Goal: Task Accomplishment & Management: Manage account settings

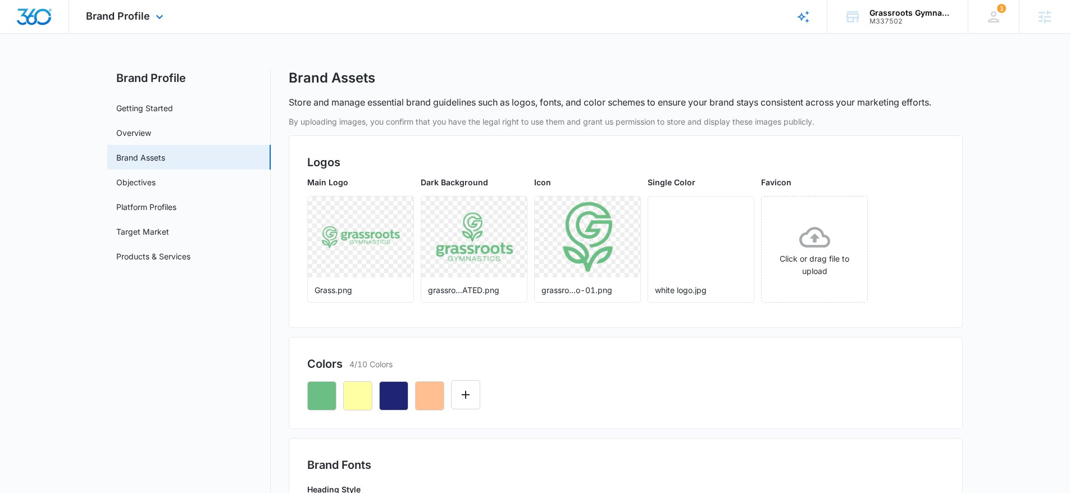
click at [22, 5] on div at bounding box center [34, 16] width 69 height 33
click at [44, 3] on div at bounding box center [34, 16] width 69 height 33
click at [38, 11] on img "Dashboard" at bounding box center [34, 16] width 36 height 17
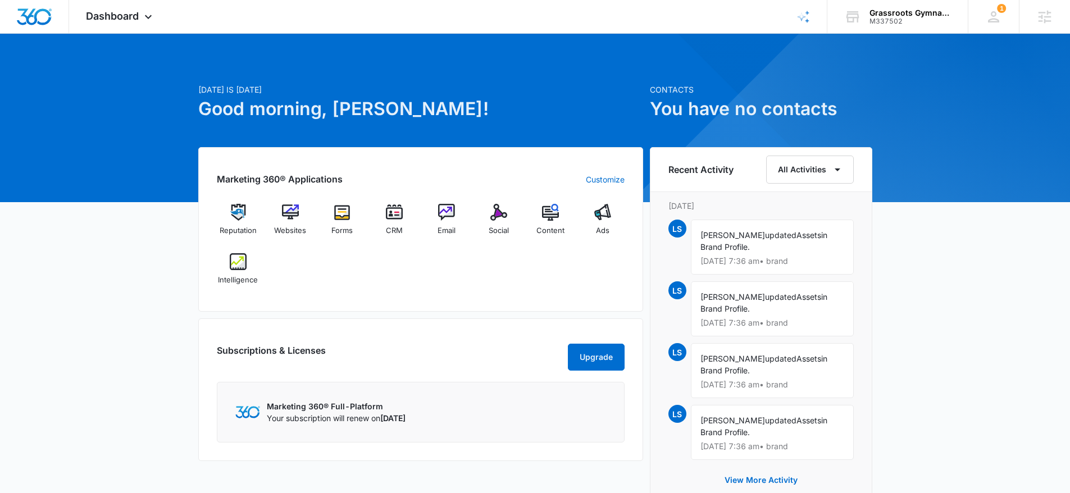
click at [405, 276] on div "Reputation Websites Forms CRM Email Social Content Ads Intelligence" at bounding box center [421, 248] width 408 height 89
click at [117, 21] on span "Dashboard" at bounding box center [112, 16] width 53 height 12
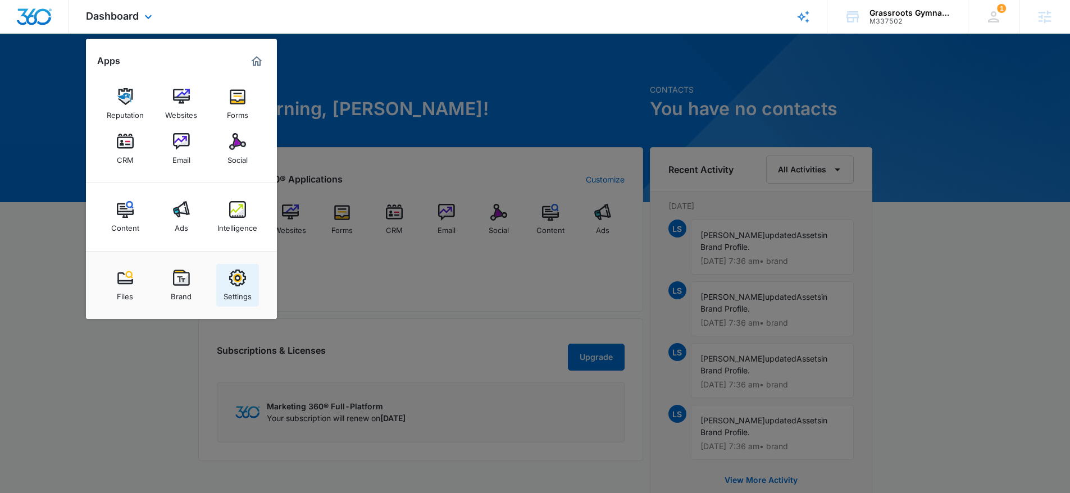
click at [240, 288] on div "Settings" at bounding box center [238, 293] width 28 height 15
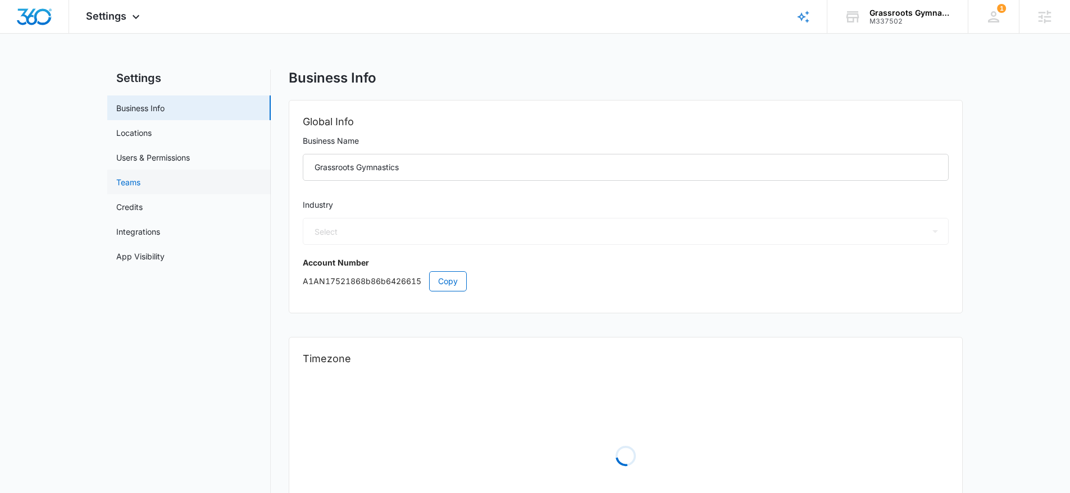
select select "52"
select select "US"
select select "America/New_York"
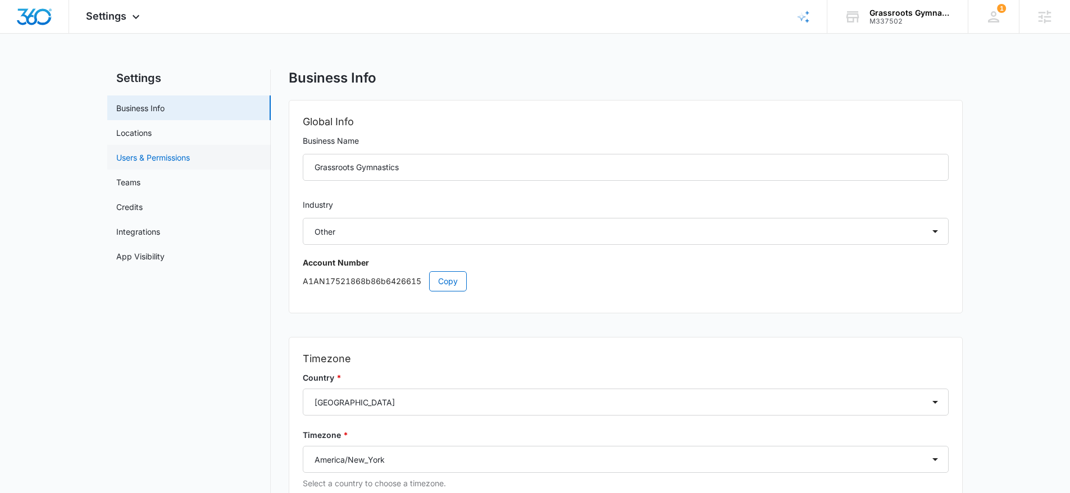
click at [190, 163] on link "Users & Permissions" at bounding box center [153, 158] width 74 height 12
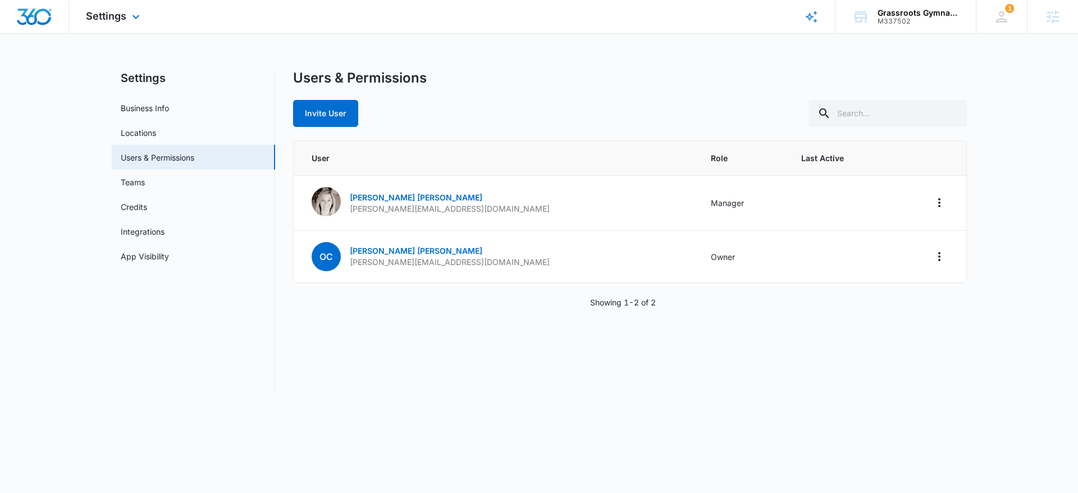
click at [35, 16] on img "Dashboard" at bounding box center [34, 16] width 36 height 17
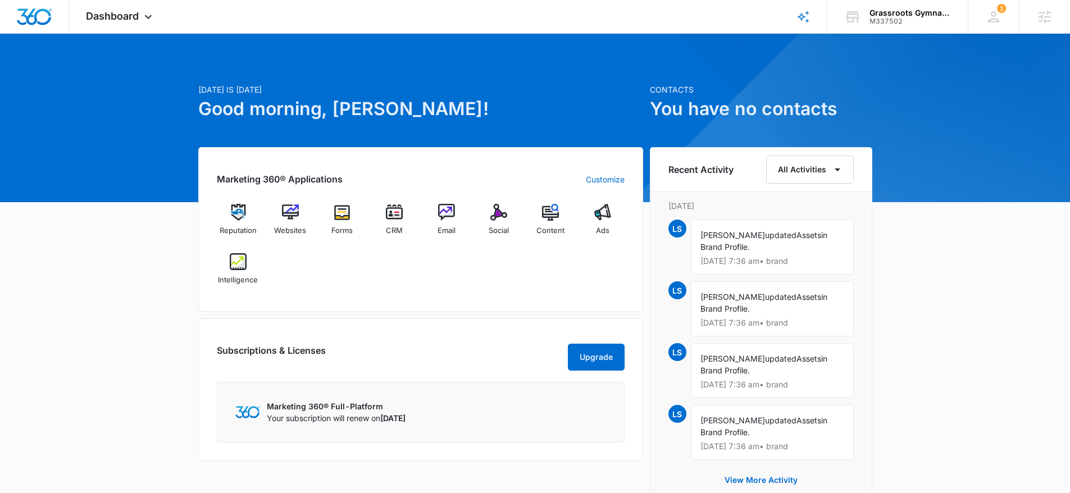
click at [331, 292] on div "Reputation Websites Forms CRM Email Social Content Ads Intelligence" at bounding box center [421, 248] width 408 height 89
click at [242, 215] on img at bounding box center [238, 212] width 17 height 17
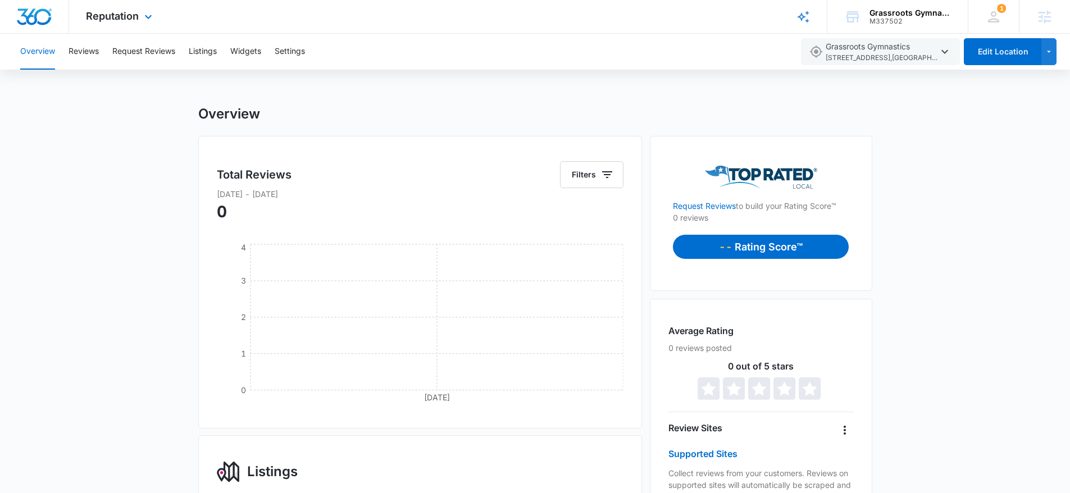
click at [34, 15] on img "Dashboard" at bounding box center [34, 16] width 36 height 17
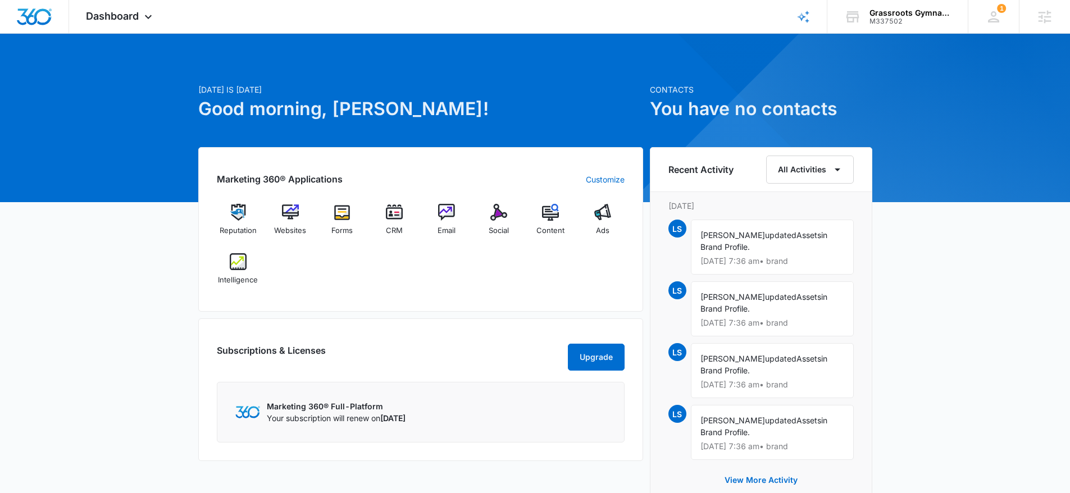
click at [331, 250] on div "Reputation Websites Forms CRM Email Social Content Ads Intelligence" at bounding box center [421, 248] width 408 height 89
click at [344, 214] on img at bounding box center [342, 212] width 17 height 17
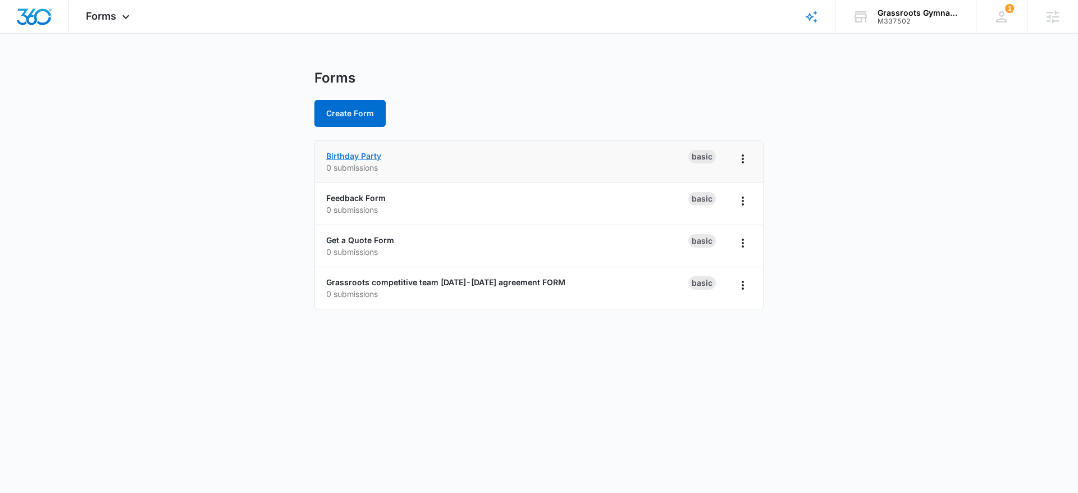
click at [346, 156] on link "Birthday Party" at bounding box center [353, 156] width 55 height 10
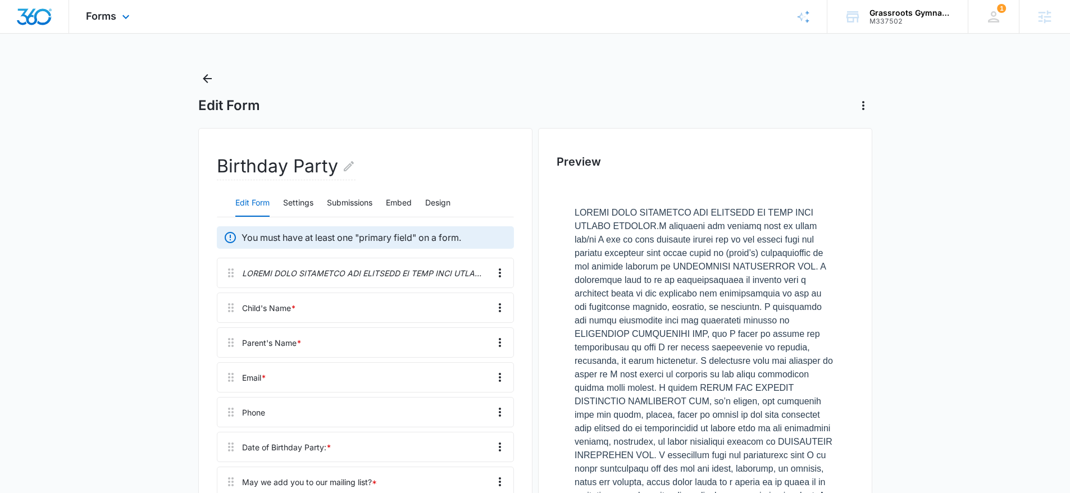
click at [41, 16] on img "Dashboard" at bounding box center [34, 16] width 36 height 17
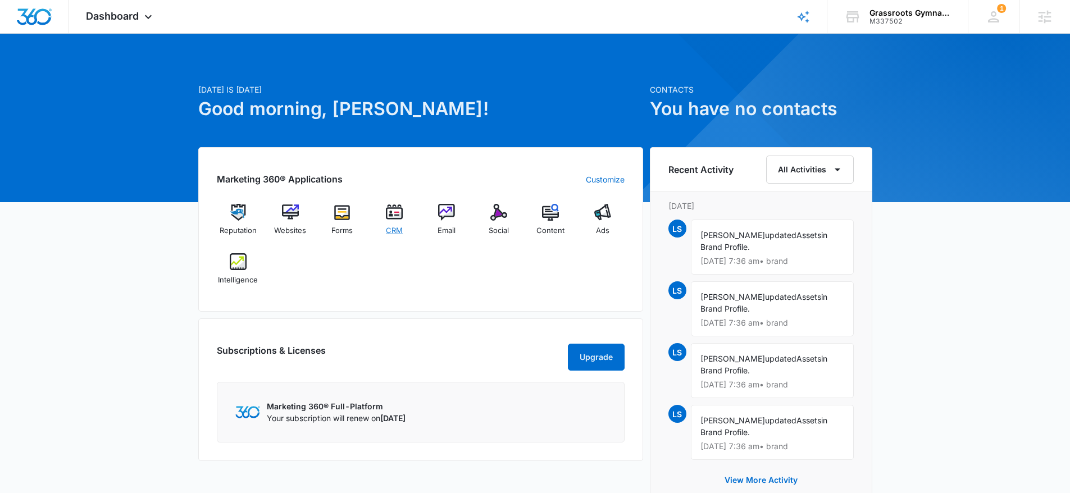
click at [389, 213] on img at bounding box center [394, 212] width 17 height 17
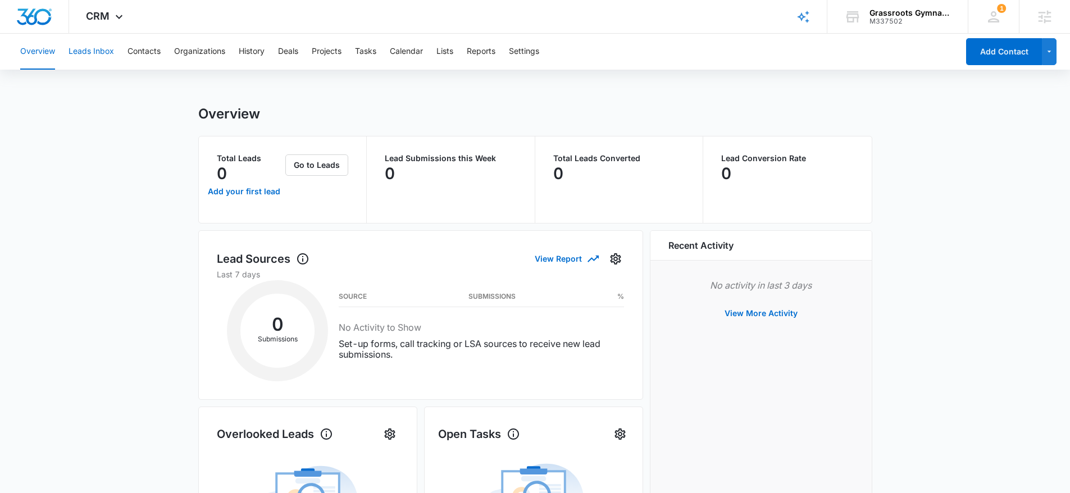
click at [93, 55] on button "Leads Inbox" at bounding box center [91, 52] width 45 height 36
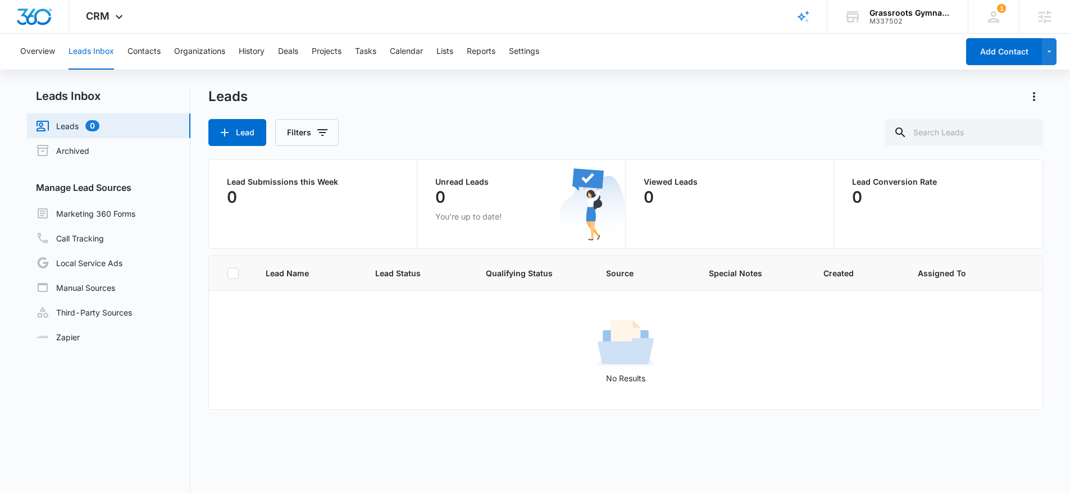
click at [152, 83] on div "Overview Leads Inbox Contacts Organizations History Deals Projects Tasks Calend…" at bounding box center [535, 311] width 1070 height 554
click at [139, 57] on button "Contacts" at bounding box center [143, 52] width 33 height 36
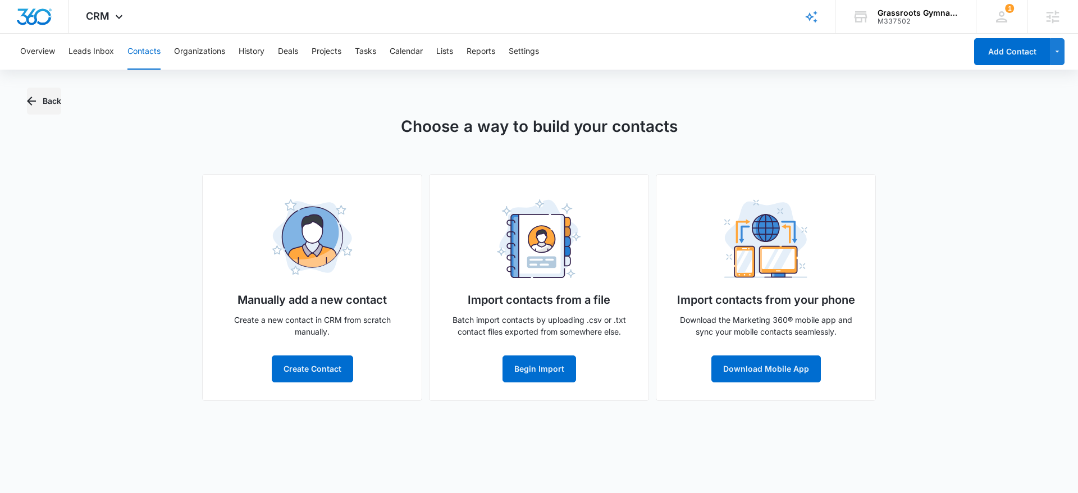
click at [56, 106] on button "Back" at bounding box center [44, 101] width 34 height 27
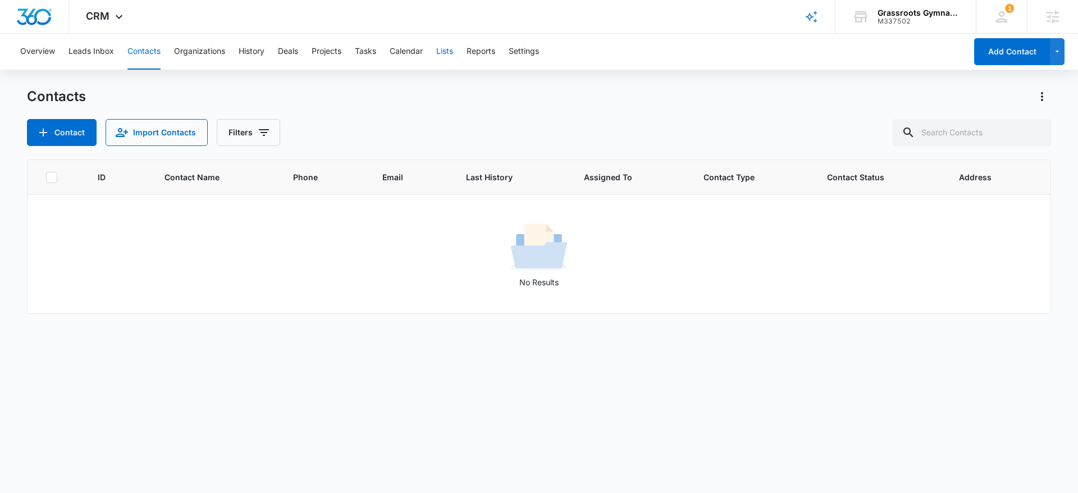
click at [445, 51] on button "Lists" at bounding box center [444, 52] width 17 height 36
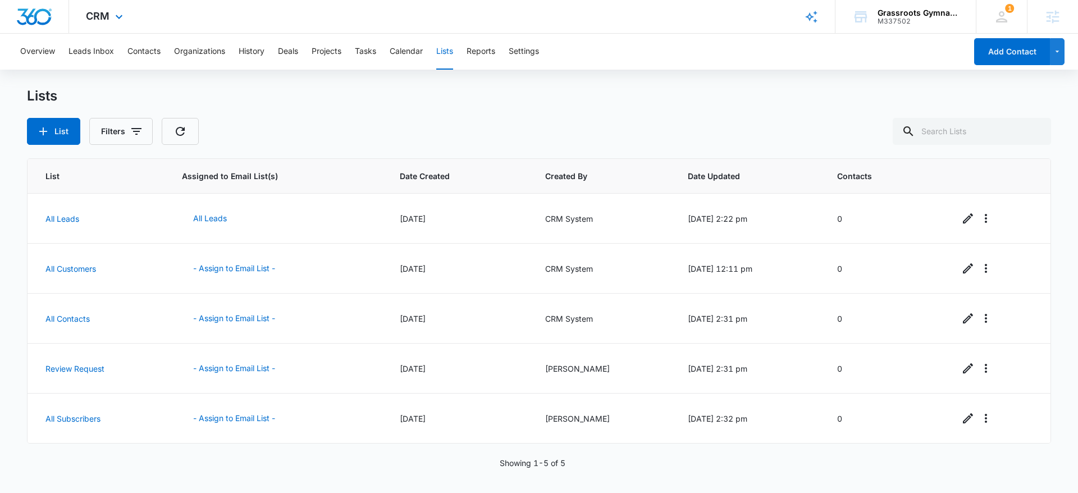
click at [33, 16] on img "Dashboard" at bounding box center [34, 16] width 36 height 17
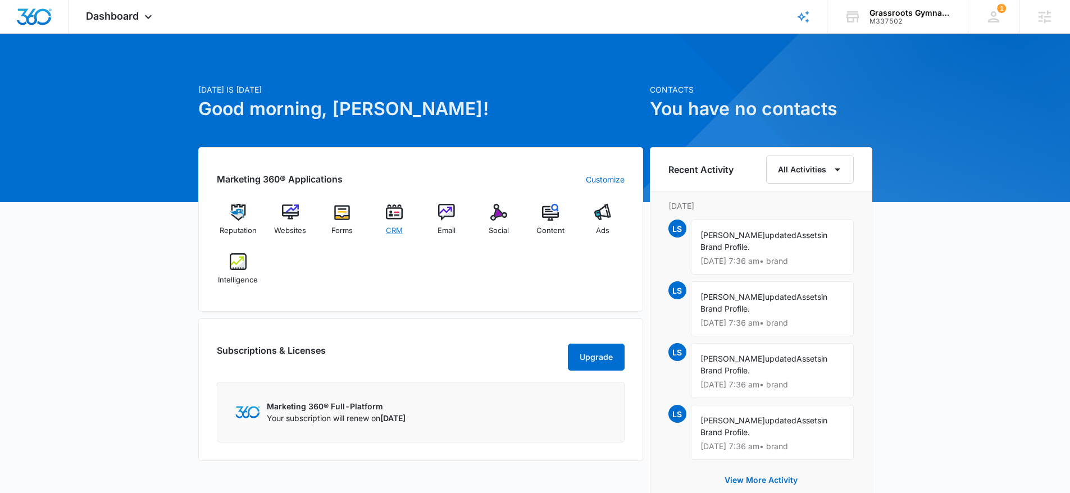
click at [393, 224] on div "CRM" at bounding box center [394, 224] width 43 height 40
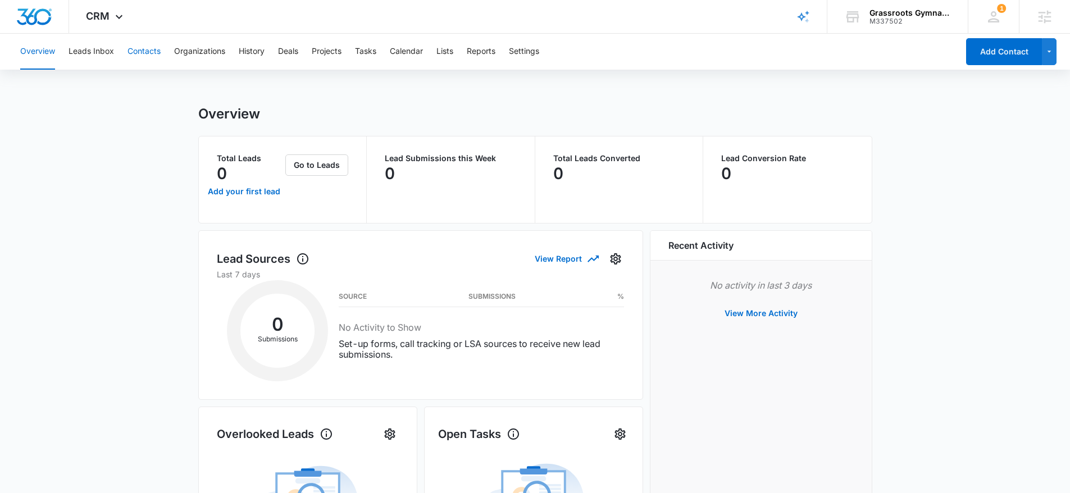
click at [146, 51] on button "Contacts" at bounding box center [143, 52] width 33 height 36
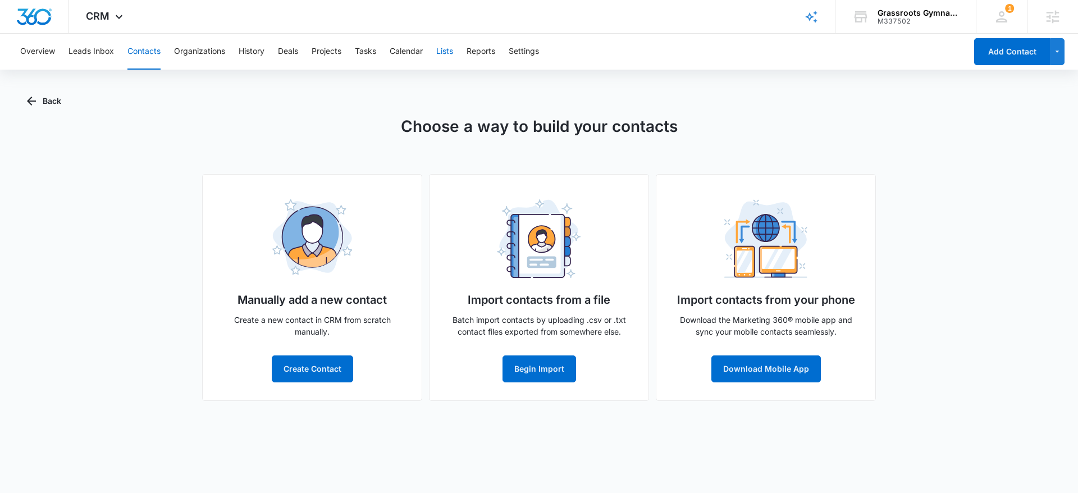
click at [450, 53] on button "Lists" at bounding box center [444, 52] width 17 height 36
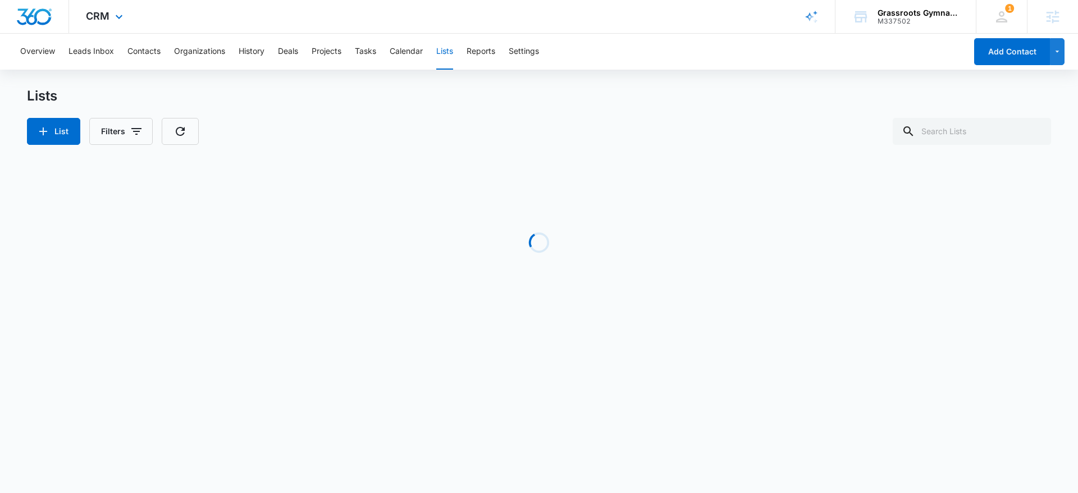
click at [24, 8] on img "Dashboard" at bounding box center [34, 16] width 36 height 17
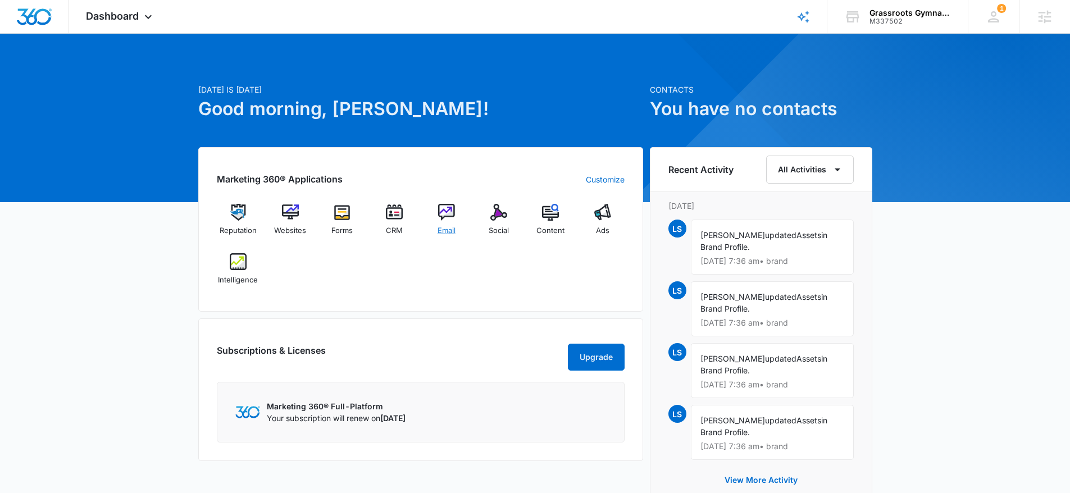
click at [443, 213] on img at bounding box center [446, 212] width 17 height 17
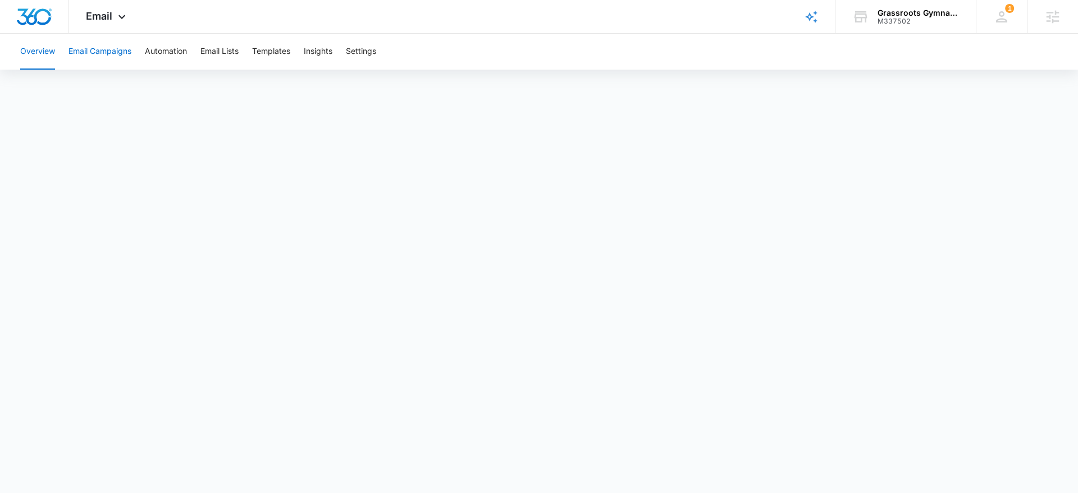
click at [97, 53] on button "Email Campaigns" at bounding box center [100, 52] width 63 height 36
click at [265, 47] on button "Templates" at bounding box center [271, 52] width 38 height 36
click at [33, 17] on img "Dashboard" at bounding box center [34, 16] width 36 height 17
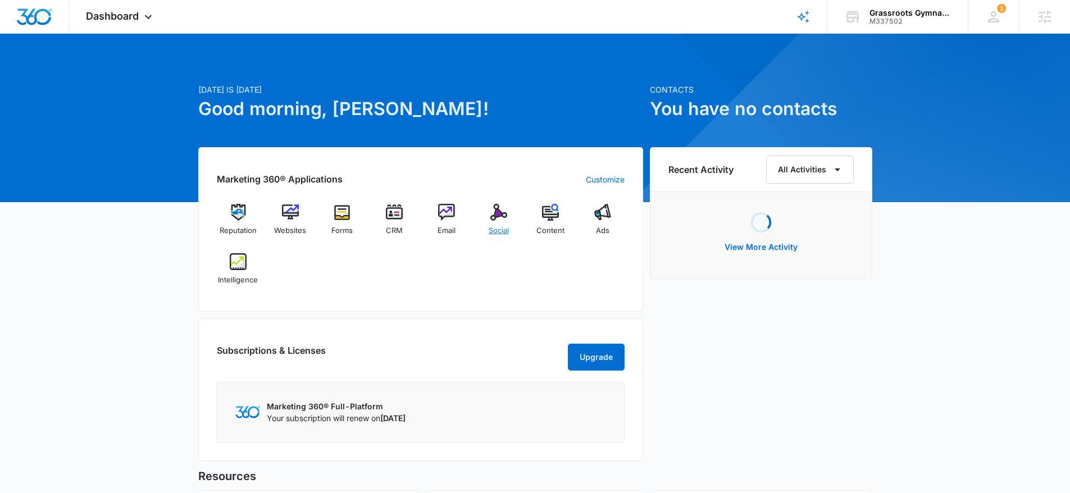
click at [503, 220] on img at bounding box center [498, 212] width 17 height 17
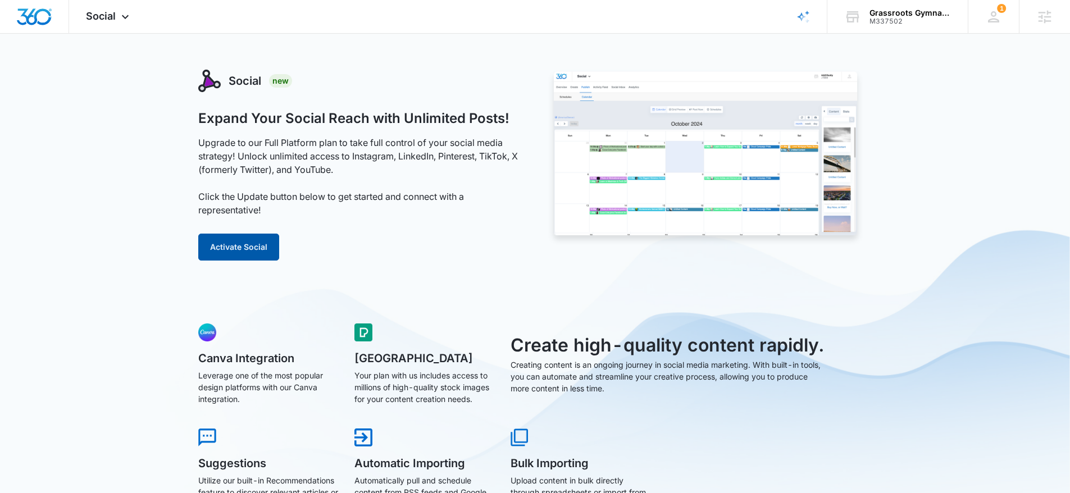
click at [244, 240] on button "Activate Social" at bounding box center [238, 247] width 81 height 27
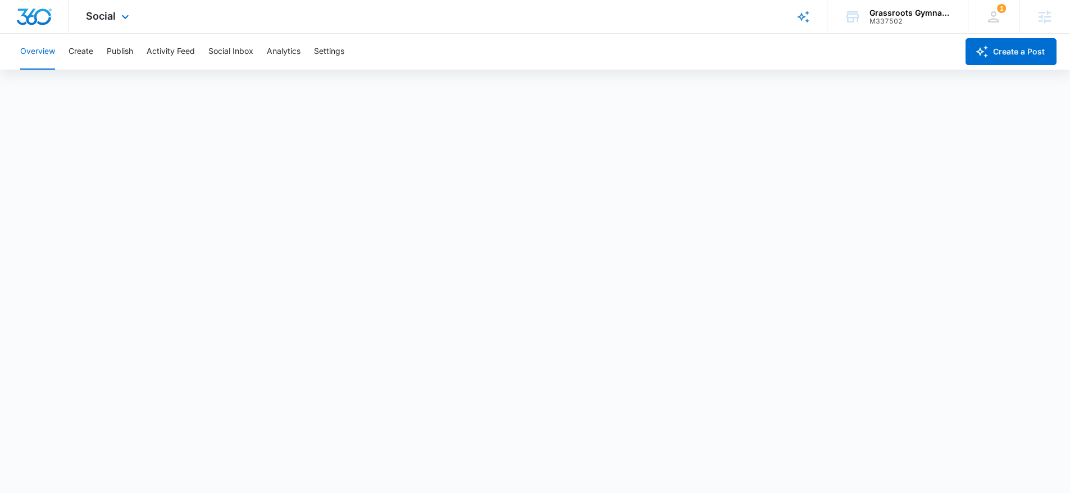
click at [33, 16] on img "Dashboard" at bounding box center [34, 16] width 36 height 17
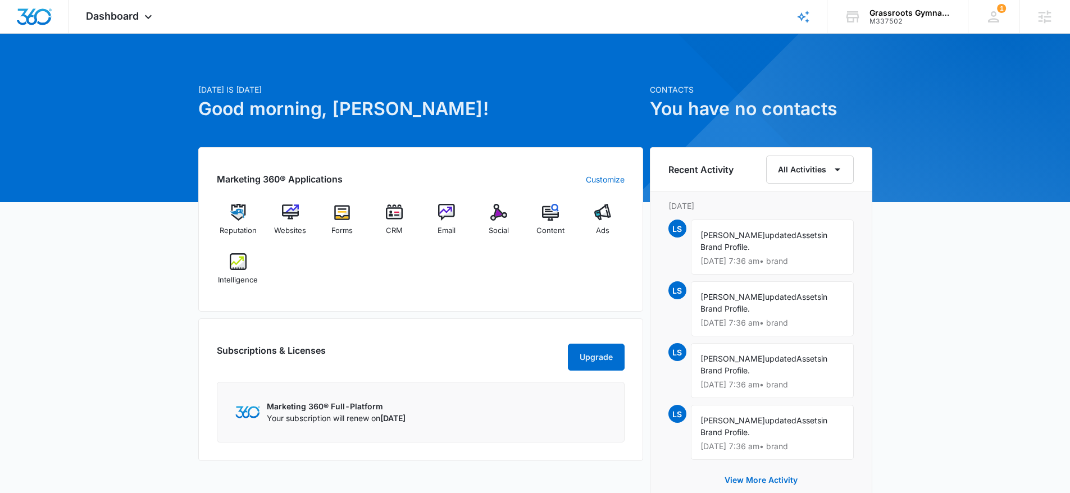
click at [560, 261] on div "Reputation Websites Forms CRM Email Social Content Ads Intelligence" at bounding box center [421, 248] width 408 height 89
click at [554, 276] on div "Reputation Websites Forms CRM Email Social Content Ads Intelligence" at bounding box center [421, 248] width 408 height 89
click at [344, 308] on div "Marketing 360® Applications Customize Reputation Websites Forms CRM Email Socia…" at bounding box center [420, 229] width 445 height 165
click at [324, 260] on div "Reputation Websites Forms CRM Email Social Content Ads Intelligence" at bounding box center [421, 248] width 408 height 89
click at [385, 268] on div "Reputation Websites Forms CRM Email Social Content Ads Intelligence" at bounding box center [421, 248] width 408 height 89
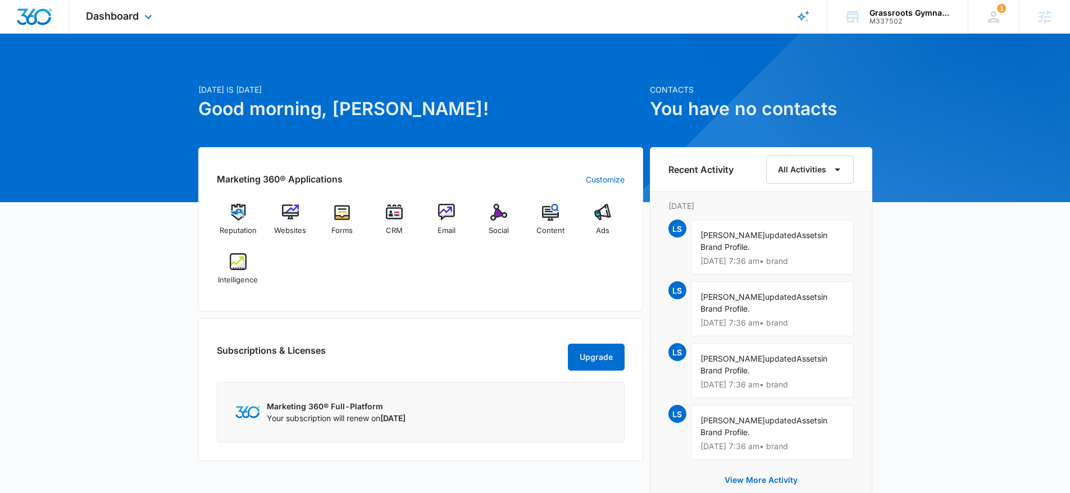
drag, startPoint x: 399, startPoint y: 287, endPoint x: 491, endPoint y: 2, distance: 299.8
click at [0, 0] on div "Dashboard Apps Reputation Websites Forms CRM Email Social Content Ads Intellige…" at bounding box center [535, 363] width 1070 height 727
click at [405, 221] on div "CRM" at bounding box center [394, 224] width 43 height 40
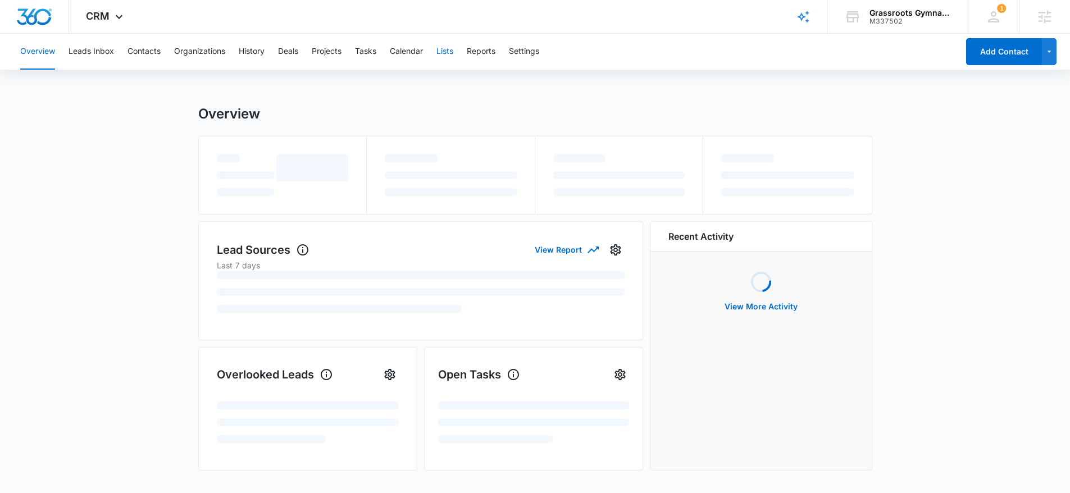
click at [453, 54] on button "Lists" at bounding box center [444, 52] width 17 height 36
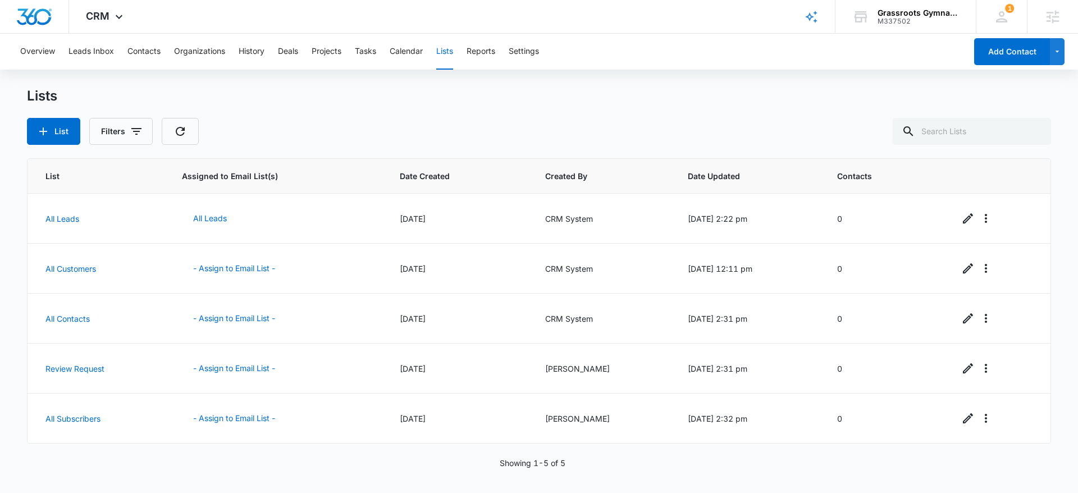
click at [126, 48] on div "Overview Leads Inbox Contacts Organizations History Deals Projects Tasks Calend…" at bounding box center [489, 52] width 953 height 36
click at [134, 48] on button "Contacts" at bounding box center [143, 52] width 33 height 36
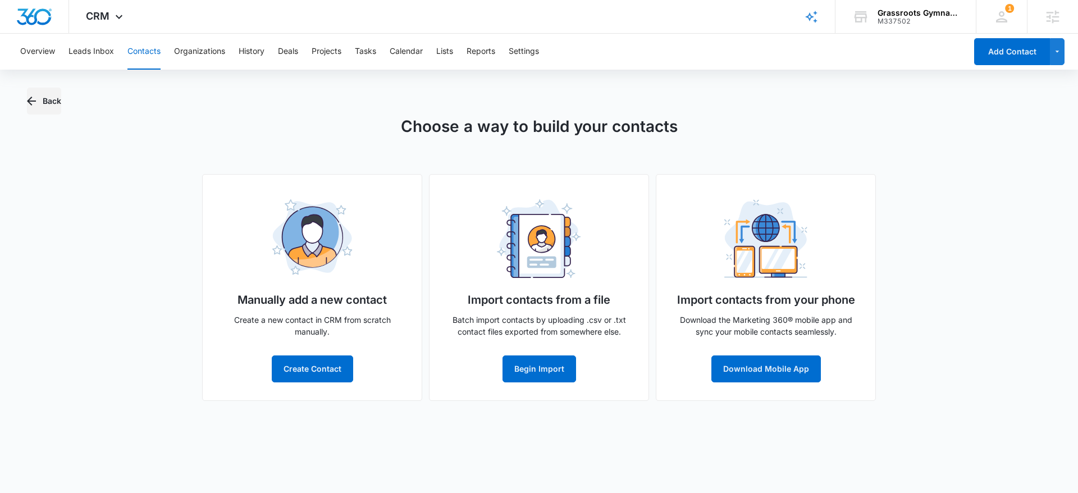
click at [27, 93] on button "Back" at bounding box center [44, 101] width 34 height 27
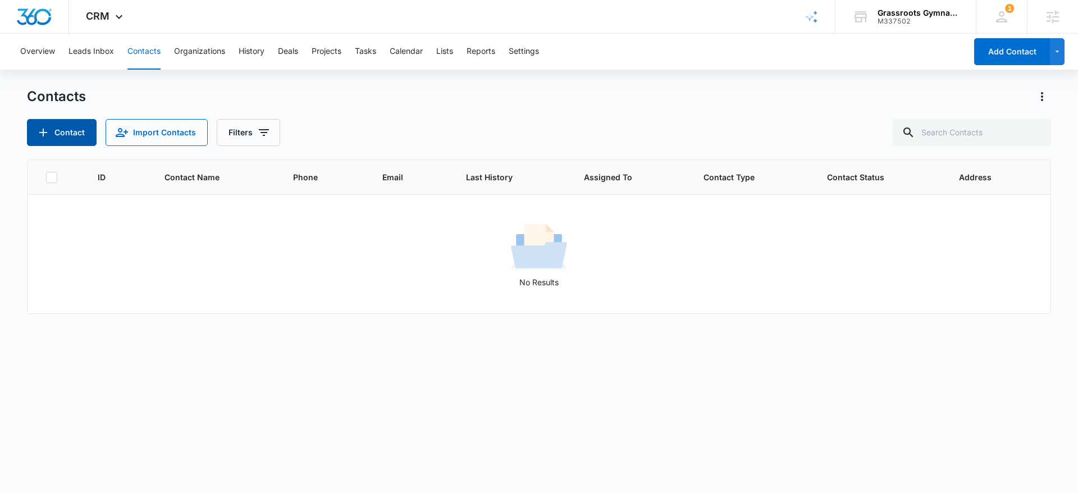
click at [47, 135] on icon "Add Contact" at bounding box center [43, 132] width 13 height 13
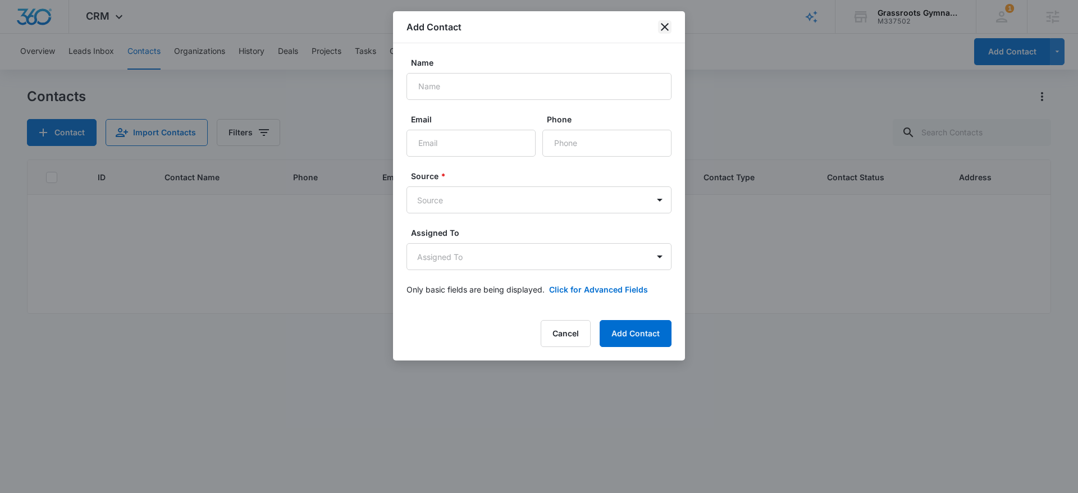
click at [664, 27] on icon "close" at bounding box center [665, 27] width 8 height 8
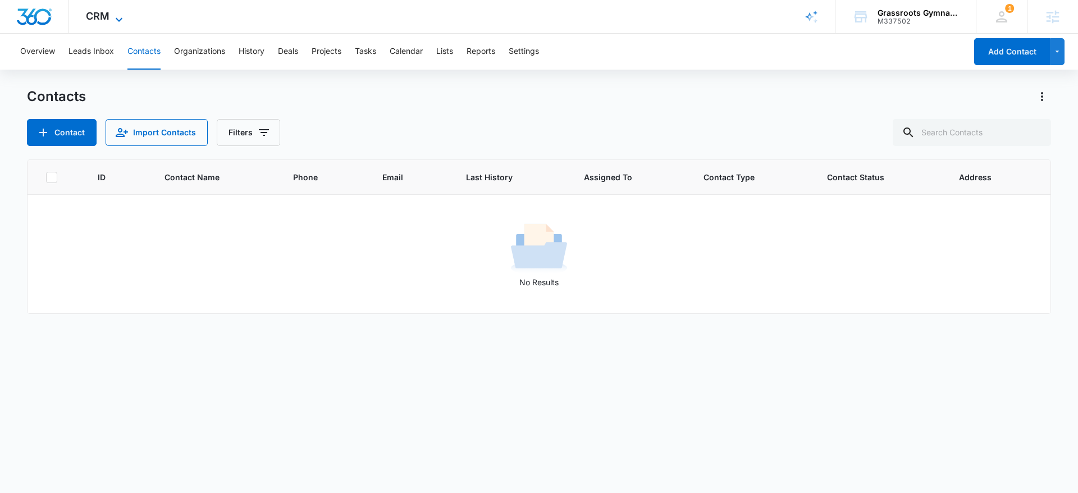
click at [118, 21] on icon at bounding box center [118, 19] width 13 height 13
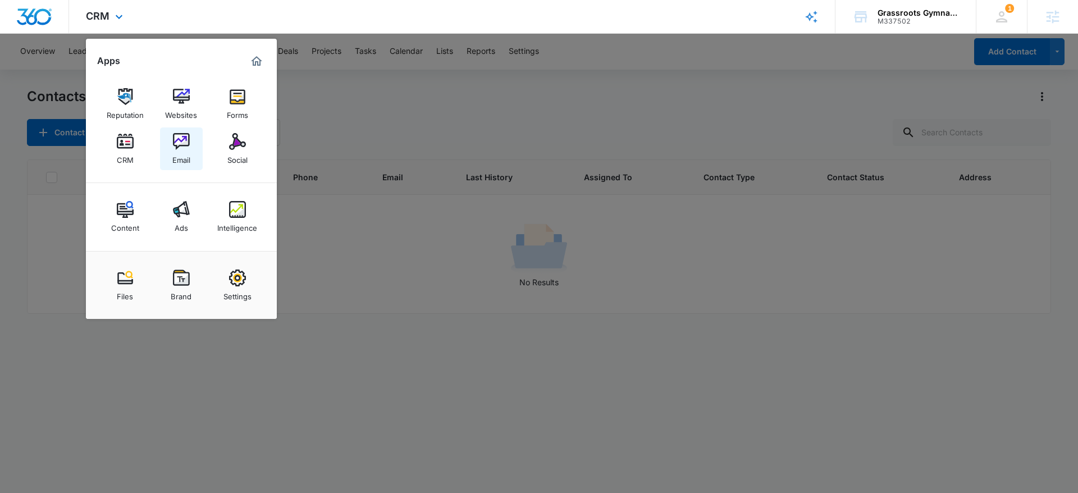
click at [194, 144] on link "Email" at bounding box center [181, 148] width 43 height 43
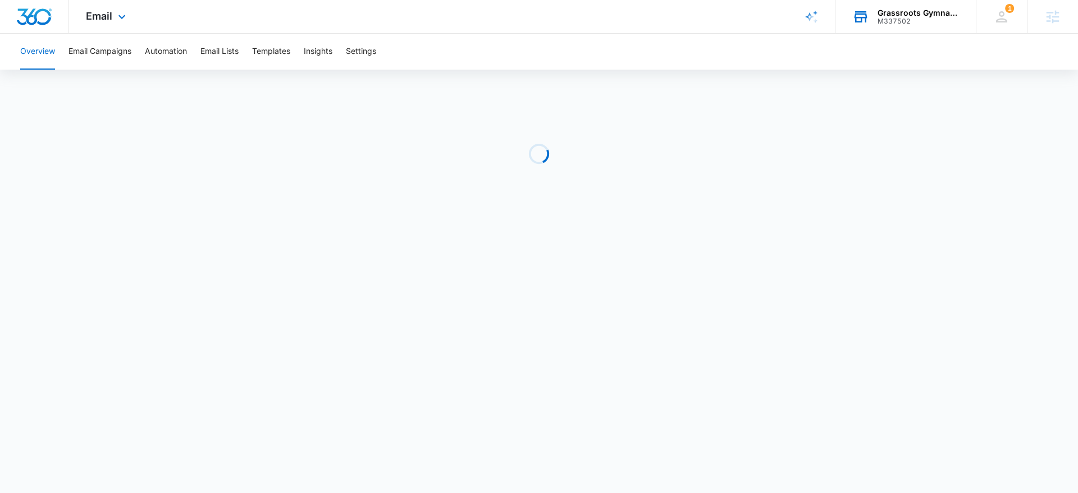
click at [925, 17] on div "M337502" at bounding box center [919, 21] width 82 height 8
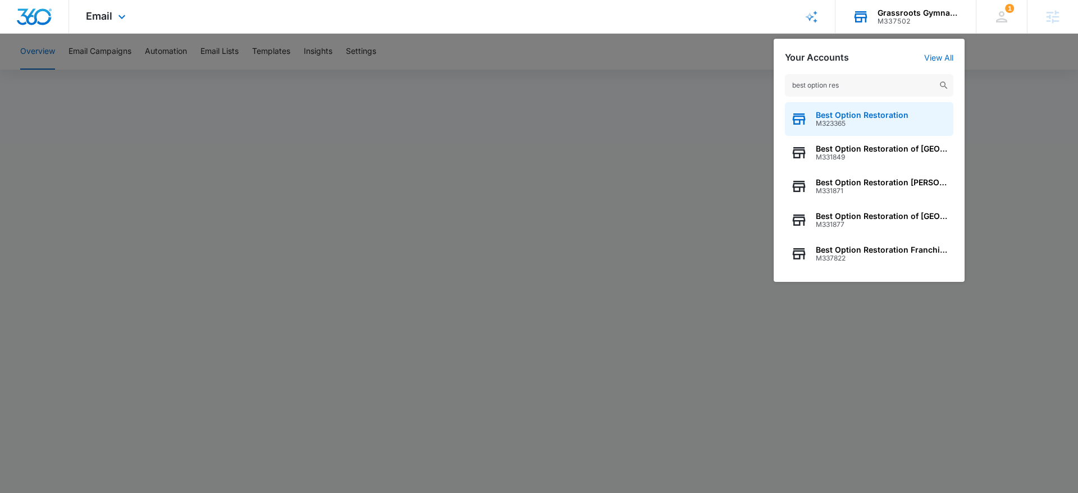
type input "best option res"
click at [850, 115] on span "Best Option Restoration" at bounding box center [862, 115] width 93 height 9
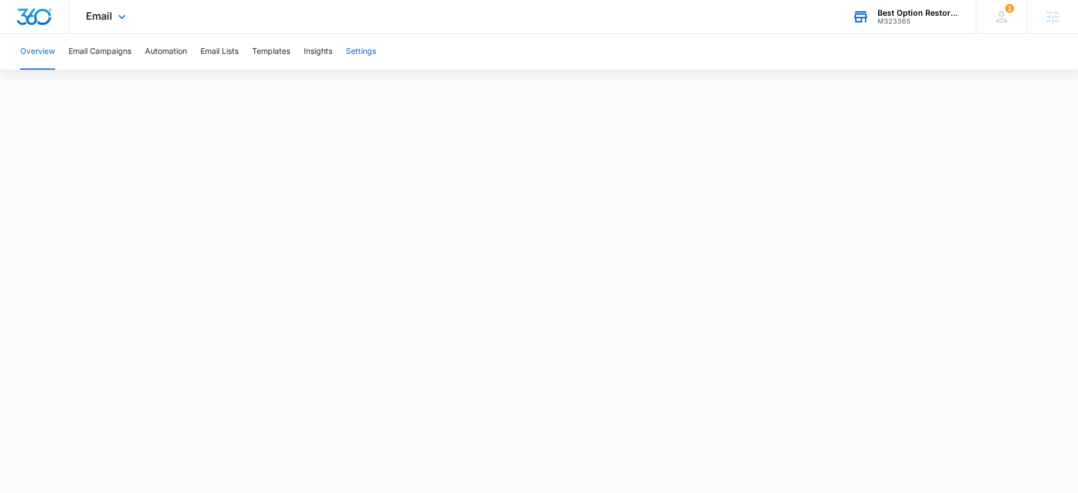
click at [366, 50] on button "Settings" at bounding box center [361, 52] width 30 height 36
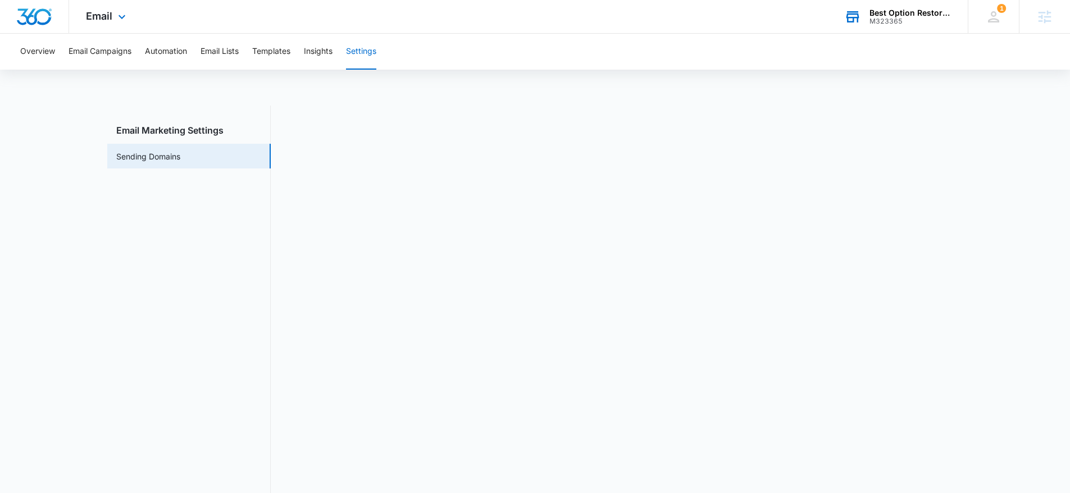
click at [907, 19] on div "M323365" at bounding box center [910, 21] width 82 height 8
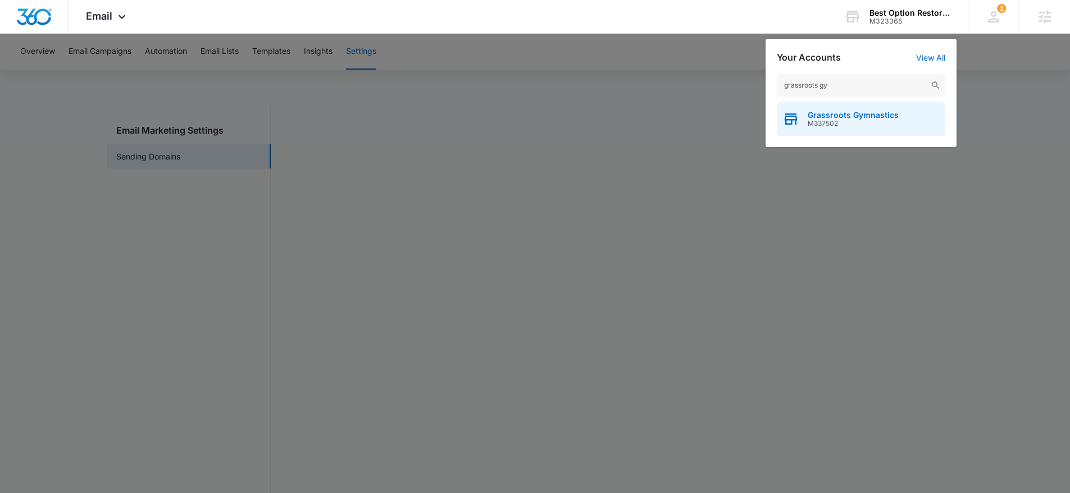
type input "grassroots gy"
click at [838, 124] on span "M337502" at bounding box center [853, 124] width 91 height 8
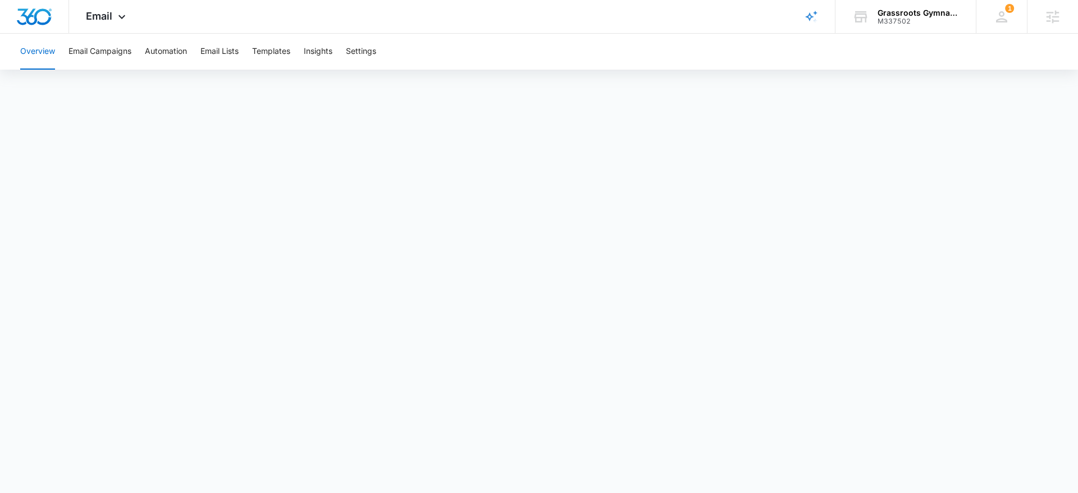
click at [381, 63] on div "Overview Email Campaigns Automation Email Lists Templates Insights Settings" at bounding box center [538, 52] width 1051 height 36
click at [373, 52] on button "Settings" at bounding box center [361, 52] width 30 height 36
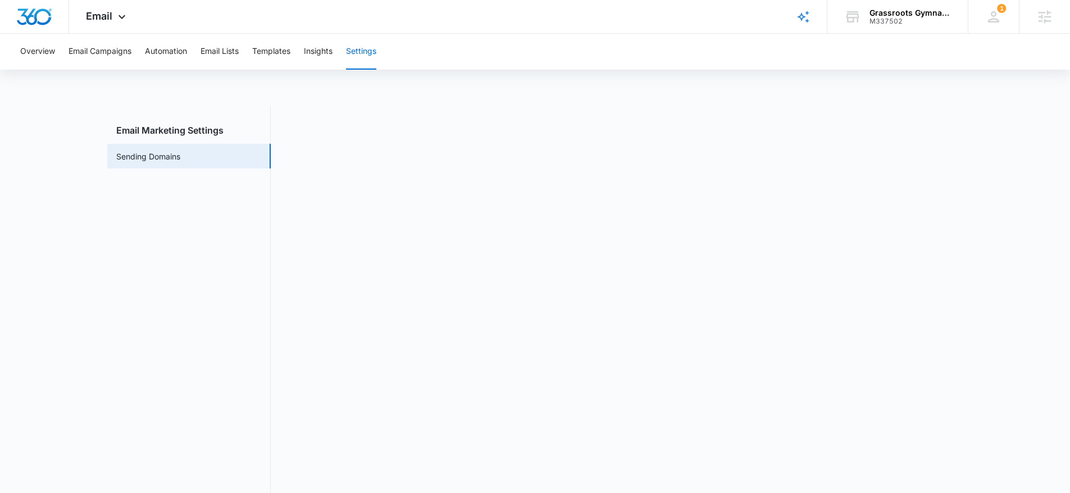
click at [60, 145] on main "Email Marketing Settings Sending Domains" at bounding box center [535, 312] width 1070 height 412
click at [18, 15] on img "Dashboard" at bounding box center [34, 16] width 36 height 17
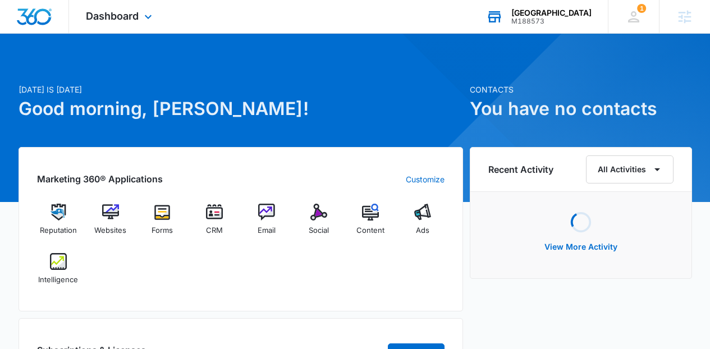
click at [592, 10] on div "Sunny Side Academy M188573 Your Accounts View All" at bounding box center [538, 16] width 139 height 33
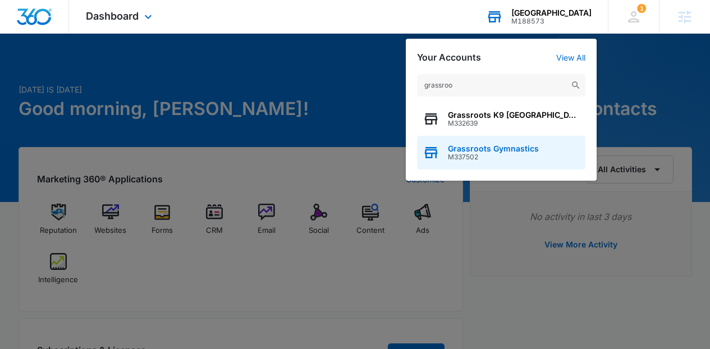
type input "grassroo"
click at [475, 159] on span "M337502" at bounding box center [493, 157] width 91 height 8
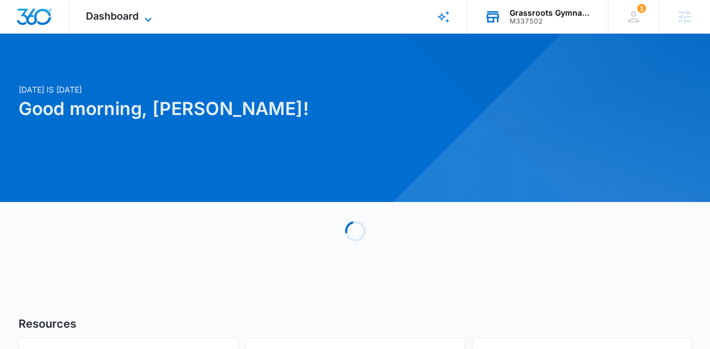
click at [134, 20] on span "Dashboard" at bounding box center [112, 16] width 53 height 12
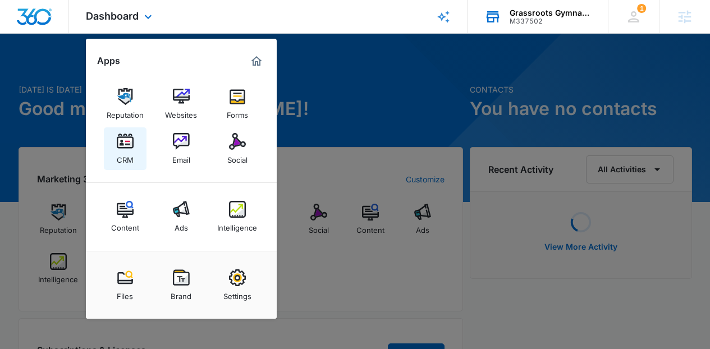
click at [131, 156] on div "CRM" at bounding box center [125, 157] width 17 height 15
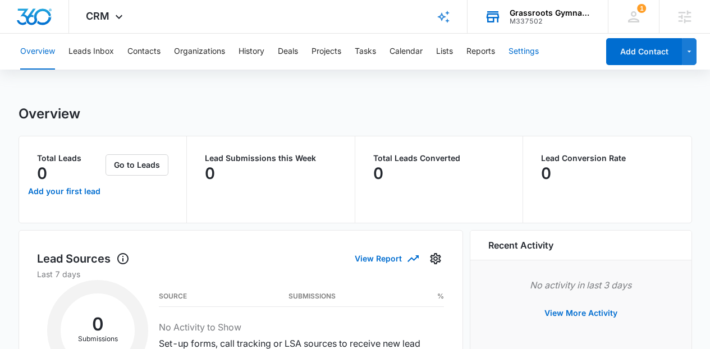
click at [527, 51] on button "Settings" at bounding box center [524, 52] width 30 height 36
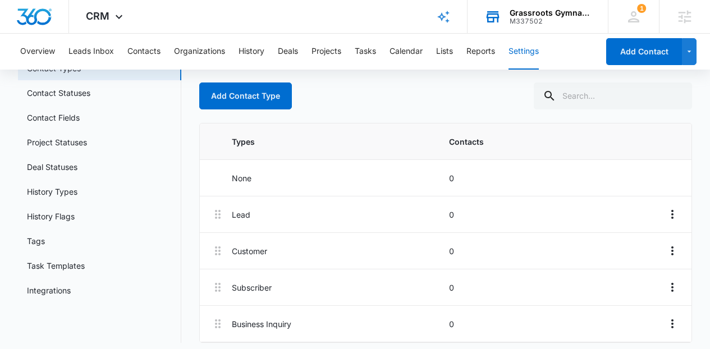
scroll to position [83, 0]
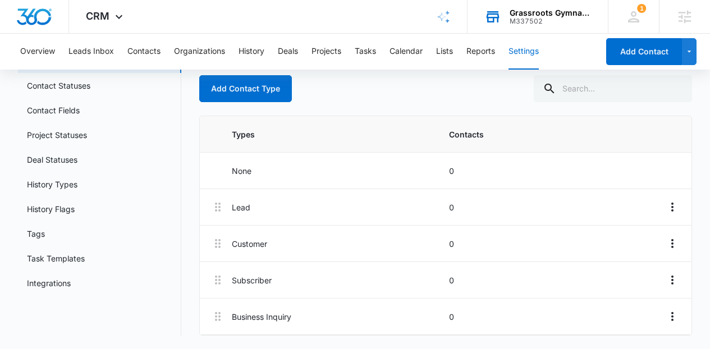
click at [224, 110] on div "Contact Types Contact types allow you to organize the CRM by assigning a label …" at bounding box center [446, 178] width 494 height 313
click at [224, 95] on button "Add Contact Type" at bounding box center [245, 88] width 93 height 27
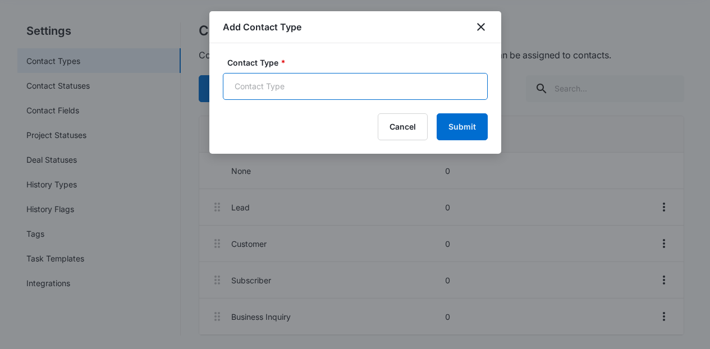
click at [267, 96] on input "Contact Type *" at bounding box center [355, 86] width 265 height 27
type input "Student"
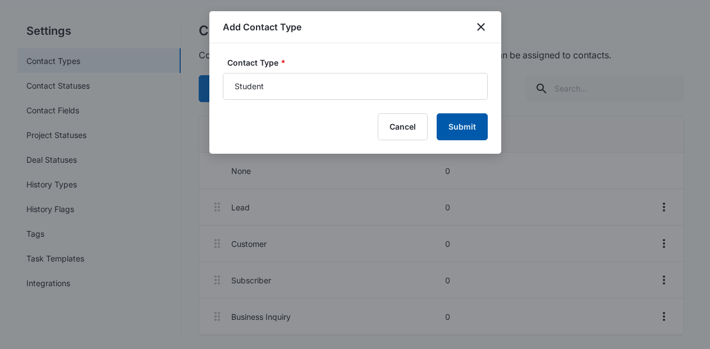
click at [453, 133] on button "Submit" at bounding box center [462, 126] width 51 height 27
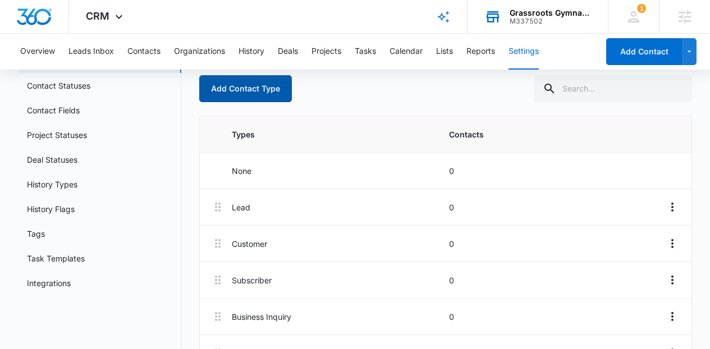
click at [250, 87] on button "Add Contact Type" at bounding box center [245, 88] width 93 height 27
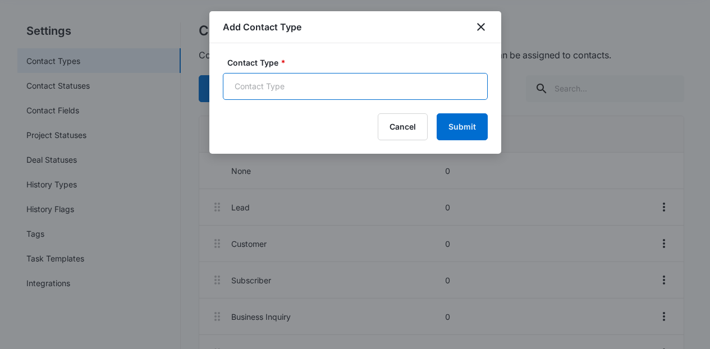
click at [266, 79] on input "Contact Type *" at bounding box center [355, 86] width 265 height 27
type input "Age"
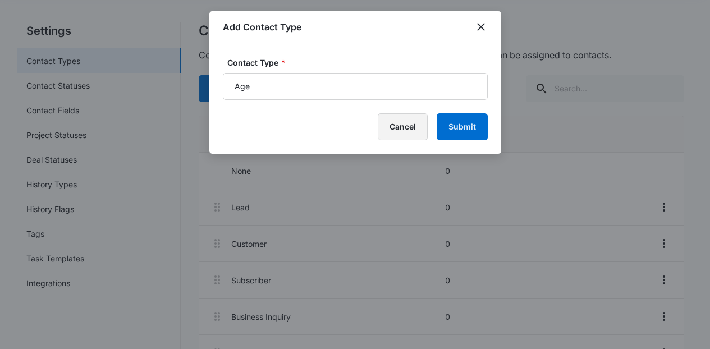
click at [409, 129] on button "Cancel" at bounding box center [403, 126] width 50 height 27
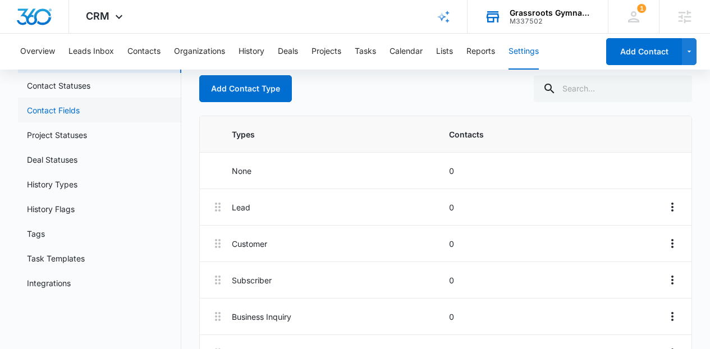
click at [80, 113] on link "Contact Fields" at bounding box center [53, 110] width 53 height 12
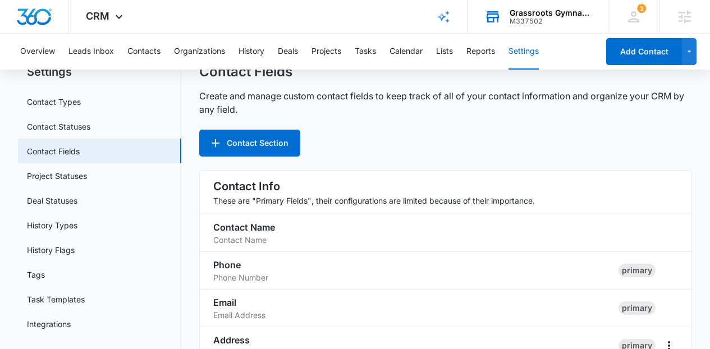
scroll to position [12, 0]
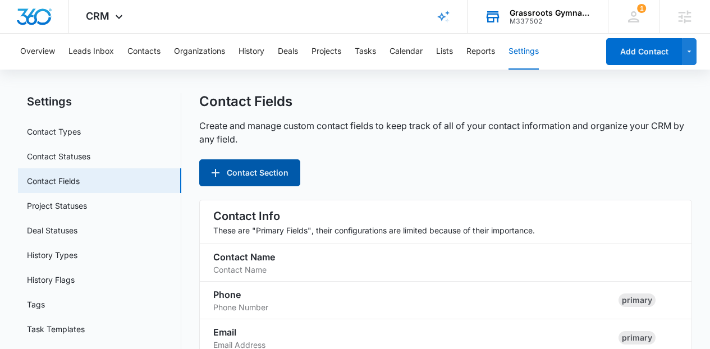
click at [272, 159] on button "Contact Section" at bounding box center [249, 172] width 101 height 27
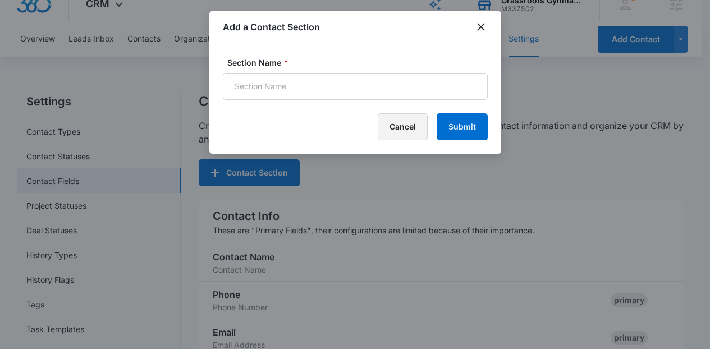
click at [408, 116] on button "Cancel" at bounding box center [403, 126] width 50 height 27
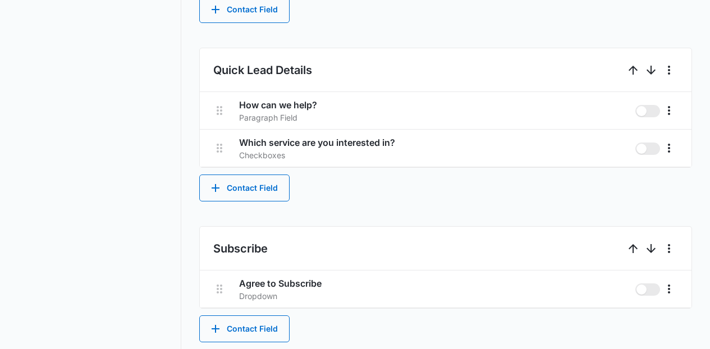
scroll to position [422, 0]
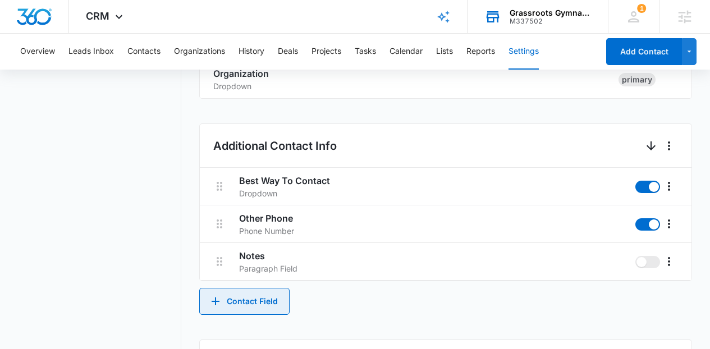
click at [263, 292] on button "Contact Field" at bounding box center [244, 301] width 90 height 27
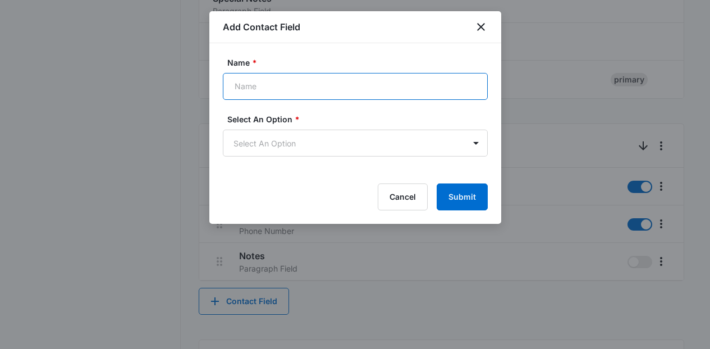
click at [277, 97] on input "Name *" at bounding box center [355, 86] width 265 height 27
type input "Student Name:"
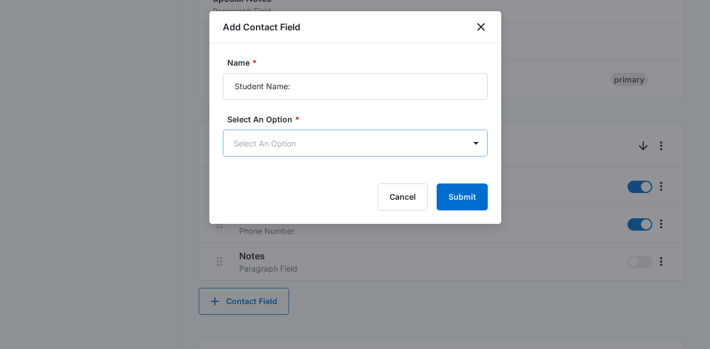
click at [273, 133] on body "CRM Apps Reputation Websites Forms CRM Email Social Content Ads Intelligence Fi…" at bounding box center [355, 221] width 710 height 1286
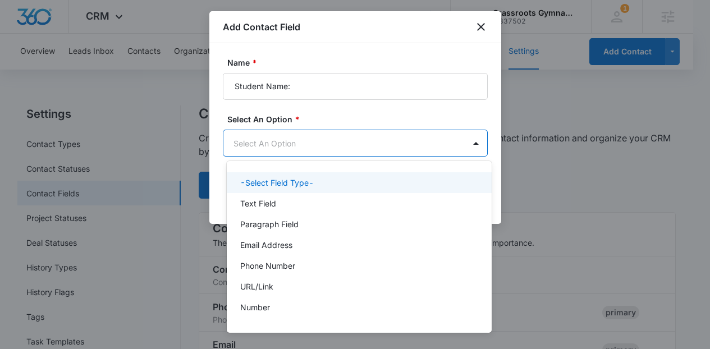
scroll to position [0, 0]
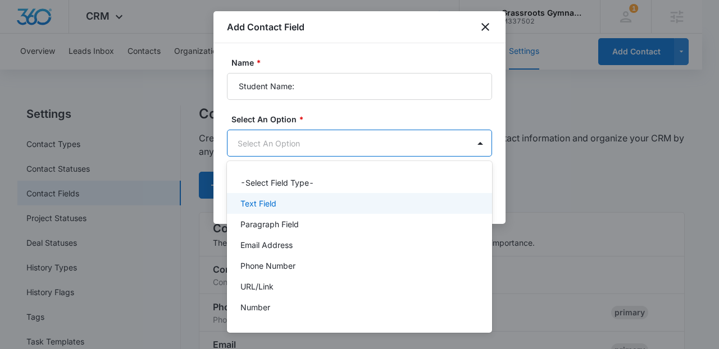
click at [273, 202] on p "Text Field" at bounding box center [258, 204] width 36 height 12
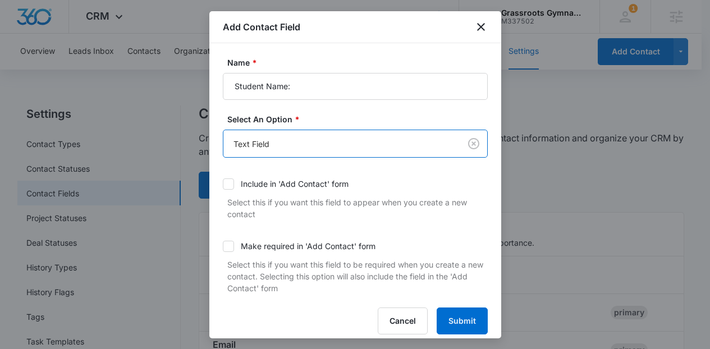
click at [345, 183] on div "Include in 'Add Contact' form" at bounding box center [295, 184] width 108 height 12
click at [223, 184] on input "Include in 'Add Contact' form" at bounding box center [223, 184] width 0 height 0
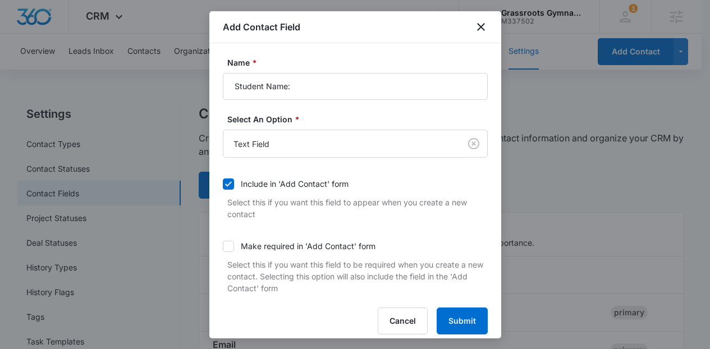
click at [475, 340] on div at bounding box center [355, 174] width 710 height 349
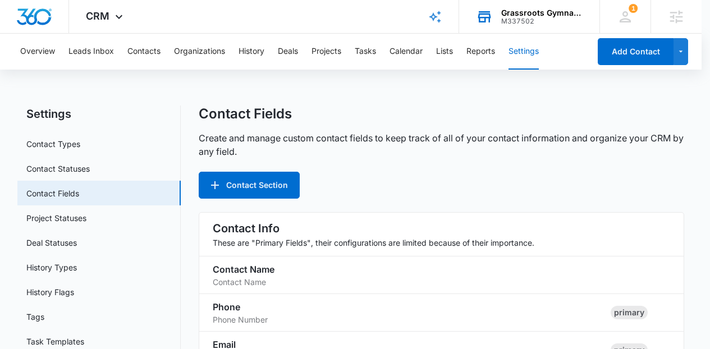
scroll to position [549, 0]
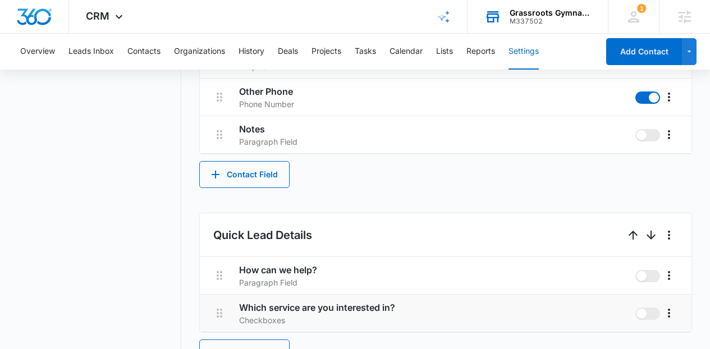
click at [452, 327] on li "Which service are you interested in? Checkboxes" at bounding box center [446, 314] width 493 height 38
click at [277, 194] on div "Contact Info These are "Primary Fields", their configurations are limited becau…" at bounding box center [446, 194] width 494 height 1060
click at [250, 176] on button "Contact Field" at bounding box center [244, 174] width 90 height 27
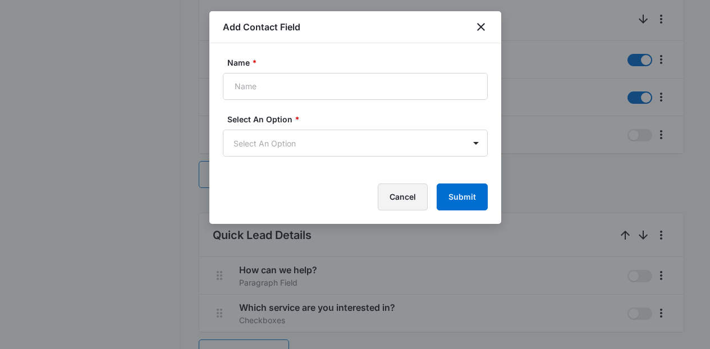
click at [408, 192] on button "Cancel" at bounding box center [403, 197] width 50 height 27
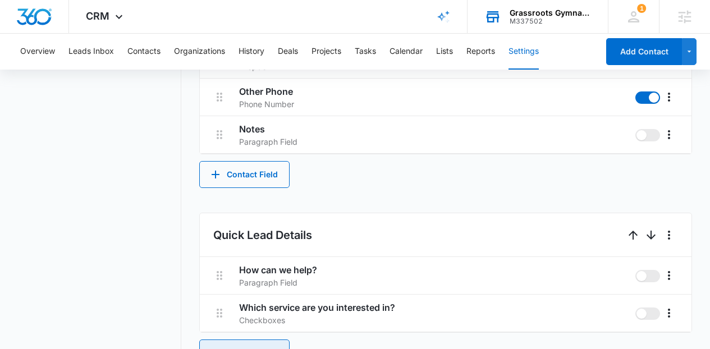
click at [275, 343] on button "Contact Field" at bounding box center [244, 353] width 90 height 27
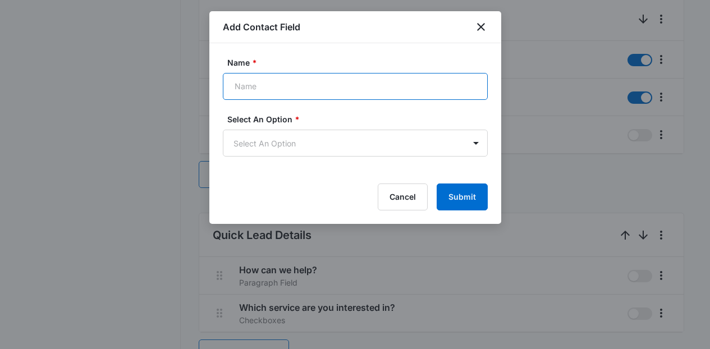
click at [317, 98] on input "Name *" at bounding box center [355, 86] width 265 height 27
type input "Student's Name:"
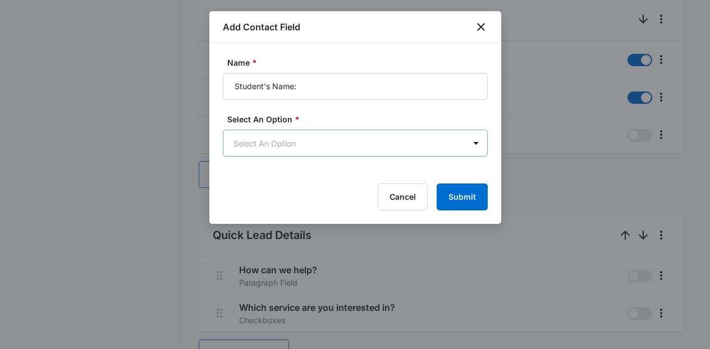
click at [323, 151] on body "CRM Apps Reputation Websites Forms CRM Email Social Content Ads Intelligence Fi…" at bounding box center [355, 94] width 710 height 1286
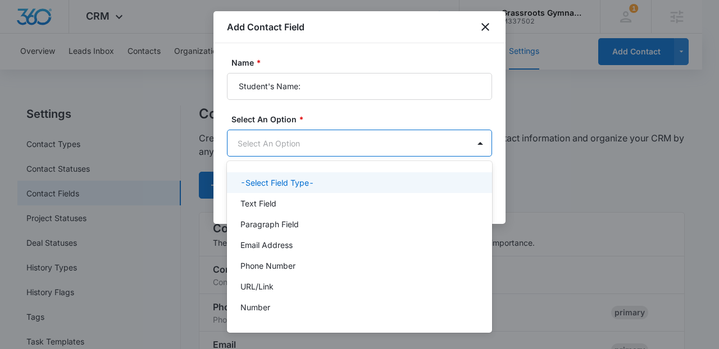
click at [294, 192] on div "-Select Field Type-" at bounding box center [359, 182] width 265 height 21
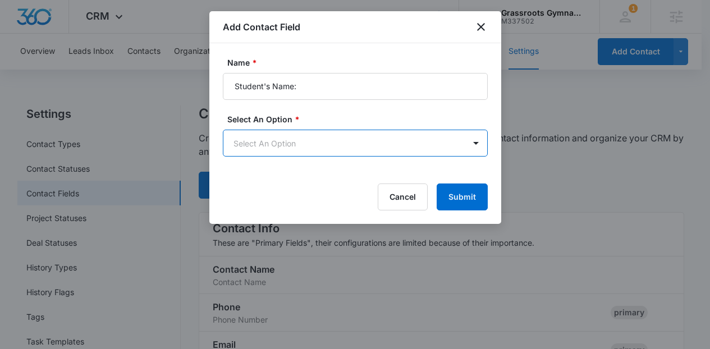
click at [284, 157] on form "Name * Student's Name: Select An Option * option -Select Field Type-, selected.…" at bounding box center [355, 134] width 265 height 154
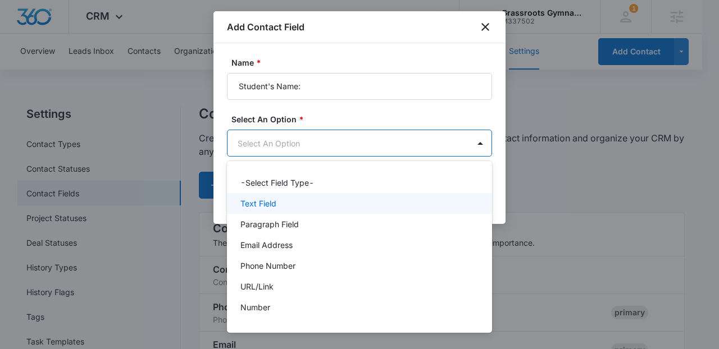
click at [268, 198] on p "Text Field" at bounding box center [258, 204] width 36 height 12
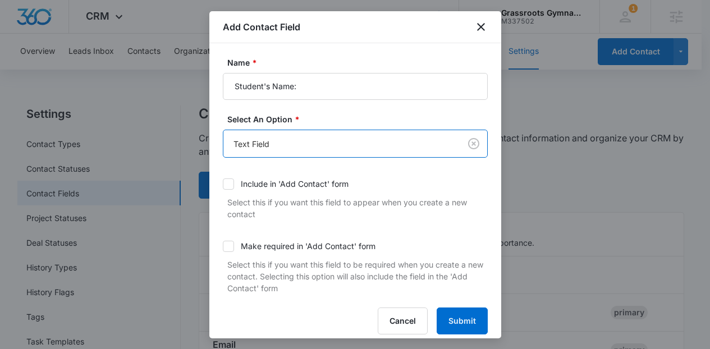
click at [255, 188] on div "Include in 'Add Contact' form" at bounding box center [295, 184] width 108 height 12
click at [223, 184] on input "Include in 'Add Contact' form" at bounding box center [223, 184] width 0 height 0
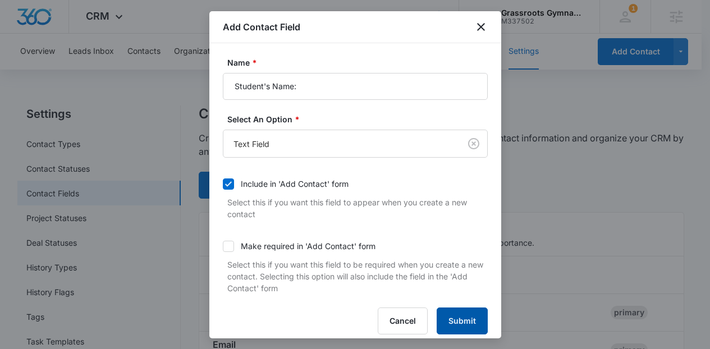
click at [453, 320] on button "Submit" at bounding box center [462, 321] width 51 height 27
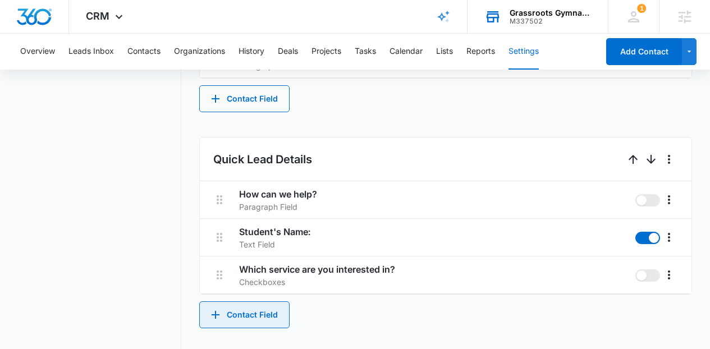
scroll to position [655, 0]
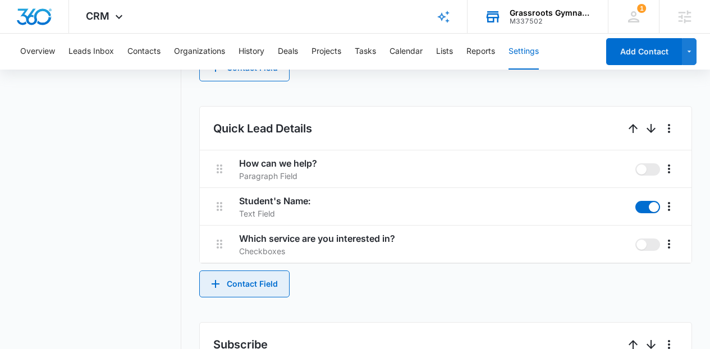
click at [270, 278] on button "Contact Field" at bounding box center [244, 284] width 90 height 27
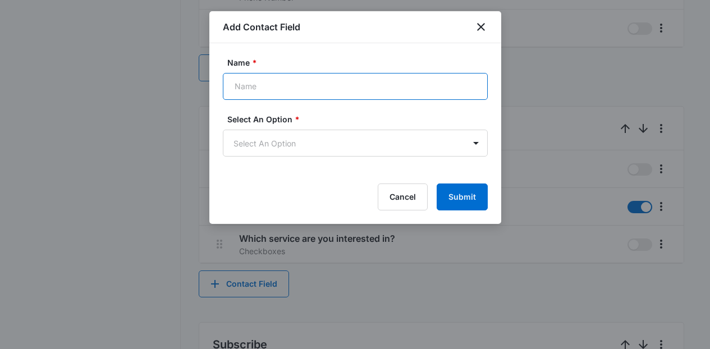
click at [332, 79] on input "Name *" at bounding box center [355, 86] width 265 height 27
type input "Student's Age :"
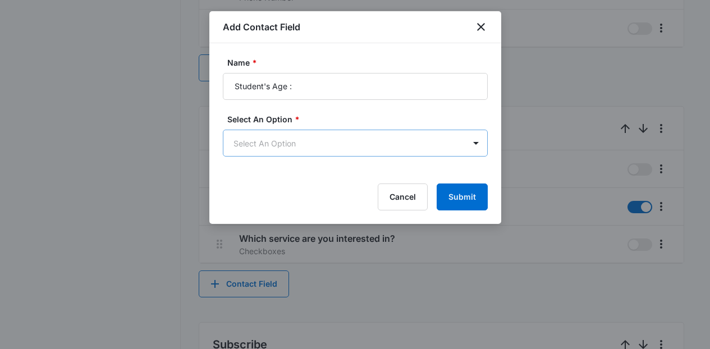
click at [399, 151] on body "CRM Apps Reputation Websites Forms CRM Email Social Content Ads Intelligence Fi…" at bounding box center [355, 7] width 710 height 1324
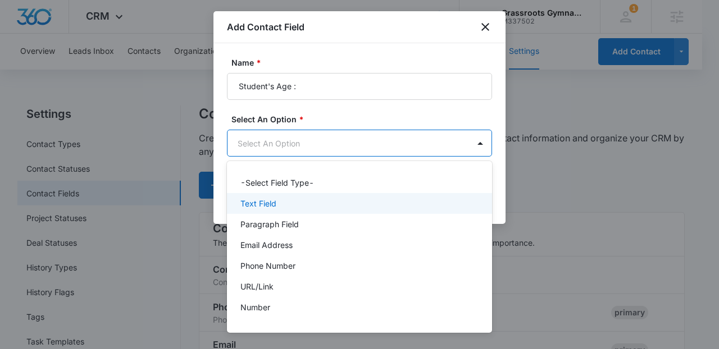
click at [346, 201] on div "Text Field" at bounding box center [358, 204] width 236 height 12
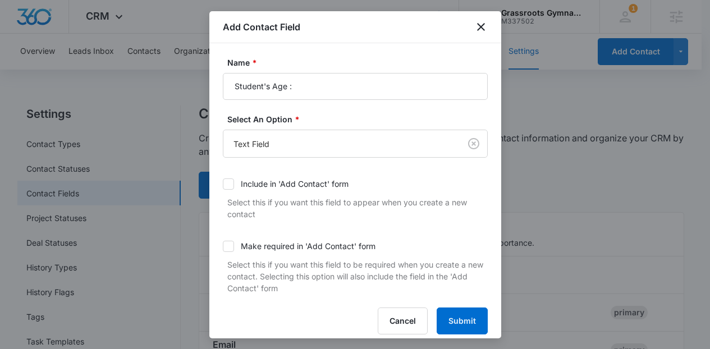
click at [280, 188] on div "Include in 'Add Contact' form" at bounding box center [295, 184] width 108 height 12
click at [223, 184] on input "Include in 'Add Contact' form" at bounding box center [223, 184] width 0 height 0
click at [455, 321] on button "Submit" at bounding box center [462, 321] width 51 height 27
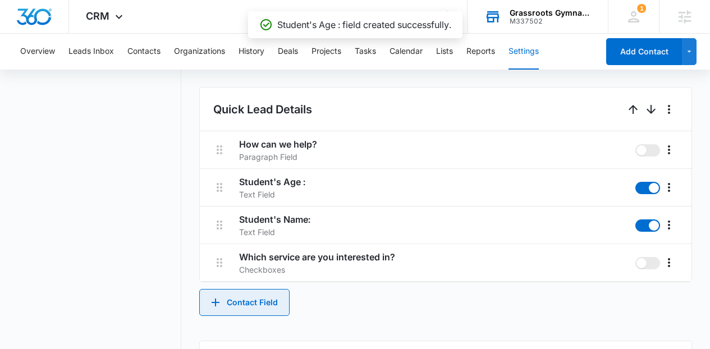
scroll to position [677, 0]
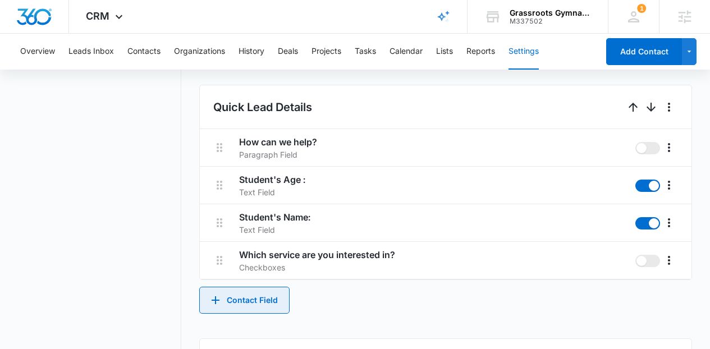
click at [266, 288] on button "Contact Field" at bounding box center [244, 300] width 90 height 27
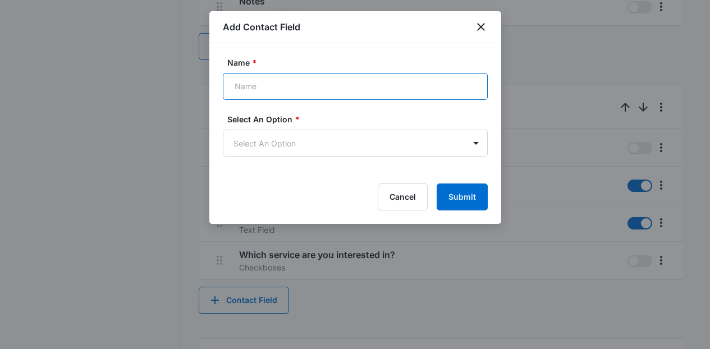
click at [303, 86] on input "Name *" at bounding box center [355, 86] width 265 height 27
type input "Gender:"
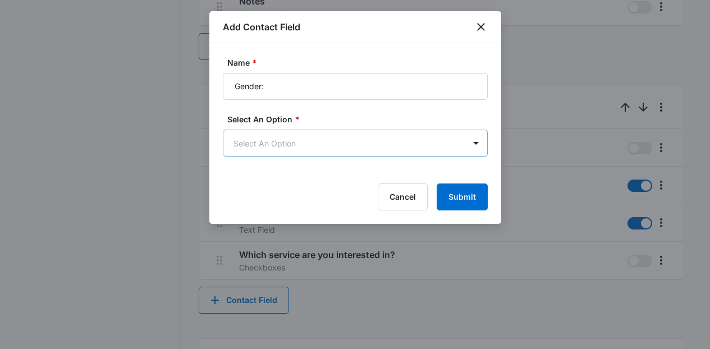
click at [245, 148] on body "CRM Apps Reputation Websites Forms CRM Email Social Content Ads Intelligence Fi…" at bounding box center [355, 3] width 710 height 1361
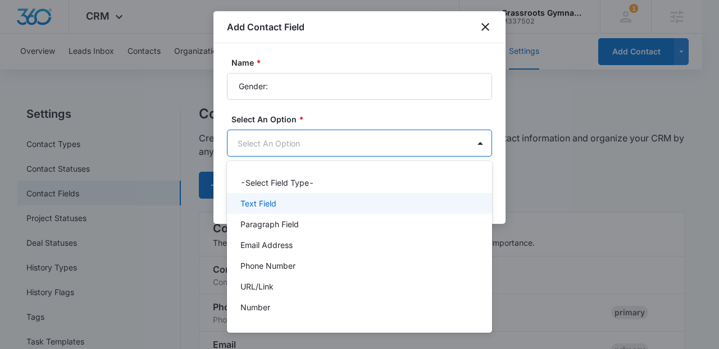
click at [263, 195] on div "Text Field" at bounding box center [359, 203] width 265 height 21
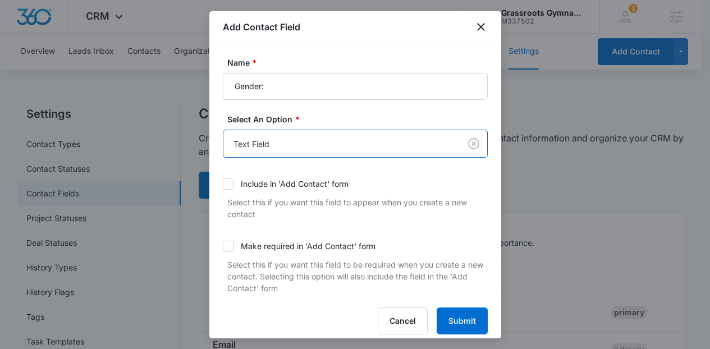
click at [282, 181] on div "Include in 'Add Contact' form" at bounding box center [295, 184] width 108 height 12
click at [223, 184] on input "Include in 'Add Contact' form" at bounding box center [223, 184] width 0 height 0
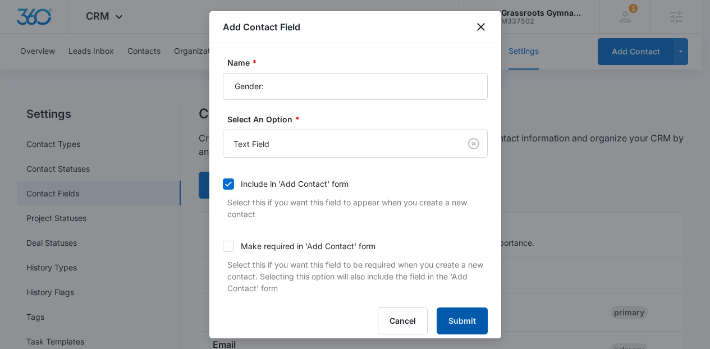
click at [453, 317] on button "Submit" at bounding box center [462, 321] width 51 height 27
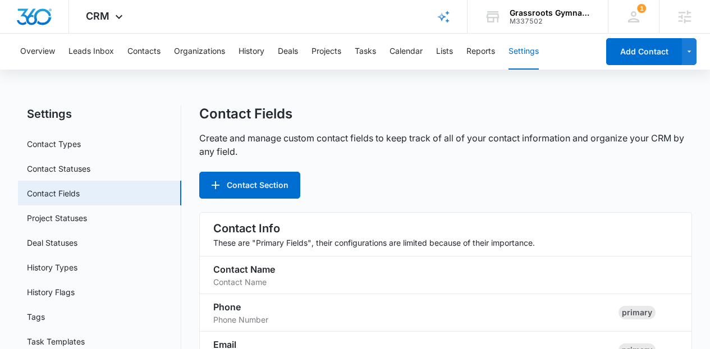
scroll to position [840, 0]
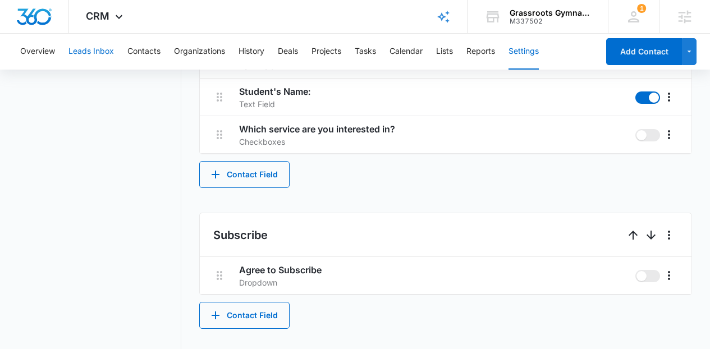
click at [96, 49] on button "Leads Inbox" at bounding box center [91, 52] width 45 height 36
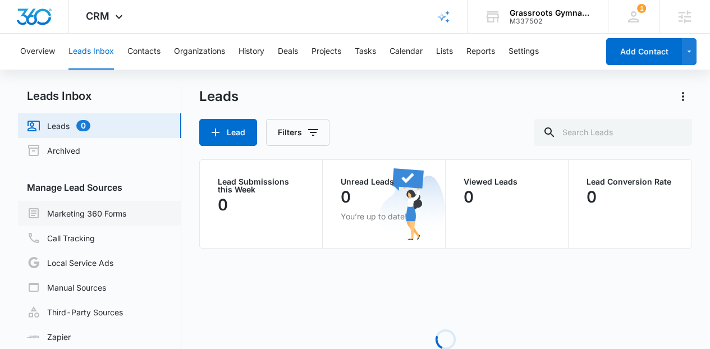
click at [112, 213] on link "Marketing 360 Forms" at bounding box center [76, 213] width 99 height 13
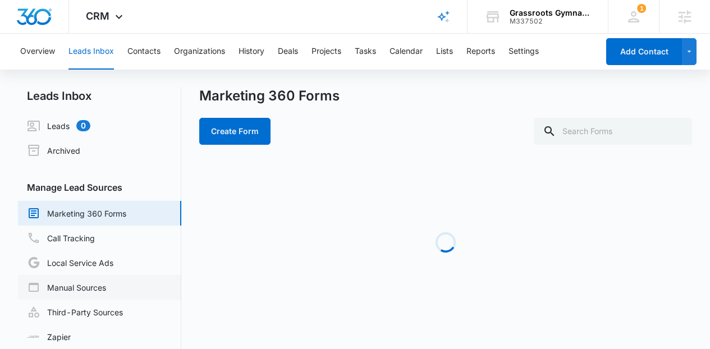
click at [106, 294] on link "Manual Sources" at bounding box center [66, 287] width 79 height 13
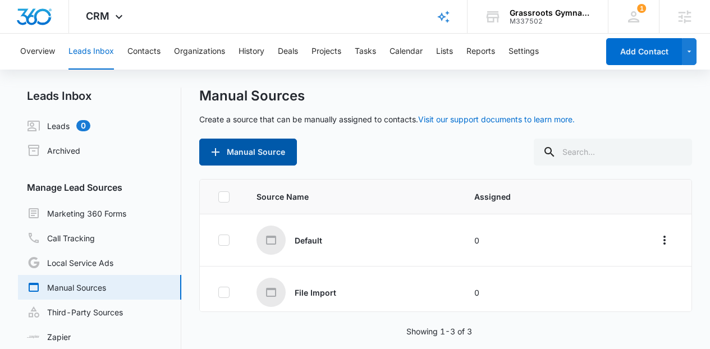
click at [238, 152] on button "Manual Source" at bounding box center [248, 152] width 98 height 27
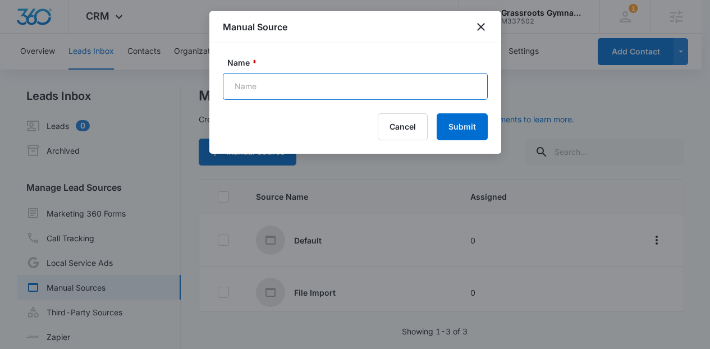
click at [275, 89] on input "Name *" at bounding box center [355, 86] width 265 height 27
click at [268, 89] on input "Email List Imported" at bounding box center [355, 86] width 265 height 27
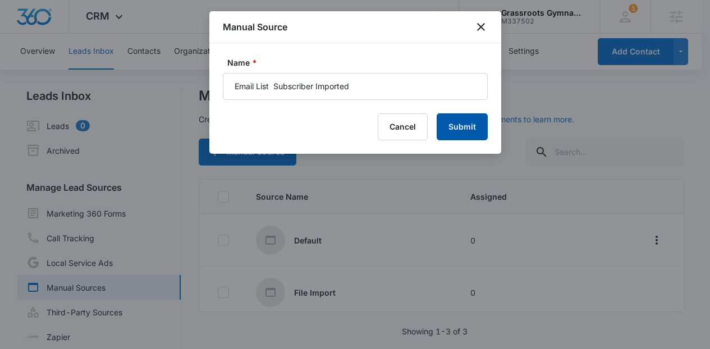
click at [459, 125] on button "Submit" at bounding box center [462, 126] width 51 height 27
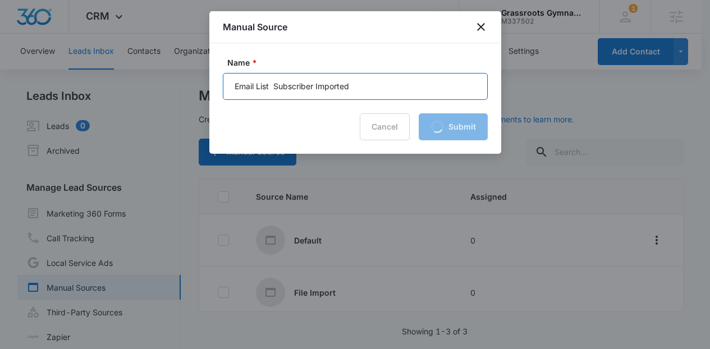
click at [274, 88] on input "Email List Subscriber Imported" at bounding box center [355, 86] width 265 height 27
type input "Email List Subscriber Imported"
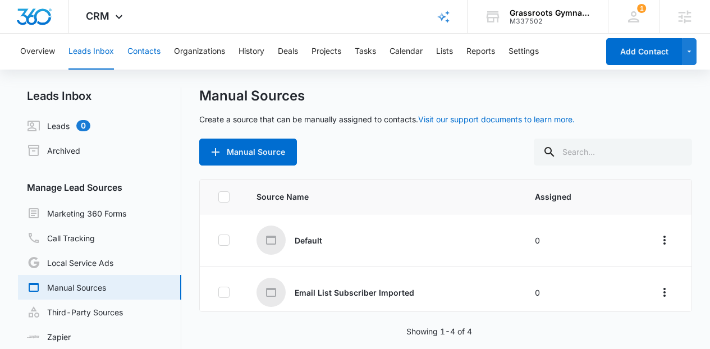
click at [141, 66] on button "Contacts" at bounding box center [143, 52] width 33 height 36
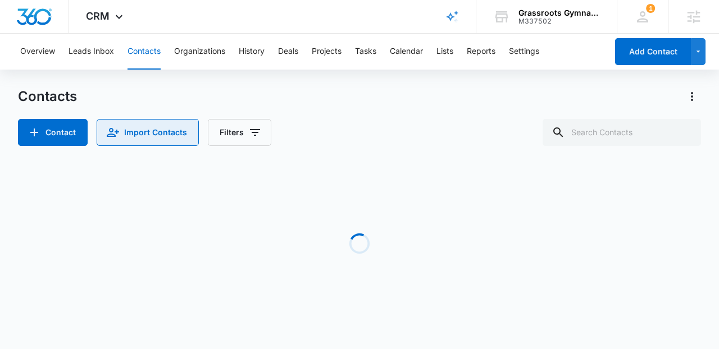
click at [162, 136] on button "Import Contacts" at bounding box center [148, 132] width 102 height 27
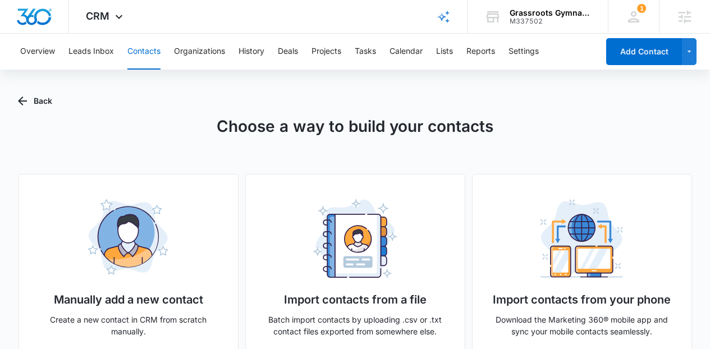
scroll to position [65, 0]
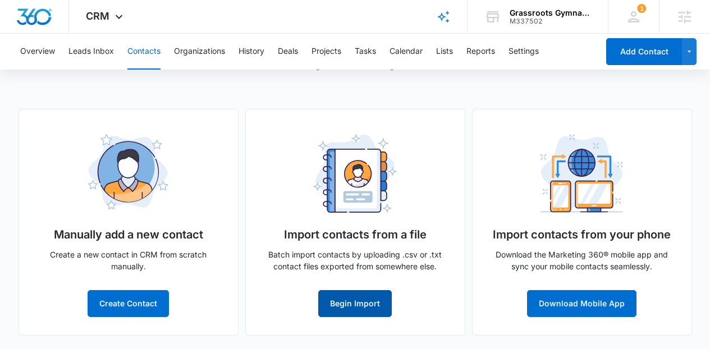
click at [390, 297] on button "Begin Import" at bounding box center [355, 303] width 74 height 27
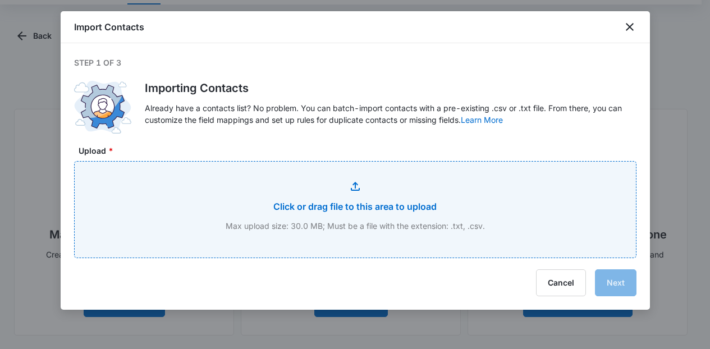
click at [386, 207] on input "Upload *" at bounding box center [356, 210] width 562 height 96
type input "C:\fakepath\Email list_Student_List_ages_09-15-2025.xlsx - Custom_Student_List_…"
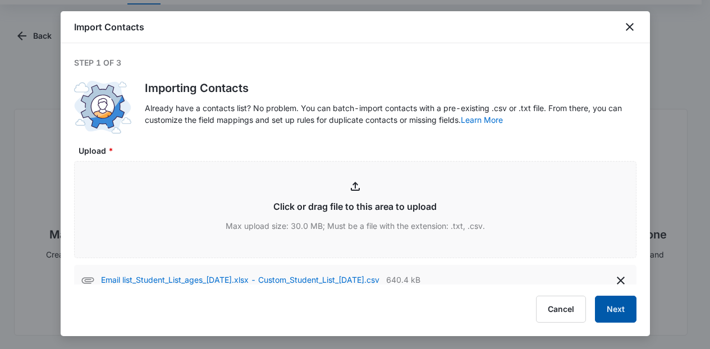
click at [612, 314] on button "Next" at bounding box center [616, 309] width 42 height 27
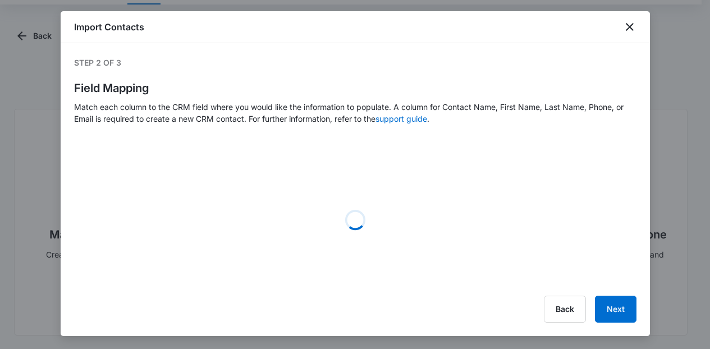
select select "363"
select select "365"
select select "185"
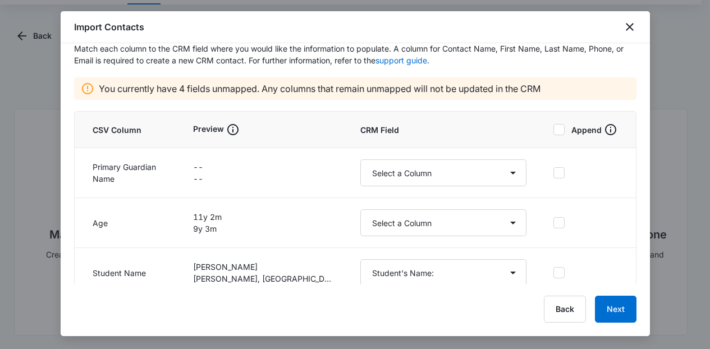
scroll to position [84, 0]
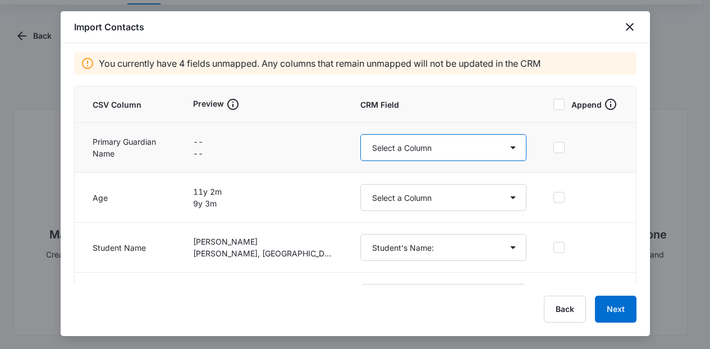
click at [405, 145] on select "Select a Column Address/City Address/Country Address/State Address/Street Addre…" at bounding box center [444, 147] width 167 height 27
select select "name"
click at [361, 134] on select "Select a Column Address/City Address/Country Address/State Address/Street Addre…" at bounding box center [444, 147] width 167 height 27
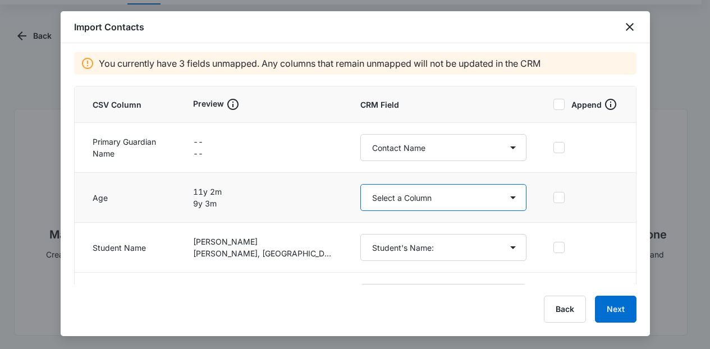
click at [379, 204] on select "Select a Column Address/City Address/Country Address/State Address/Street Addre…" at bounding box center [444, 197] width 167 height 27
select select "364"
click at [361, 184] on select "Select a Column Address/City Address/Country Address/State Address/Street Addre…" at bounding box center [444, 197] width 167 height 27
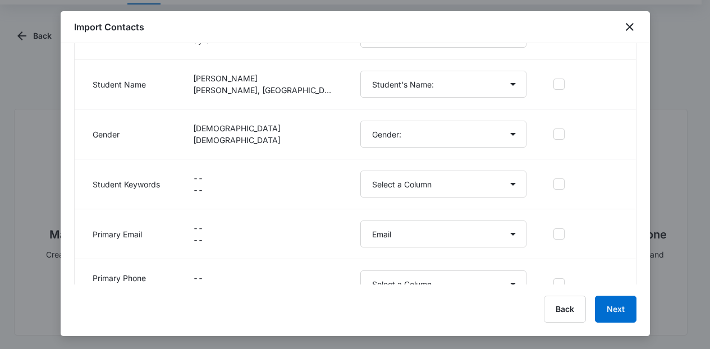
scroll to position [254, 0]
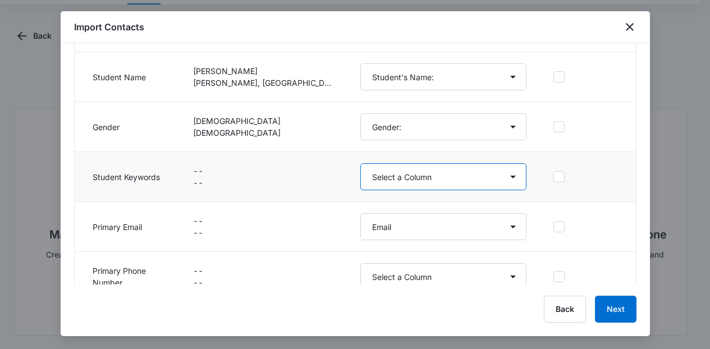
click at [411, 181] on select "Select a Column Address/City Address/Country Address/State Address/Street Addre…" at bounding box center [444, 176] width 167 height 27
select select "tags"
click at [361, 163] on select "Select a Column Address/City Address/Country Address/State Address/Street Addre…" at bounding box center [444, 176] width 167 height 27
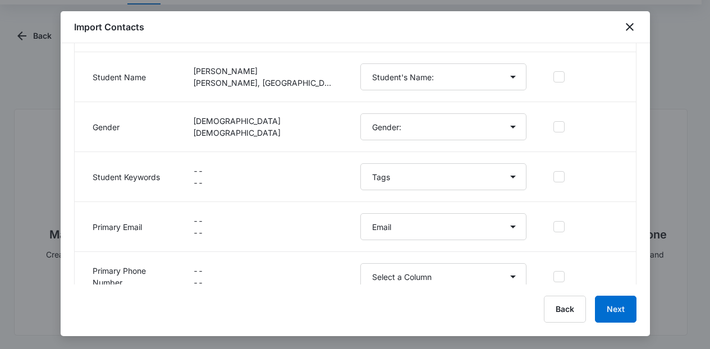
scroll to position [272, 0]
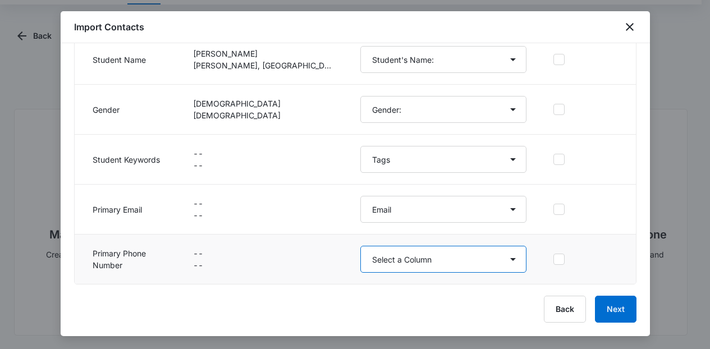
click at [430, 267] on select "Select a Column Address/City Address/Country Address/State Address/Street Addre…" at bounding box center [444, 259] width 167 height 27
select select "184"
click at [361, 246] on select "Select a Column Address/City Address/Country Address/State Address/Street Addre…" at bounding box center [444, 259] width 167 height 27
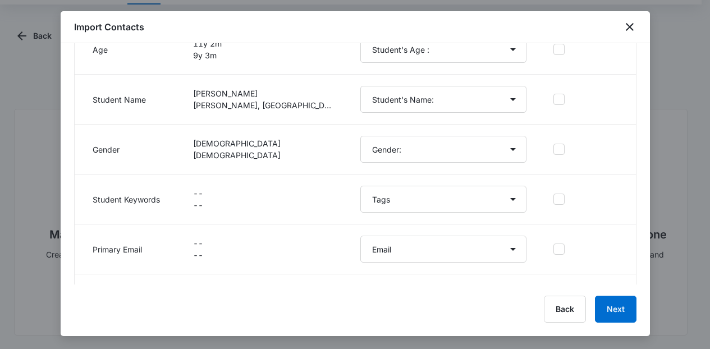
scroll to position [238, 0]
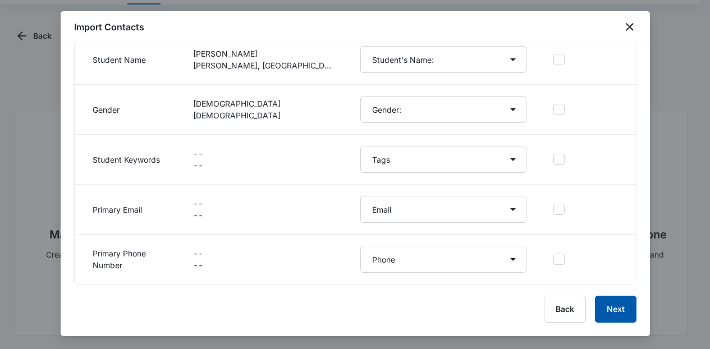
click at [608, 315] on button "Next" at bounding box center [616, 309] width 42 height 27
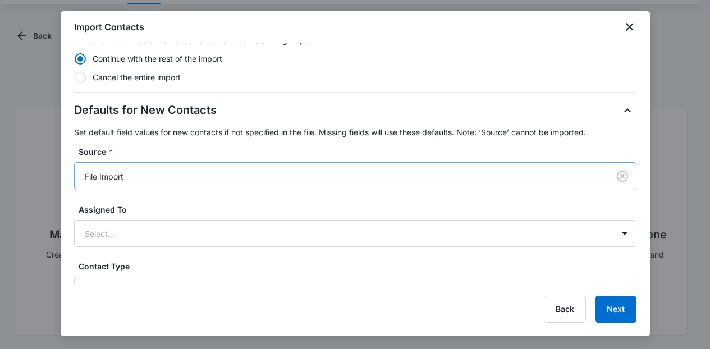
click at [578, 176] on div at bounding box center [340, 177] width 510 height 14
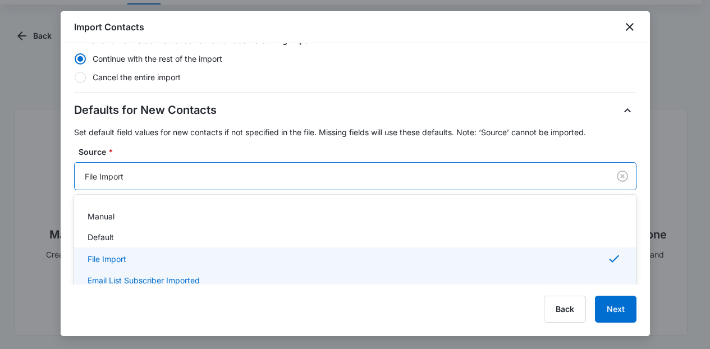
click at [347, 281] on div "Email List Subscriber Imported" at bounding box center [355, 281] width 534 height 12
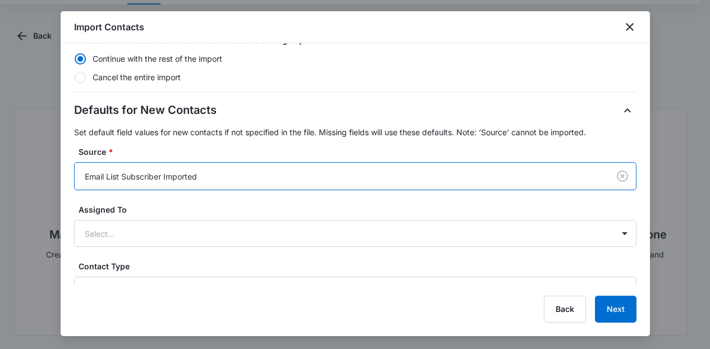
click at [491, 154] on label "Source *" at bounding box center [360, 152] width 563 height 12
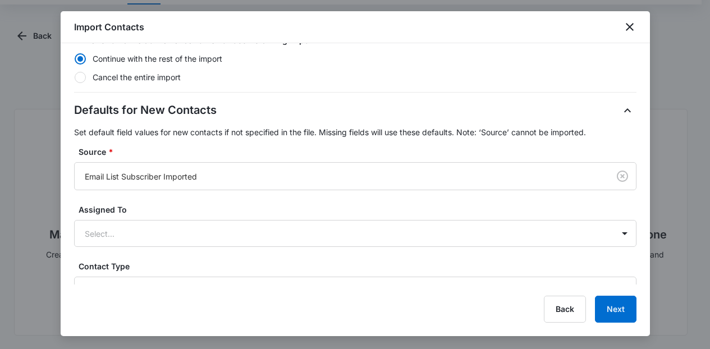
scroll to position [94, 0]
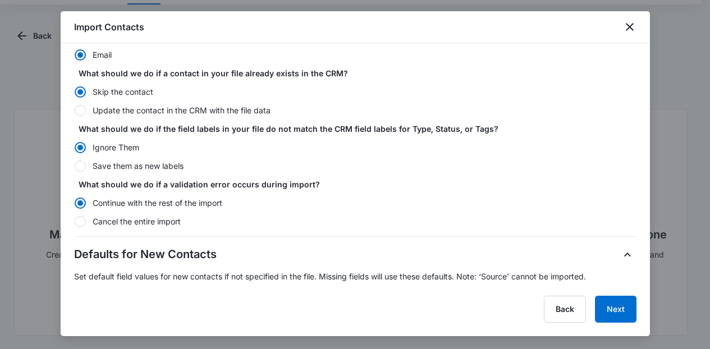
click at [175, 113] on label "Update the contact in the CRM with the file data" at bounding box center [355, 110] width 563 height 12
click at [75, 111] on input "Update the contact in the CRM with the file data" at bounding box center [74, 110] width 1 height 1
radio input "false"
radio input "true"
click at [129, 175] on form "What should we look for to determine a unique Existing Contact? Email What shou…" at bounding box center [355, 306] width 563 height 552
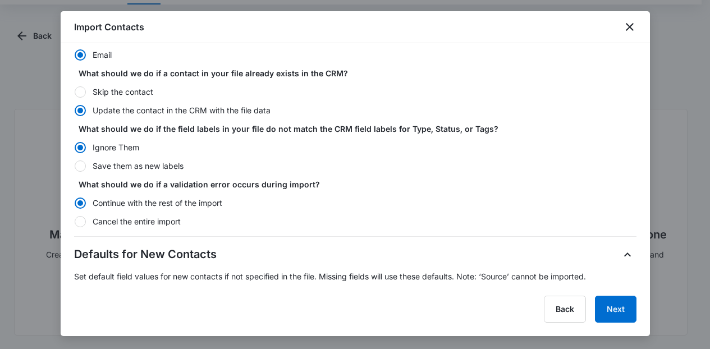
click at [118, 171] on label "Save them as new labels" at bounding box center [355, 166] width 563 height 12
click at [75, 166] on input "Save them as new labels" at bounding box center [74, 166] width 1 height 1
radio input "false"
radio input "true"
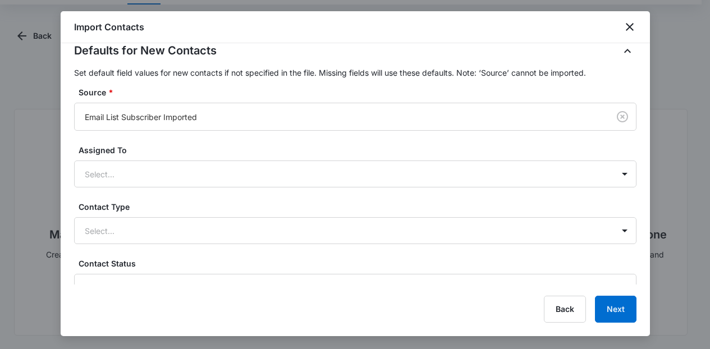
scroll to position [267, 0]
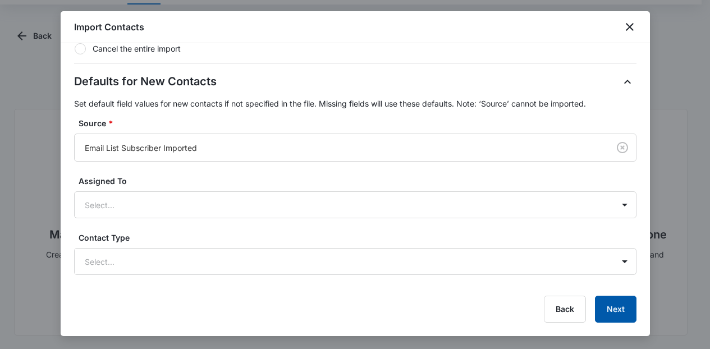
click at [616, 305] on button "Next" at bounding box center [616, 309] width 42 height 27
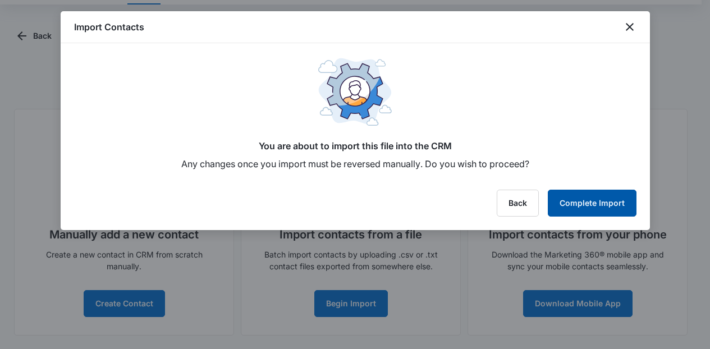
scroll to position [0, 0]
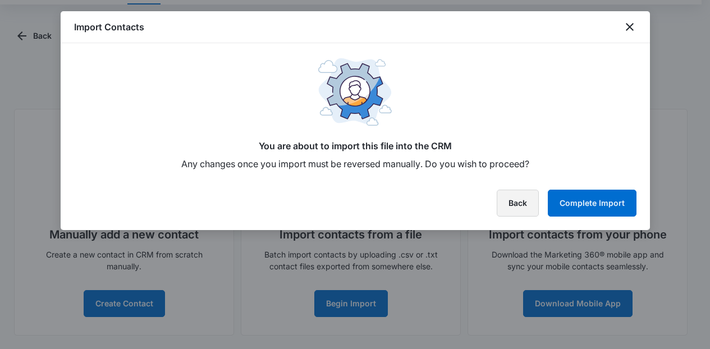
click at [518, 202] on button "Back" at bounding box center [518, 203] width 42 height 27
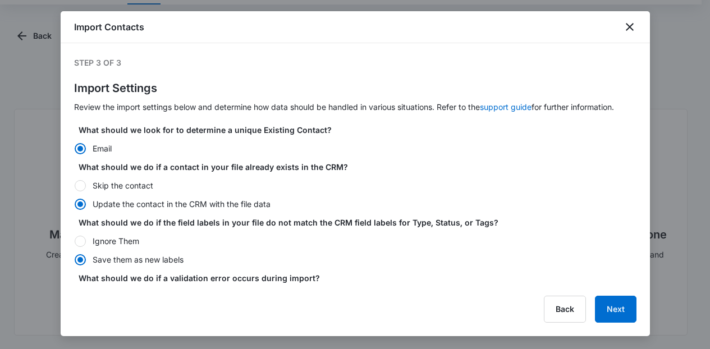
click at [644, 287] on div "Import Contacts Step 3 of 3 Import Settings Review the import settings below an…" at bounding box center [356, 173] width 590 height 325
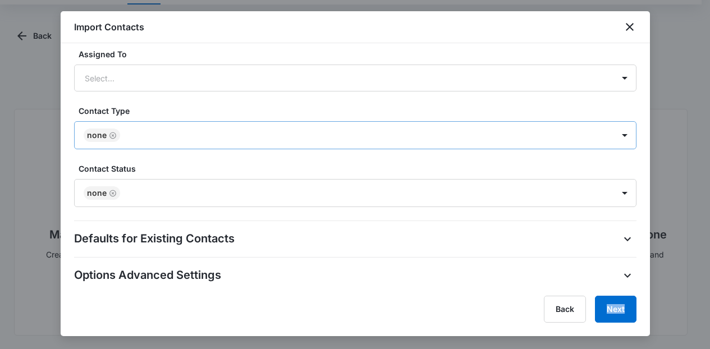
click at [322, 137] on div at bounding box center [362, 136] width 476 height 14
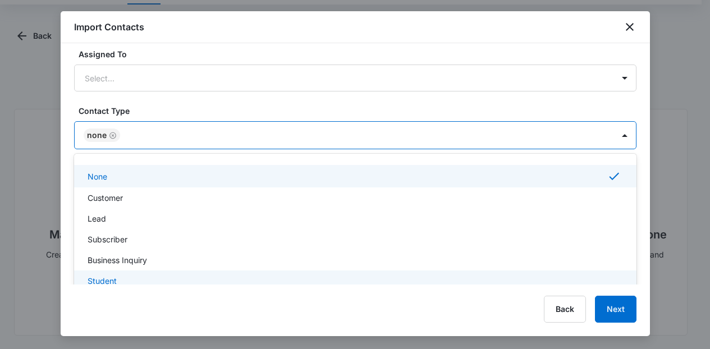
click at [189, 282] on div "Student" at bounding box center [355, 281] width 534 height 12
click at [111, 136] on icon "Remove None" at bounding box center [113, 135] width 8 height 8
click at [158, 116] on label "Contact Type" at bounding box center [360, 111] width 563 height 12
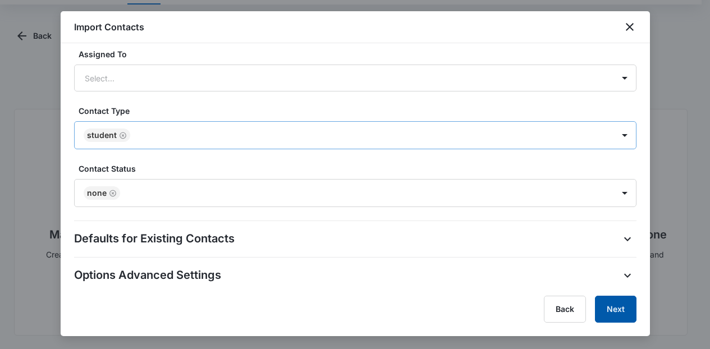
click at [629, 304] on button "Next" at bounding box center [616, 309] width 42 height 27
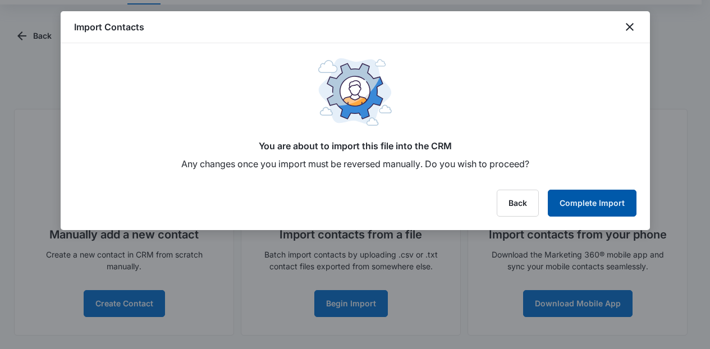
click at [599, 203] on button "Complete Import" at bounding box center [592, 203] width 89 height 27
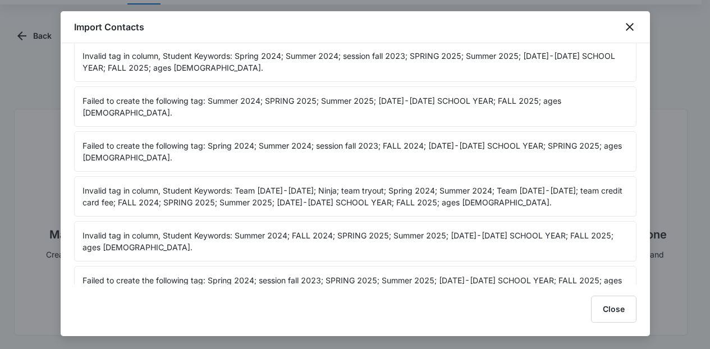
scroll to position [7262, 0]
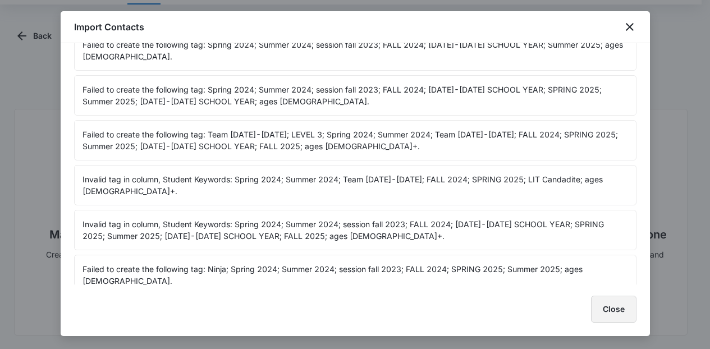
click at [603, 318] on button "Close" at bounding box center [613, 309] width 45 height 27
click at [603, 318] on div "Import Contacts Import finished with errors Invalid tag in column, Student Keyw…" at bounding box center [356, 173] width 590 height 325
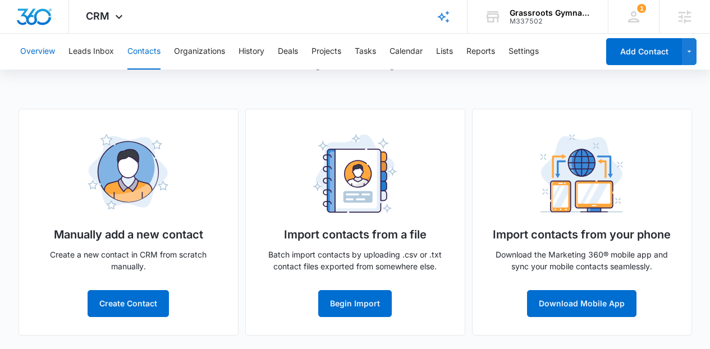
click at [37, 49] on button "Overview" at bounding box center [37, 52] width 35 height 36
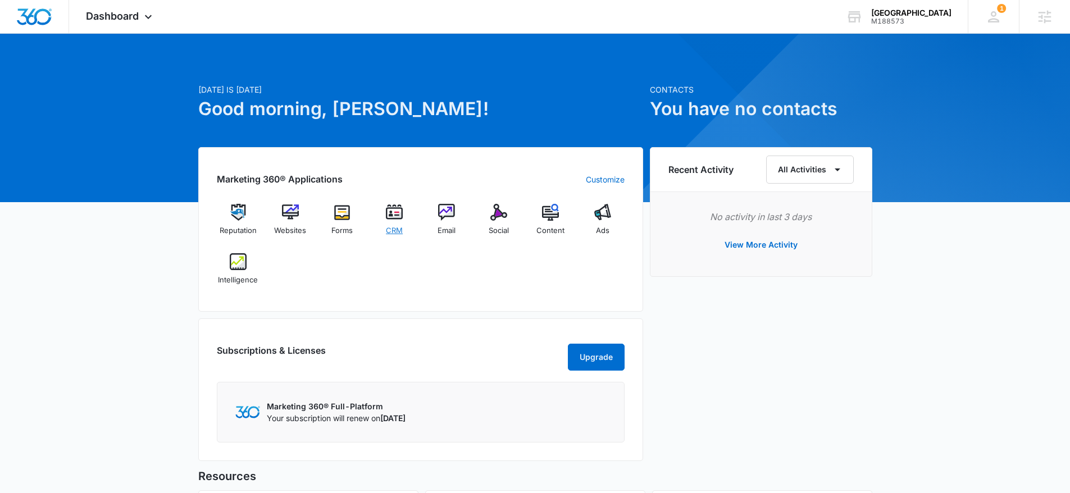
click at [387, 217] on img at bounding box center [394, 212] width 17 height 17
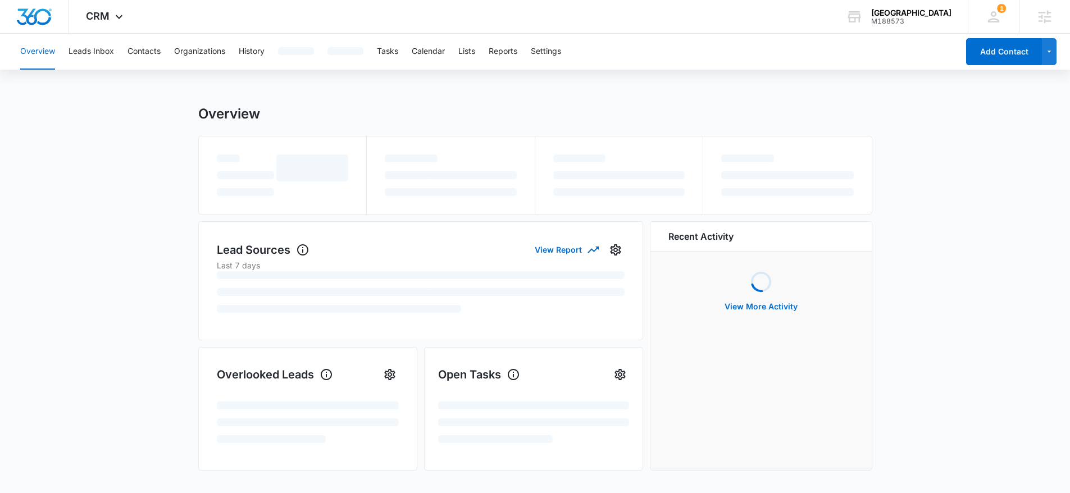
click at [459, 52] on div "Overview Leads Inbox Contacts Organizations History Tasks Calendar Lists Report…" at bounding box center [485, 52] width 945 height 36
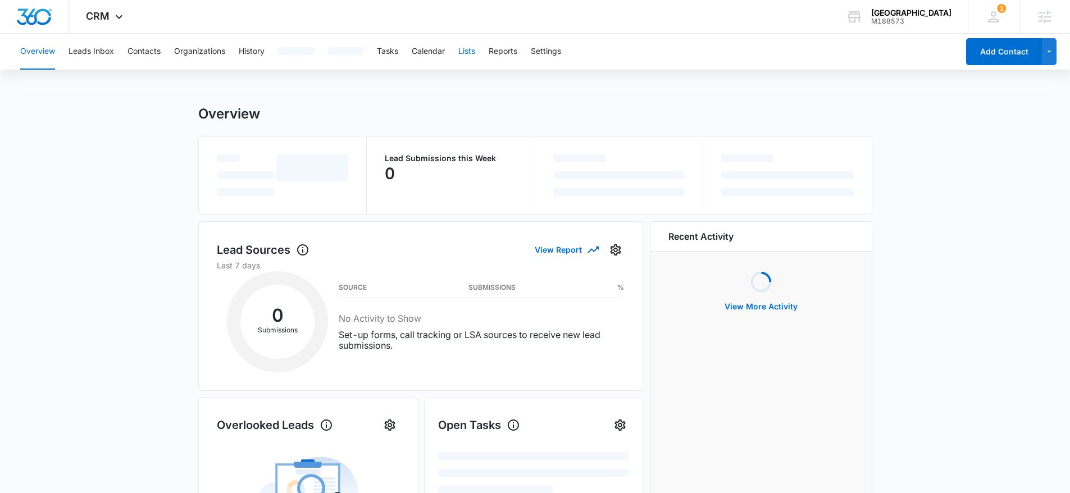
click at [461, 52] on button "Lists" at bounding box center [466, 52] width 17 height 36
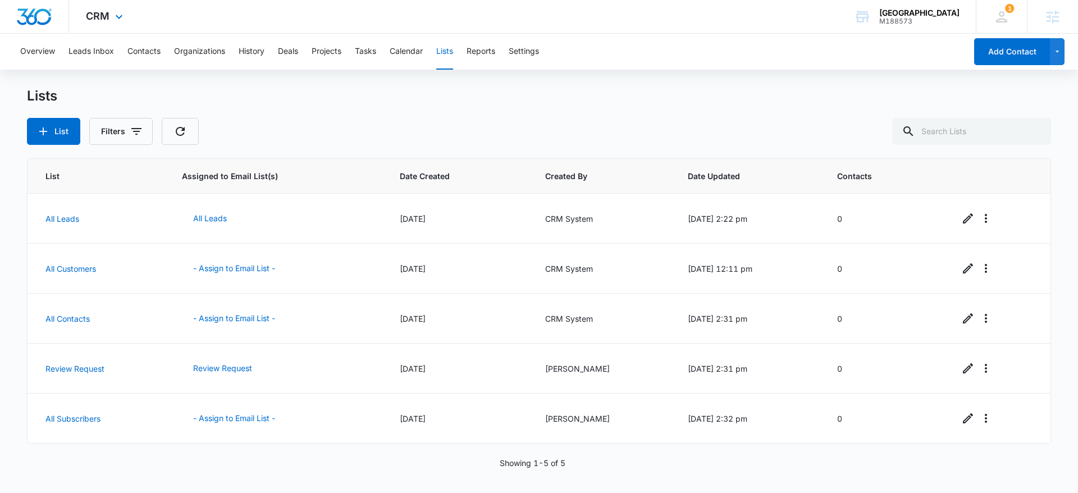
click at [41, 9] on img "Dashboard" at bounding box center [34, 16] width 36 height 17
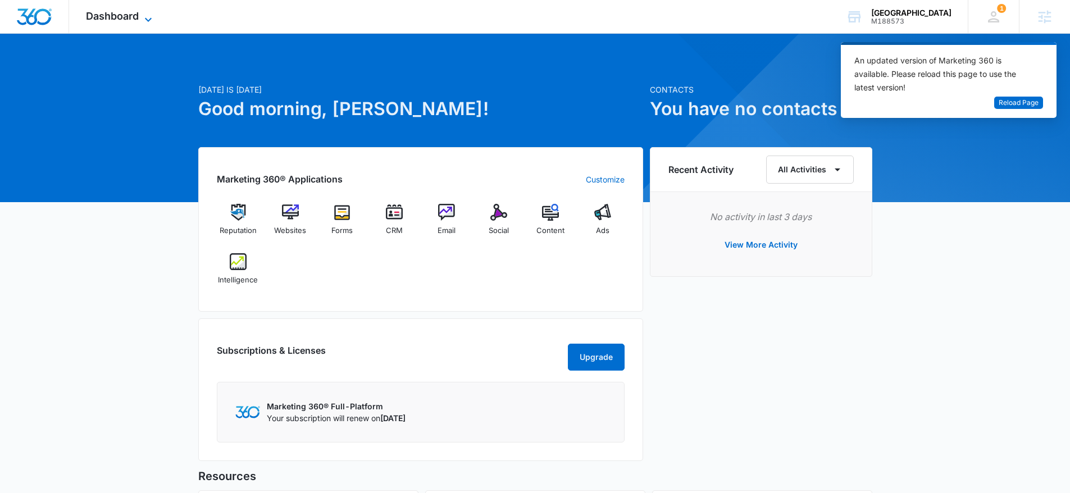
click at [113, 13] on span "Dashboard" at bounding box center [112, 16] width 53 height 12
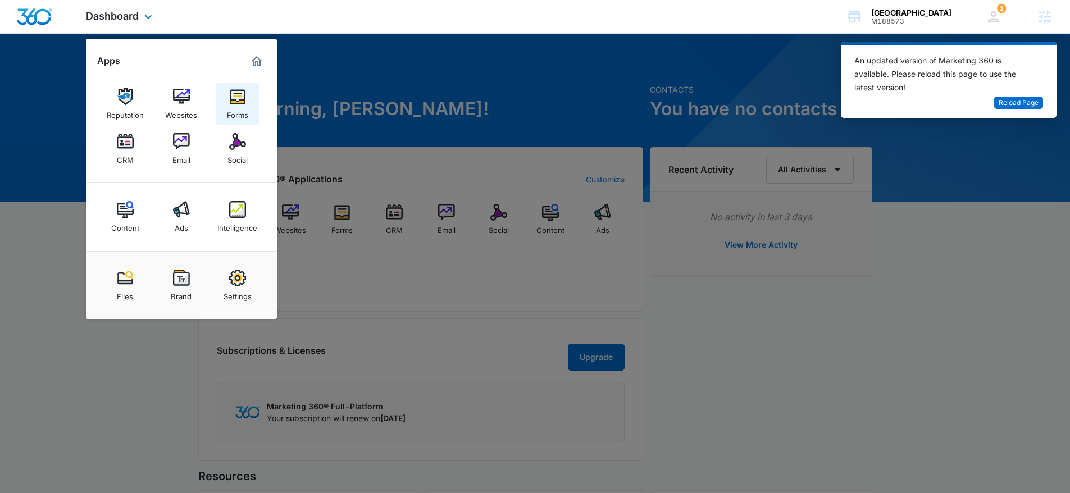
click at [240, 93] on img at bounding box center [237, 96] width 17 height 17
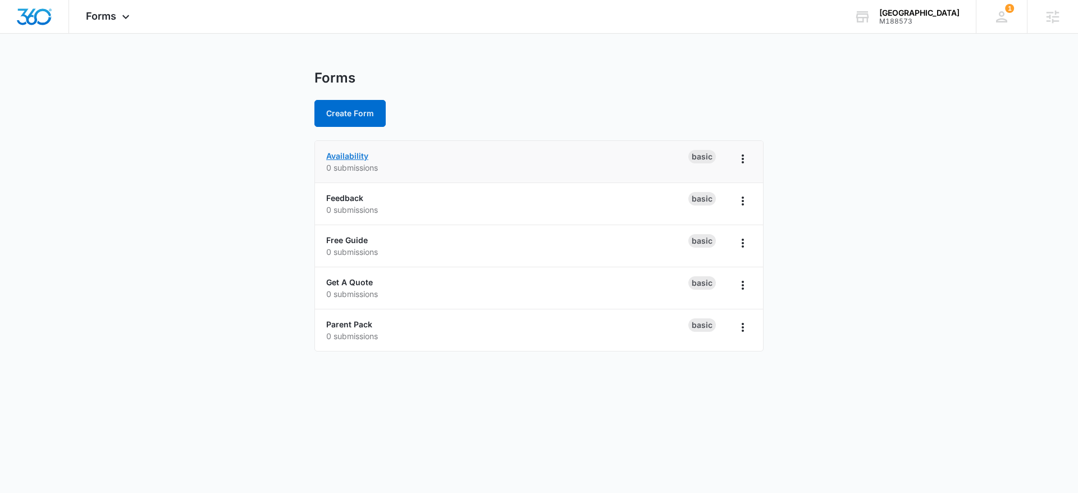
click at [351, 157] on link "Availability" at bounding box center [347, 156] width 42 height 10
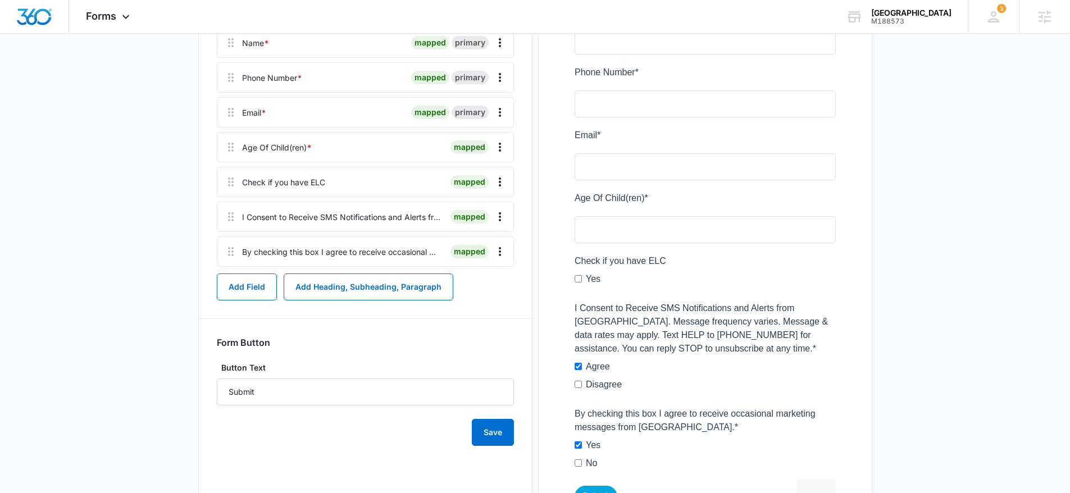
scroll to position [203, 0]
click at [498, 219] on icon "Overflow Menu" at bounding box center [499, 217] width 13 height 13
click at [480, 263] on div "Delete" at bounding box center [470, 266] width 24 height 8
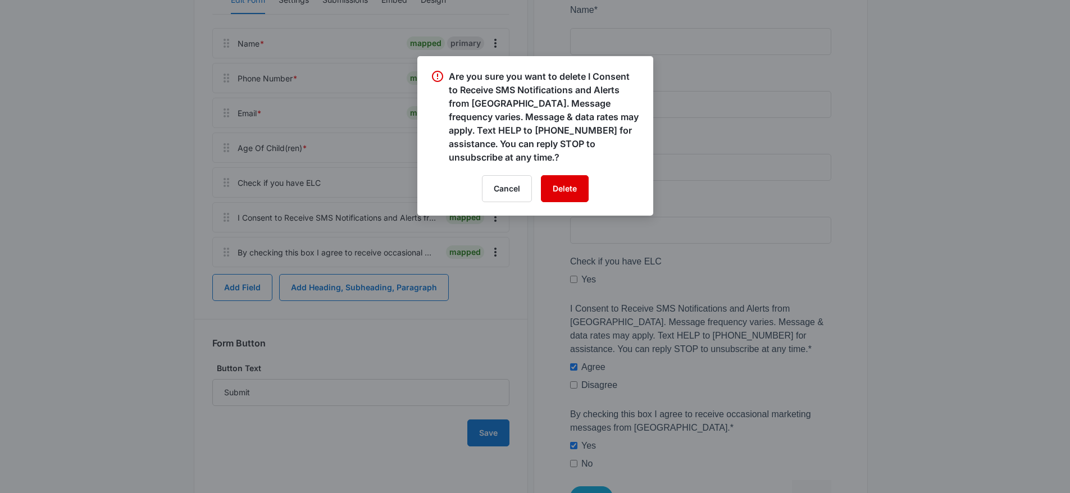
click at [571, 198] on button "Delete" at bounding box center [565, 188] width 48 height 27
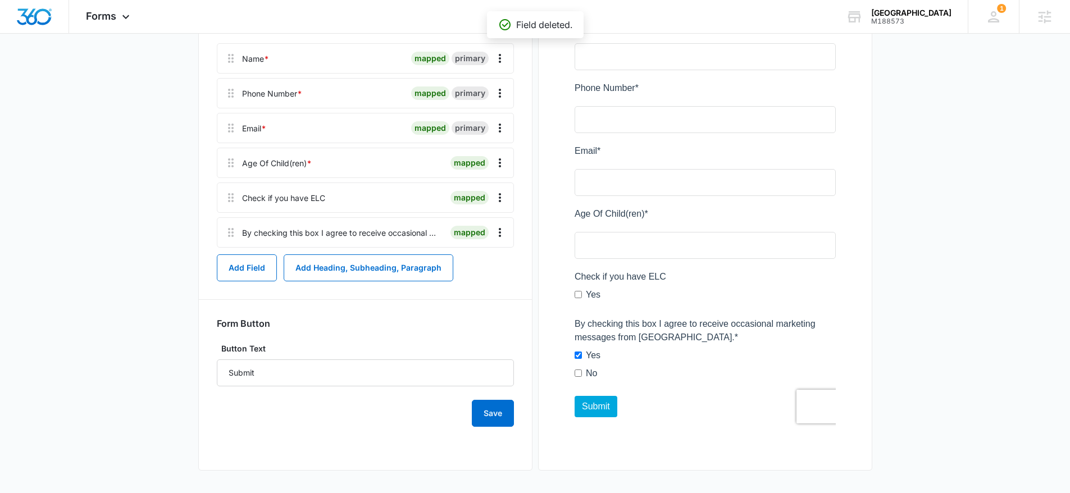
scroll to position [188, 0]
click at [500, 227] on icon "Overflow Menu" at bounding box center [499, 232] width 13 height 13
click at [484, 280] on button "Delete" at bounding box center [476, 280] width 64 height 17
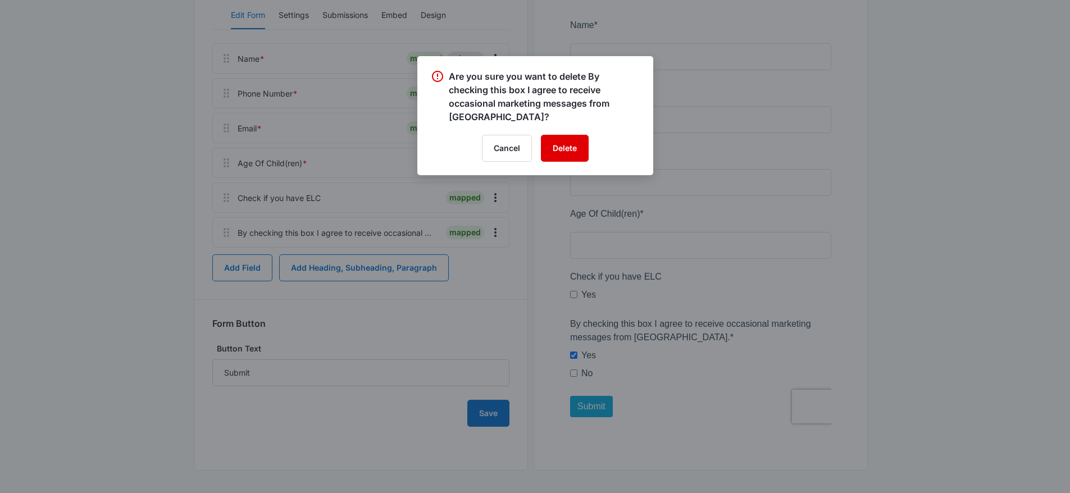
click at [547, 145] on button "Delete" at bounding box center [565, 148] width 48 height 27
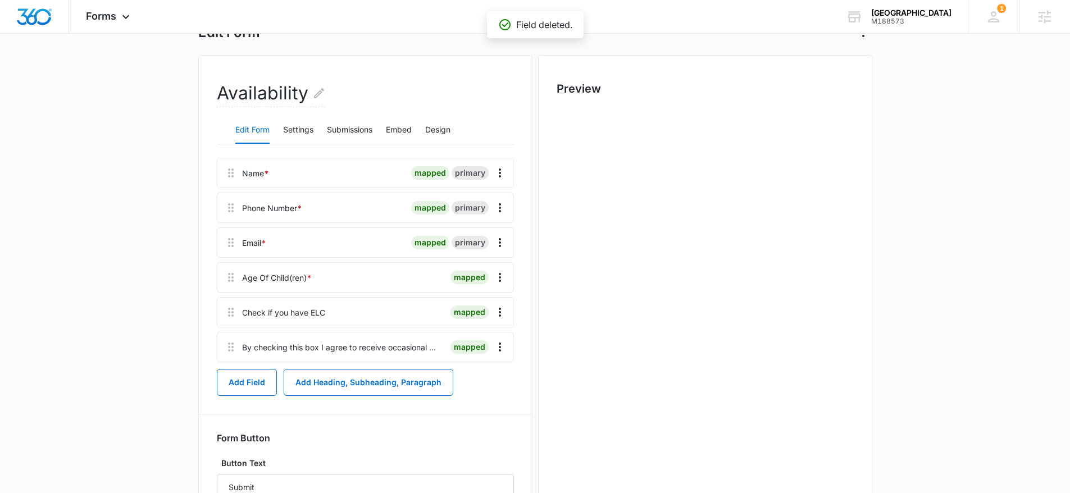
scroll to position [0, 0]
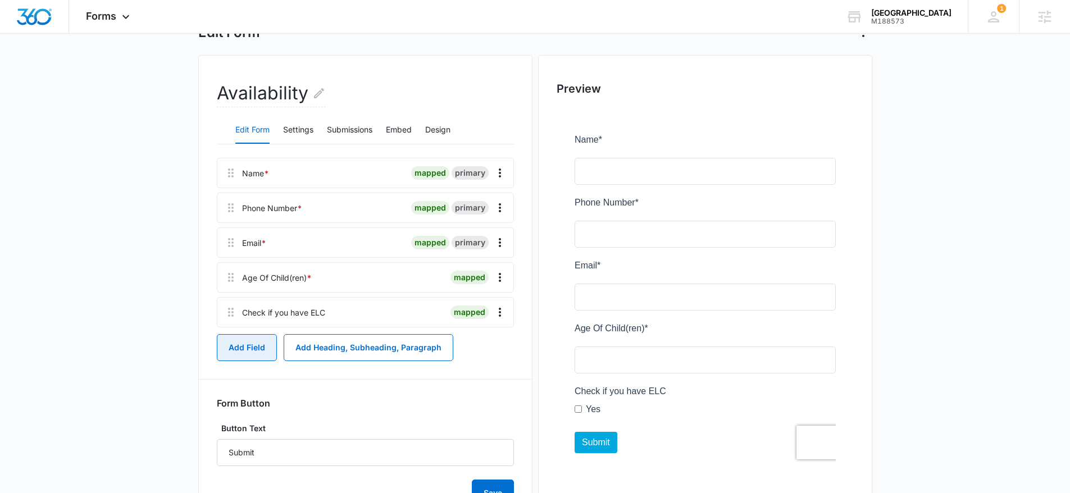
click at [247, 347] on button "Add Field" at bounding box center [247, 347] width 60 height 27
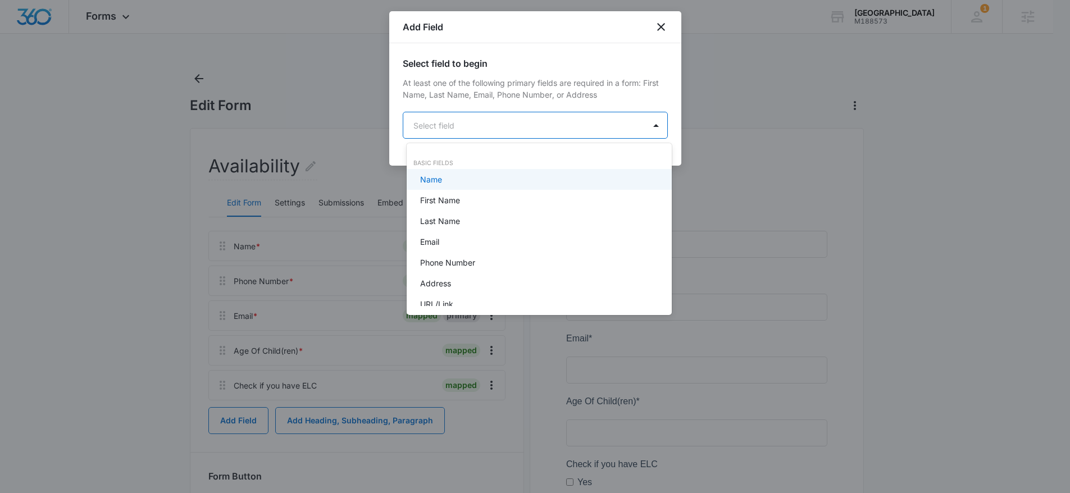
drag, startPoint x: 501, startPoint y: 132, endPoint x: 459, endPoint y: 138, distance: 42.6
click at [501, 132] on body "Forms Apps Reputation Websites Forms CRM Email Social Content Ads Intelligence …" at bounding box center [535, 246] width 1070 height 493
type input "dr"
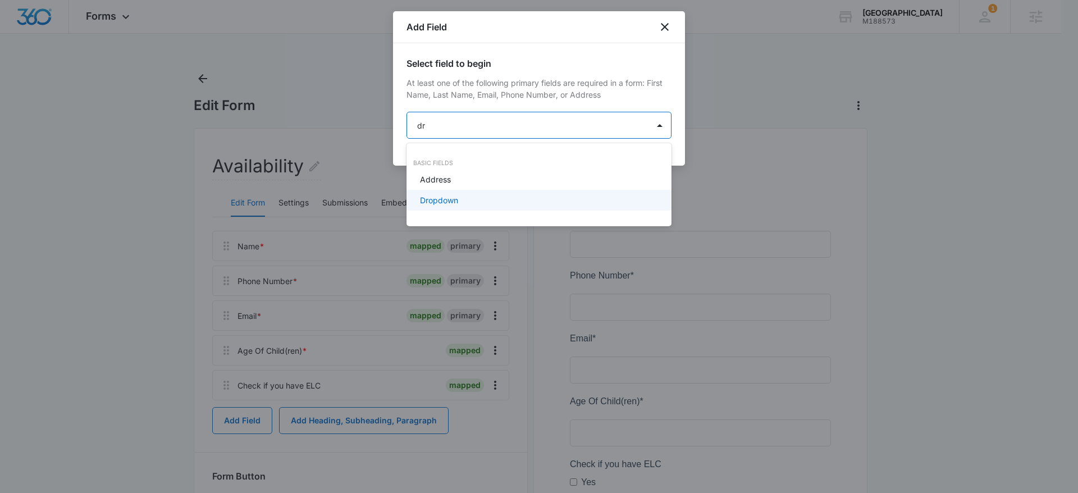
click at [464, 200] on div "Dropdown" at bounding box center [538, 200] width 236 height 12
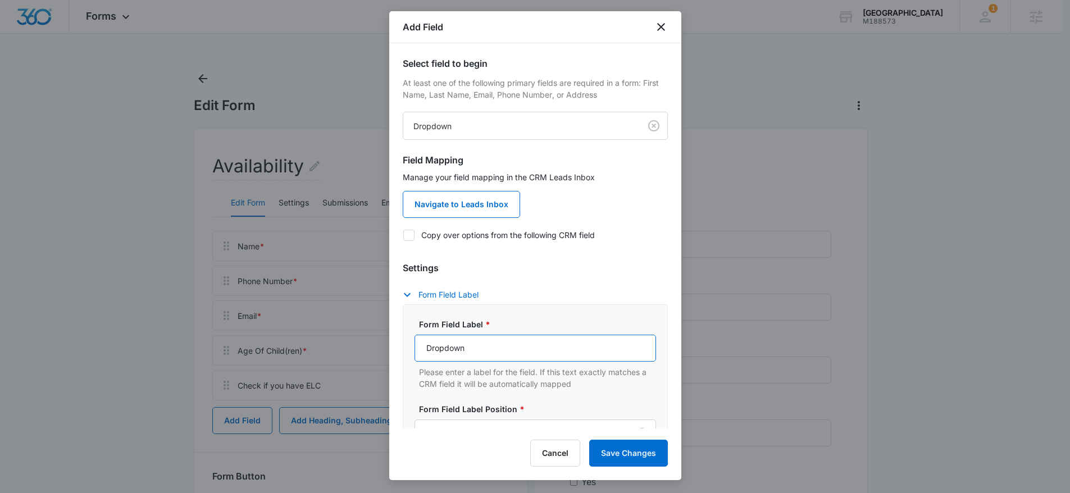
click at [500, 339] on input "Dropdown" at bounding box center [534, 348] width 241 height 27
paste input "May we add you to our mailing list?*"
drag, startPoint x: 579, startPoint y: 348, endPoint x: 398, endPoint y: 349, distance: 181.4
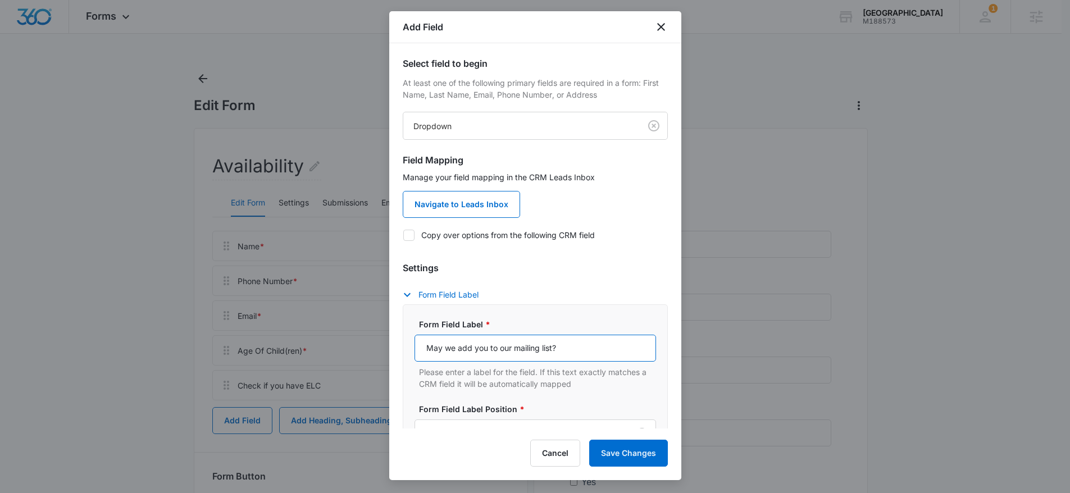
click at [398, 349] on div "Select field to begin At least one of the following primary fields are required…" at bounding box center [535, 235] width 292 height 385
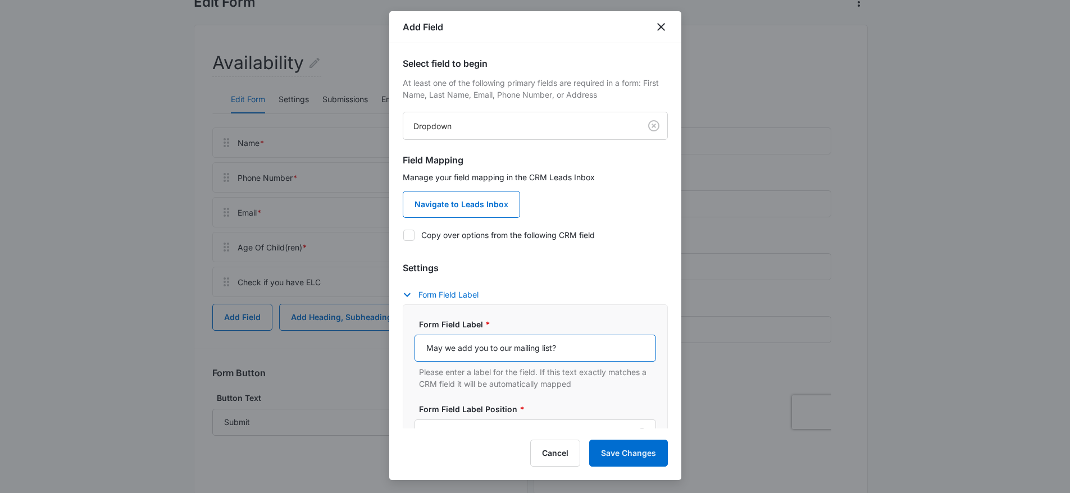
type input "May we add you to our mailing list?"
click at [449, 240] on label "Copy over options from the following CRM field" at bounding box center [535, 235] width 265 height 12
click at [403, 235] on input "Copy over options from the following CRM field" at bounding box center [403, 235] width 1 height 1
checkbox input "true"
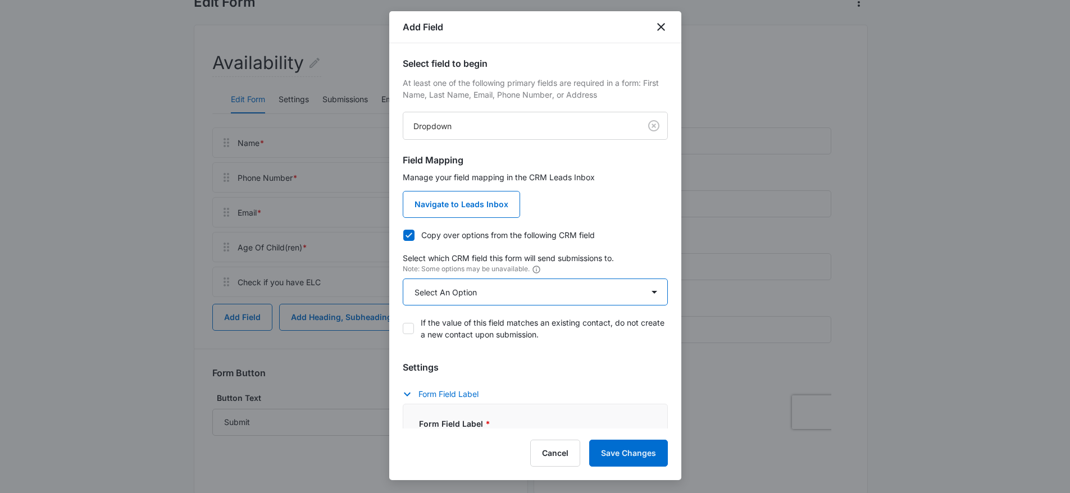
click at [462, 291] on select "Select An Option Select An Option Agree to Subscribe Best Way To Contact Qualif…" at bounding box center [535, 292] width 265 height 27
select select "333"
click at [403, 279] on select "Select An Option Select An Option Agree to Subscribe Best Way To Contact Qualif…" at bounding box center [535, 292] width 265 height 27
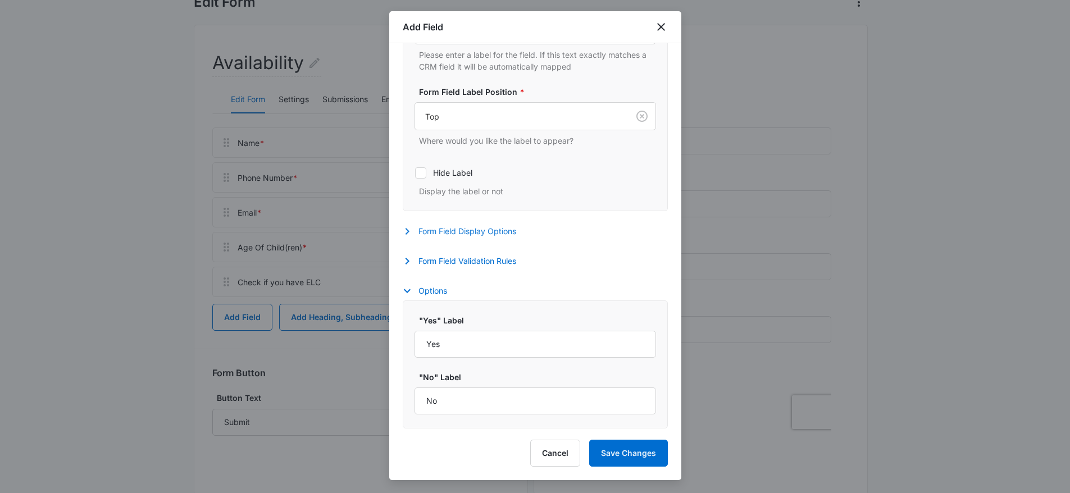
scroll to position [417, 0]
click at [469, 235] on button "Form Field Display Options" at bounding box center [465, 231] width 125 height 13
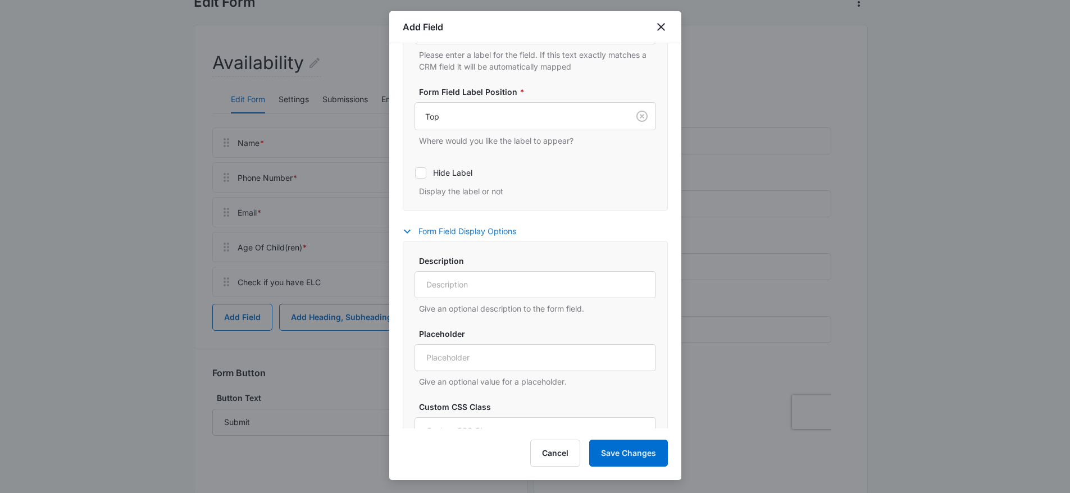
click at [475, 235] on button "Form Field Display Options" at bounding box center [465, 231] width 125 height 13
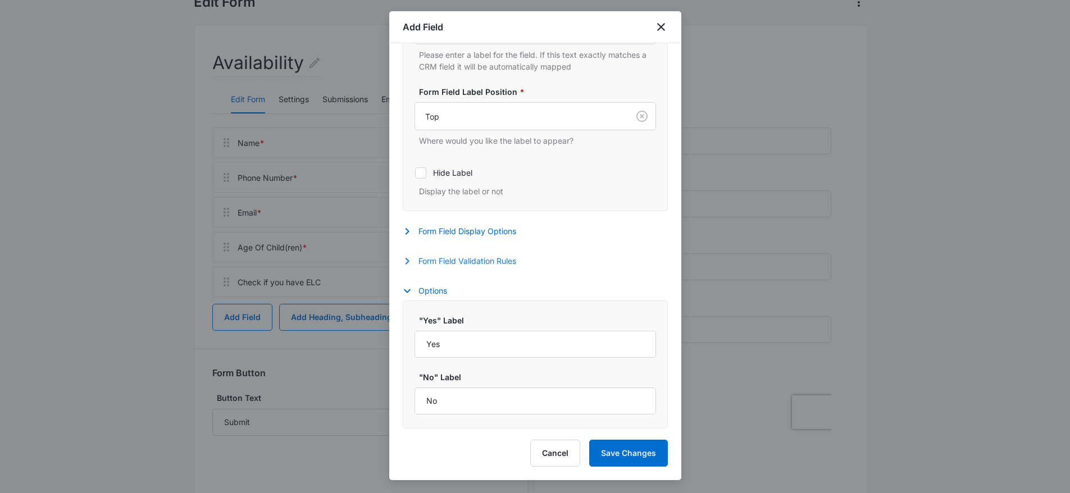
click at [472, 258] on button "Form Field Validation Rules" at bounding box center [465, 260] width 125 height 13
click at [474, 295] on label "Required" at bounding box center [534, 297] width 241 height 12
click at [415, 297] on input "Required" at bounding box center [414, 297] width 1 height 1
checkbox input "true"
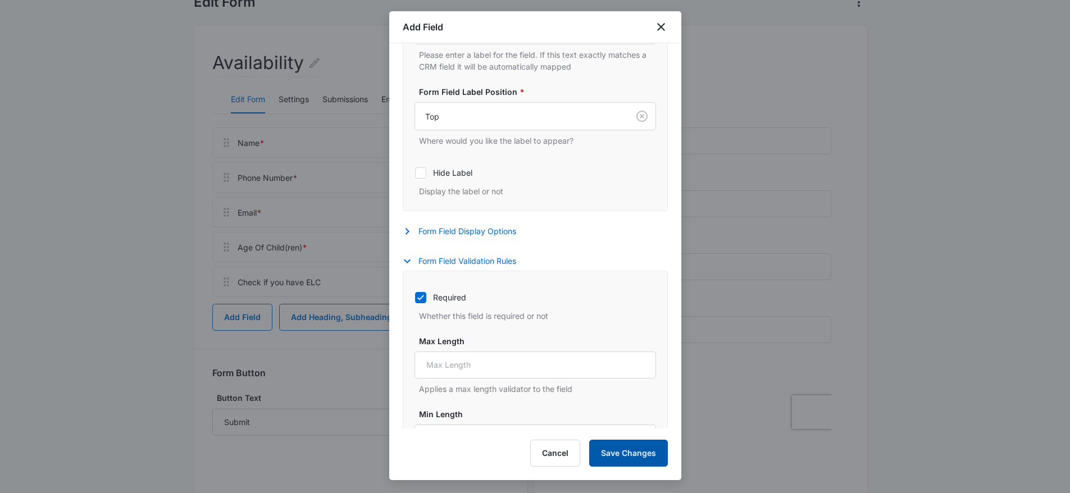
click at [656, 463] on button "Save Changes" at bounding box center [628, 453] width 79 height 27
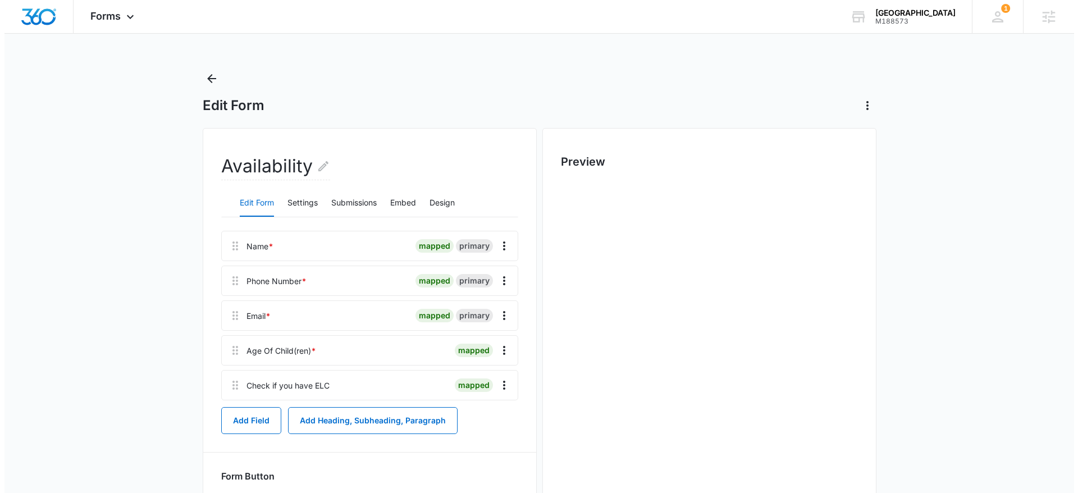
scroll to position [0, 0]
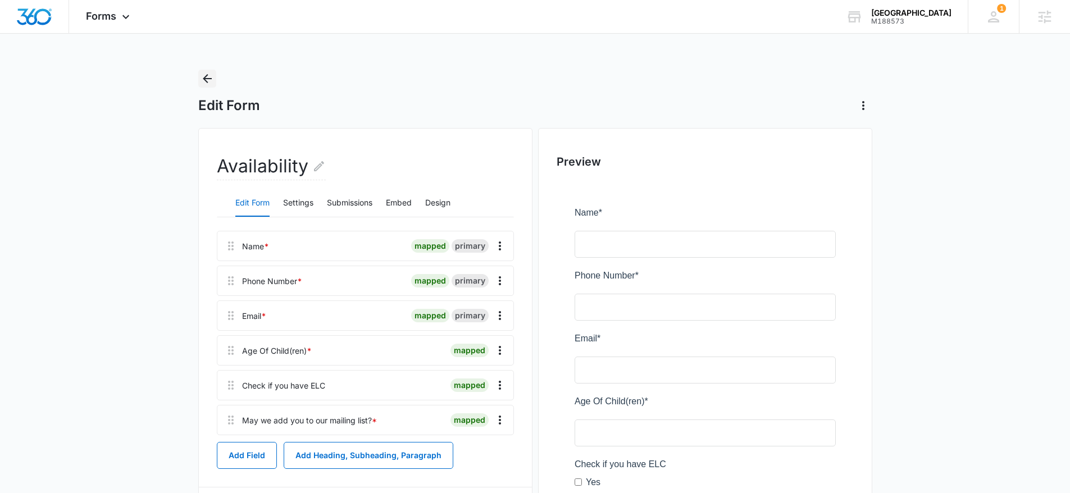
click at [212, 80] on icon "Back" at bounding box center [206, 78] width 13 height 13
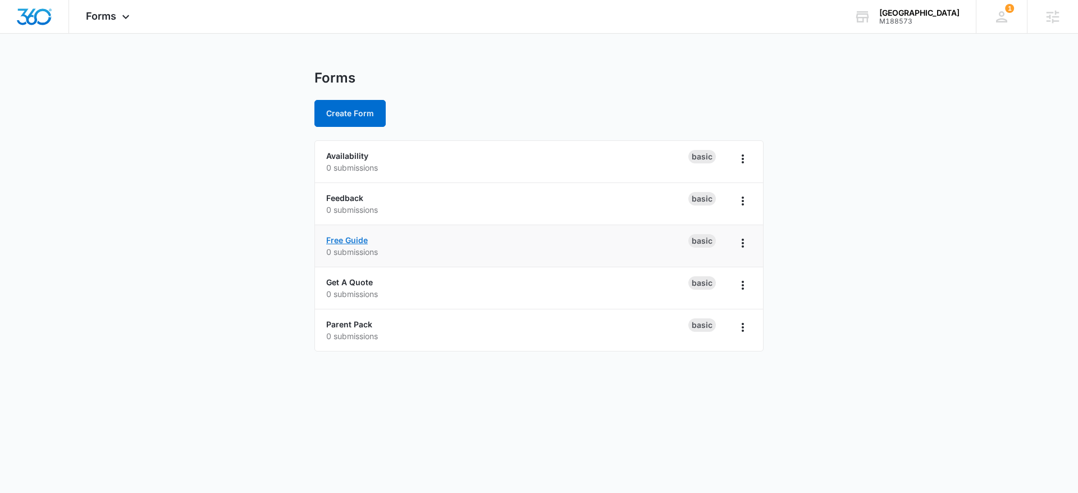
click at [347, 240] on link "Free Guide" at bounding box center [347, 240] width 42 height 10
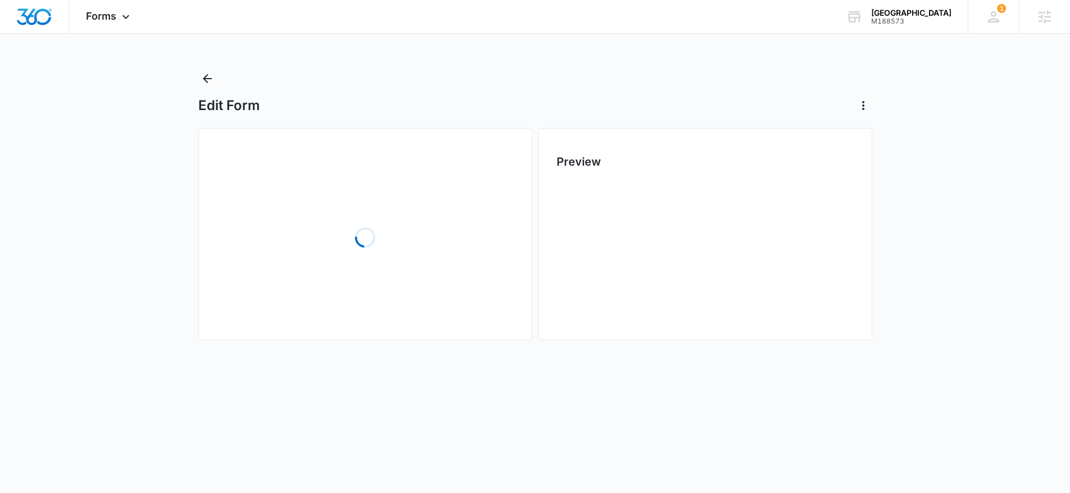
scroll to position [120, 0]
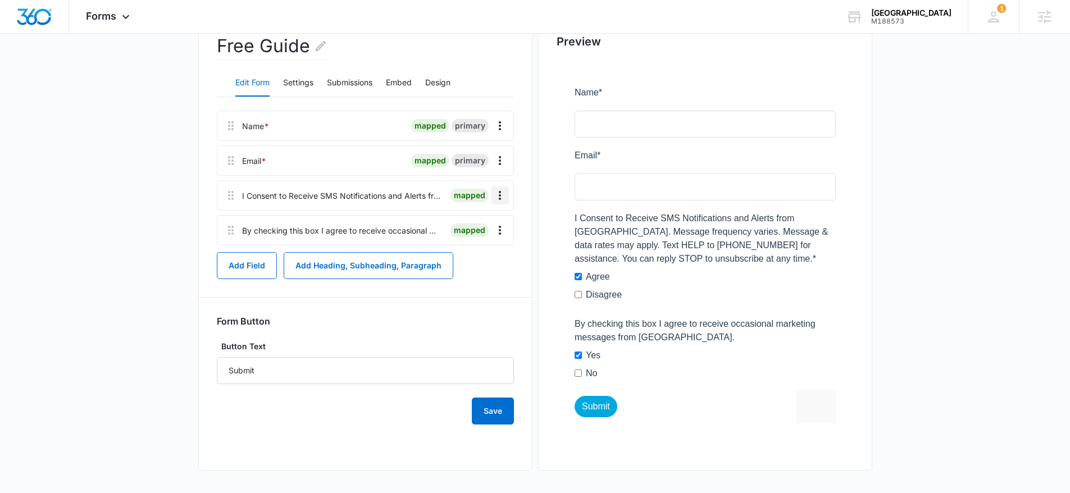
click at [503, 196] on icon "Overflow Menu" at bounding box center [499, 195] width 13 height 13
click at [479, 245] on div "Delete" at bounding box center [470, 244] width 24 height 8
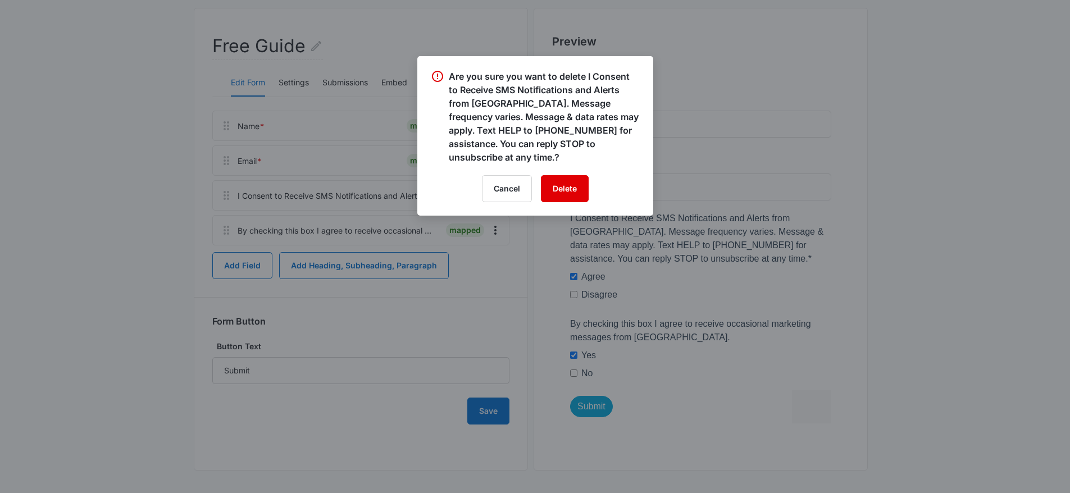
click at [571, 180] on button "Delete" at bounding box center [565, 188] width 48 height 27
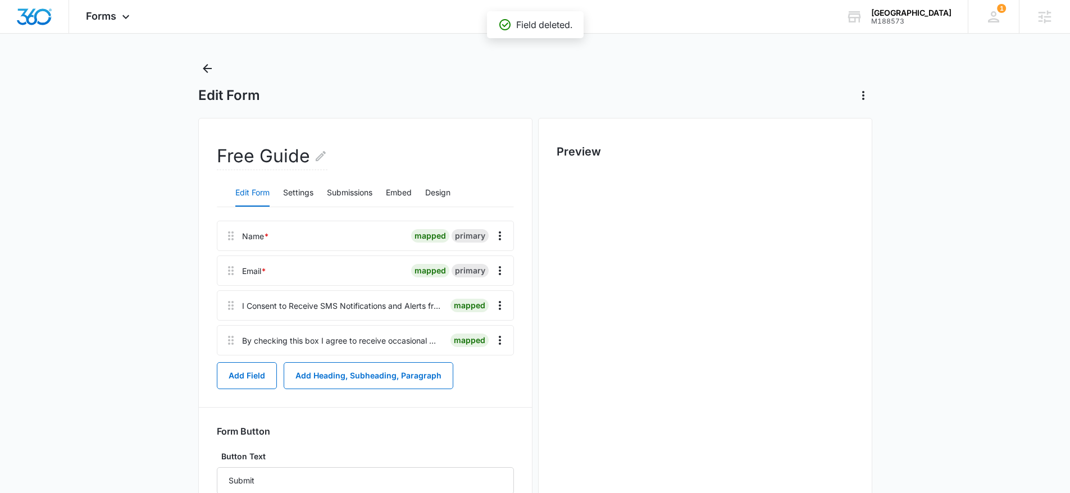
scroll to position [0, 0]
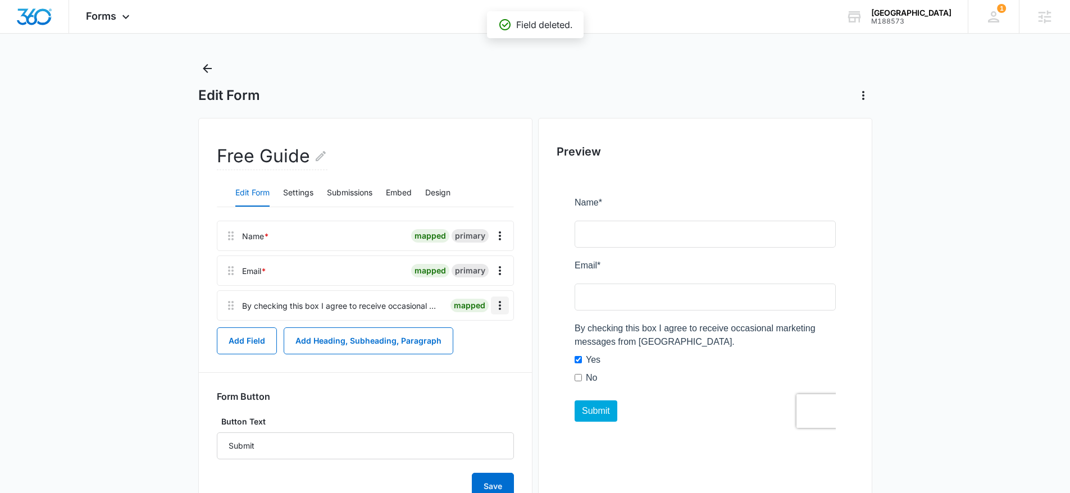
click at [504, 309] on icon "Overflow Menu" at bounding box center [499, 305] width 13 height 13
click at [469, 353] on div "Delete" at bounding box center [470, 354] width 24 height 8
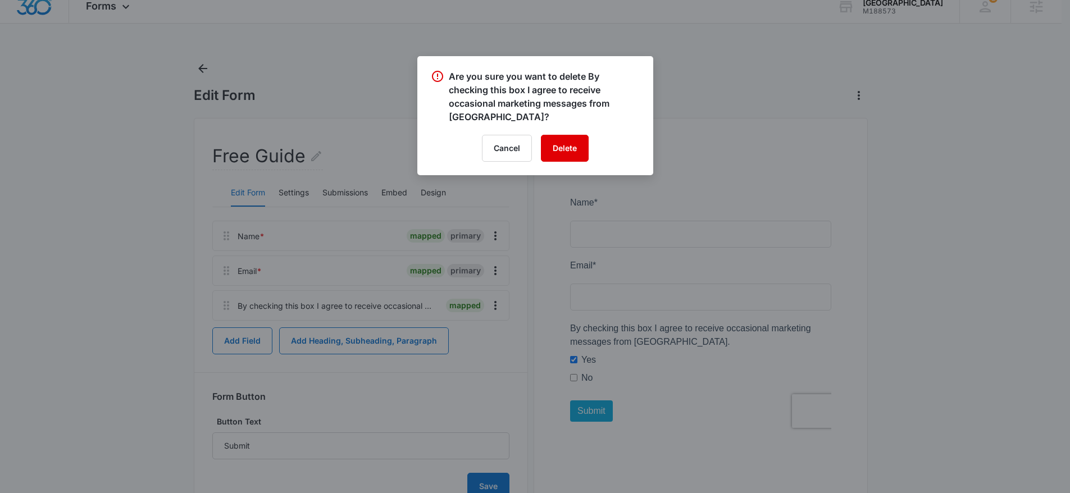
click at [563, 154] on button "Delete" at bounding box center [565, 148] width 48 height 27
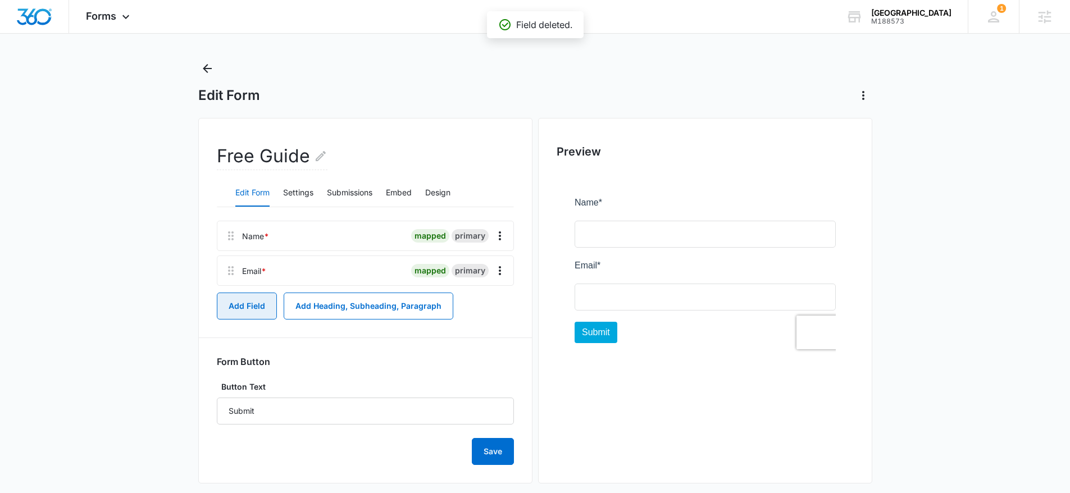
click at [243, 301] on button "Add Field" at bounding box center [247, 306] width 60 height 27
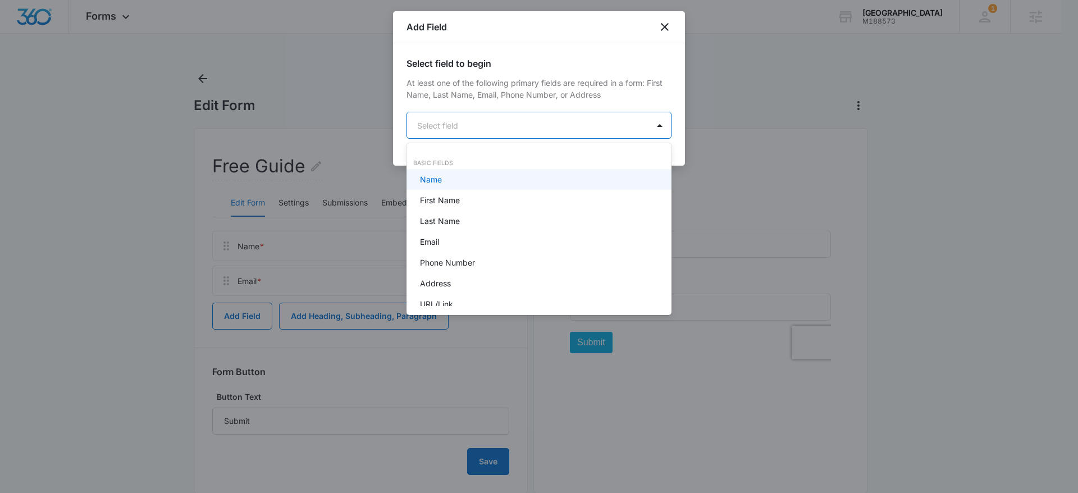
click at [473, 120] on body "Forms Apps Reputation Websites Forms CRM Email Social Content Ads Intelligence …" at bounding box center [539, 246] width 1078 height 493
type input "dr"
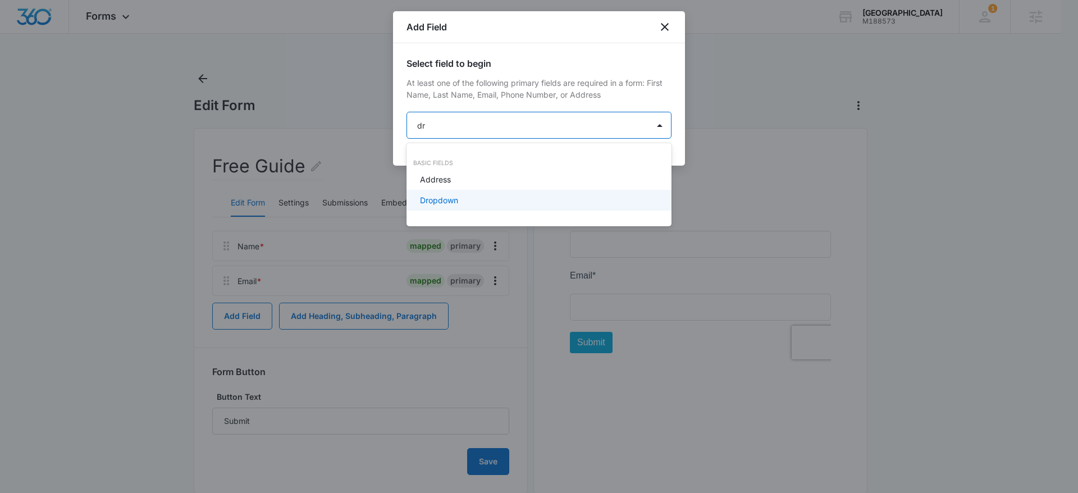
click at [459, 198] on div "Dropdown" at bounding box center [538, 200] width 236 height 12
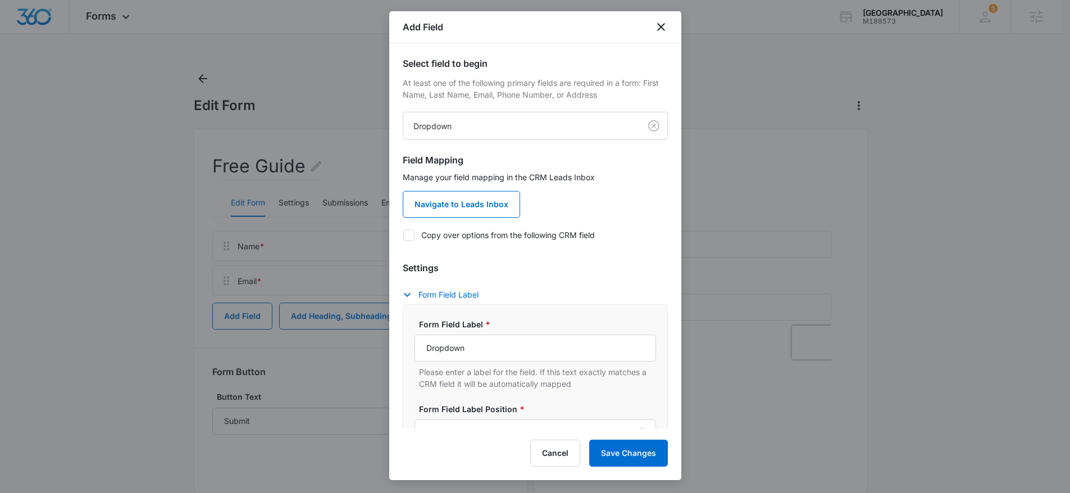
click at [496, 236] on label "Copy over options from the following CRM field" at bounding box center [535, 235] width 265 height 12
click at [403, 235] on input "Copy over options from the following CRM field" at bounding box center [403, 235] width 1 height 1
checkbox input "true"
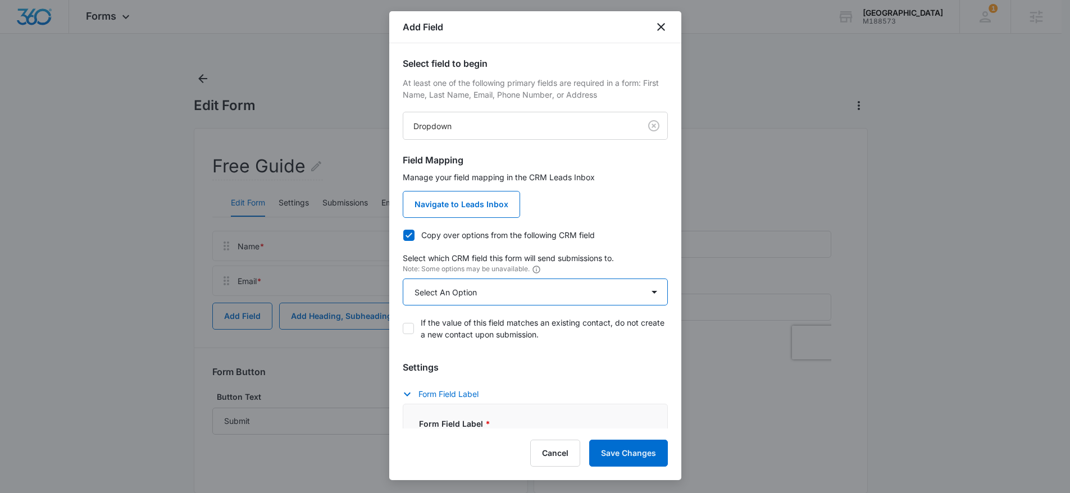
click at [454, 299] on select "Select An Option Select An Option Agree to Subscribe Best Way To Contact Qualif…" at bounding box center [535, 292] width 265 height 27
select select "333"
click at [403, 279] on select "Select An Option Select An Option Agree to Subscribe Best Way To Contact Qualif…" at bounding box center [535, 292] width 265 height 27
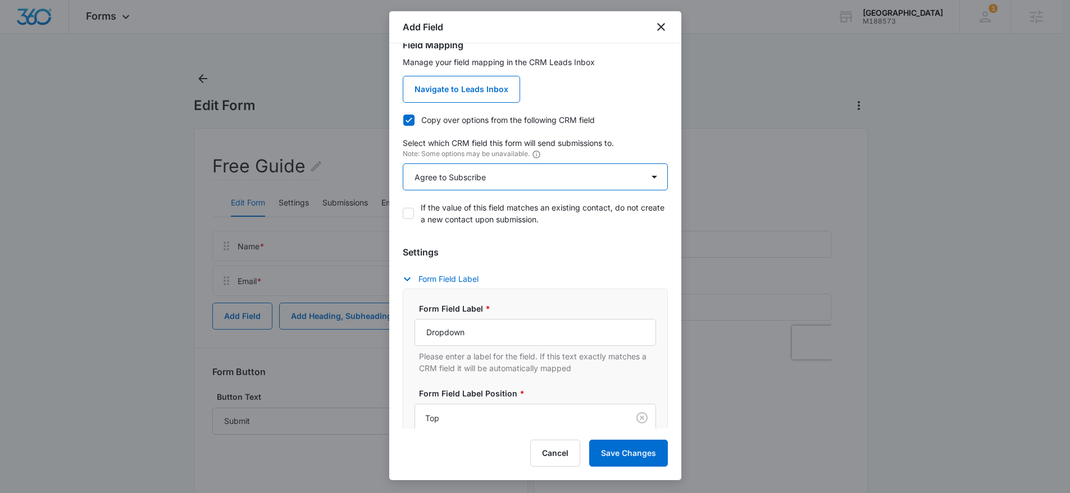
scroll to position [359, 0]
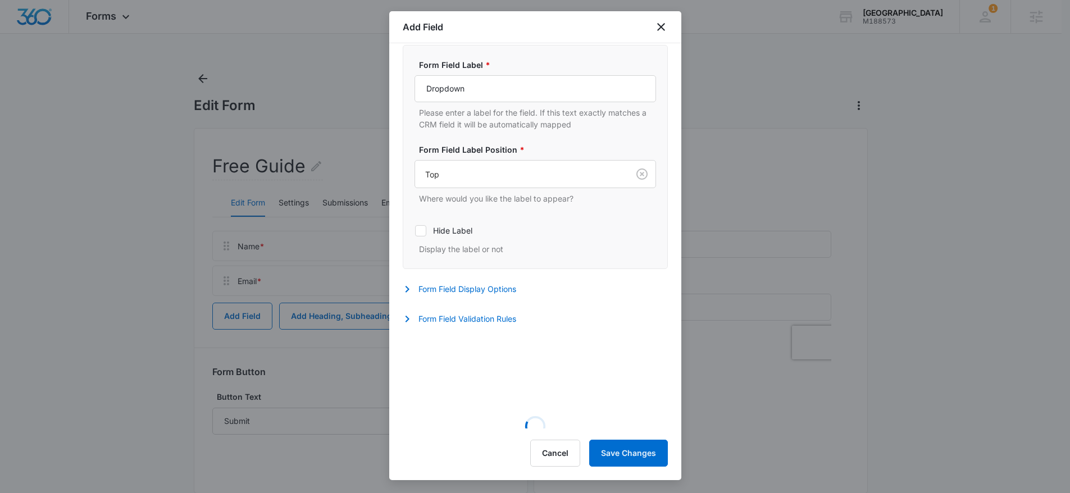
click at [491, 107] on p "Please enter a label for the field. If this text exactly matches a CRM field it…" at bounding box center [537, 119] width 237 height 24
click at [488, 101] on input "Dropdown" at bounding box center [534, 88] width 241 height 27
paste input "May we add you to our mailing list?"
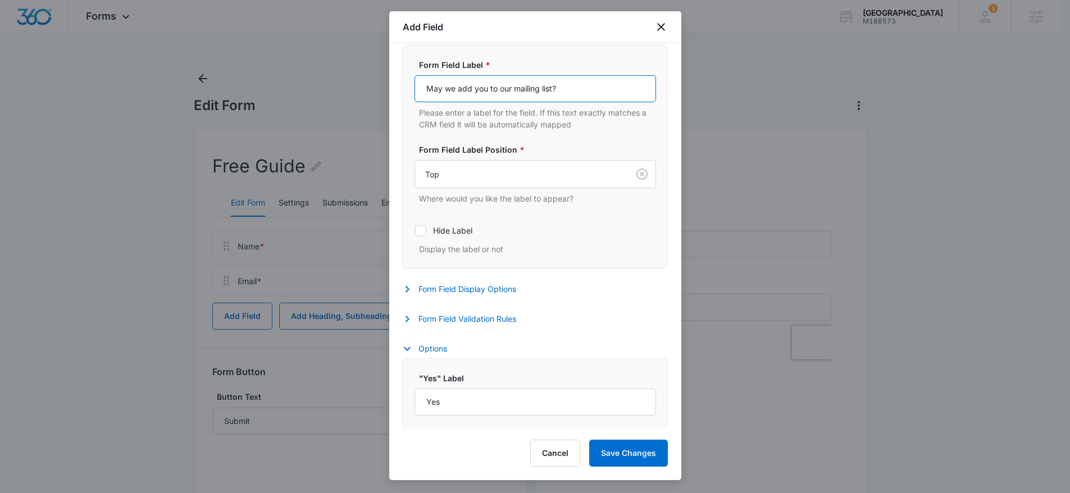
type input "May we add you to our mailing list?"
click at [478, 308] on div "Settings Form Field Label Form Field Label * May we add you to our mailing list…" at bounding box center [535, 165] width 265 height 327
click at [481, 317] on button "Form Field Validation Rules" at bounding box center [465, 318] width 125 height 13
click at [453, 357] on label "Required" at bounding box center [534, 355] width 241 height 12
click at [415, 355] on input "Required" at bounding box center [414, 355] width 1 height 1
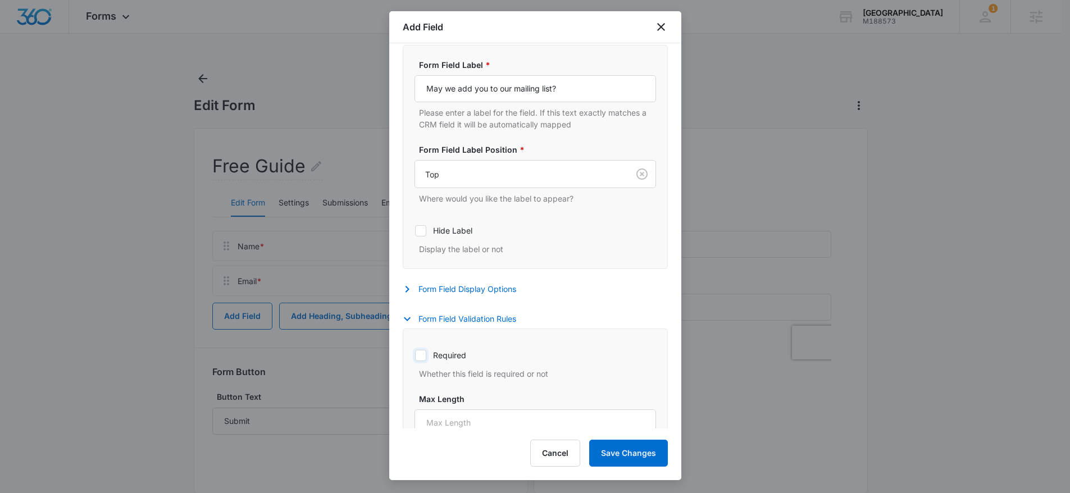
checkbox input "true"
click at [658, 446] on button "Save Changes" at bounding box center [628, 453] width 79 height 27
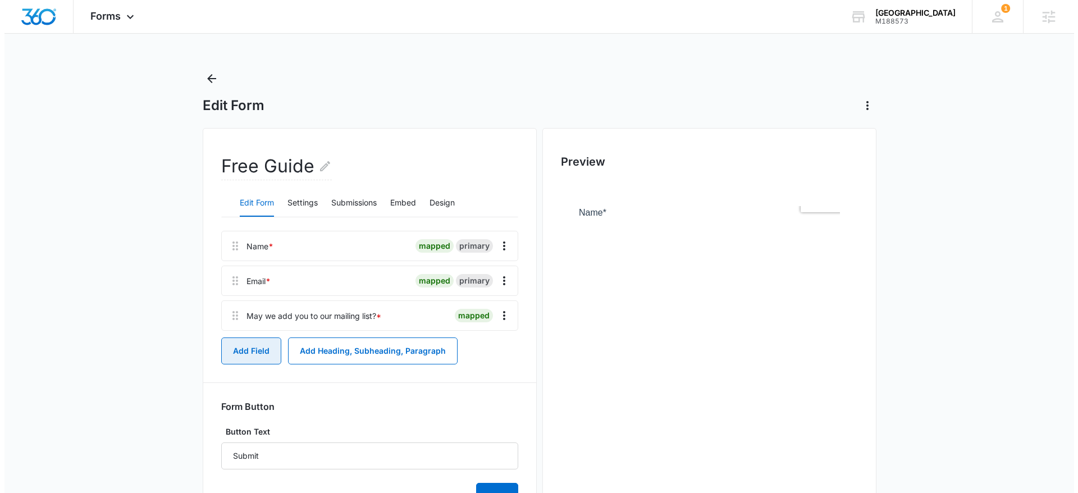
scroll to position [0, 0]
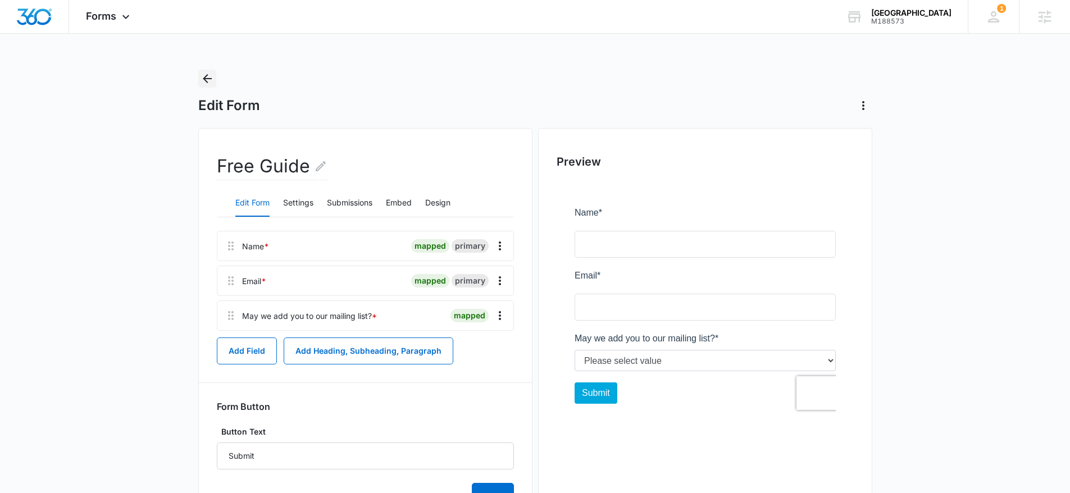
click at [215, 78] on button "Back" at bounding box center [207, 79] width 18 height 18
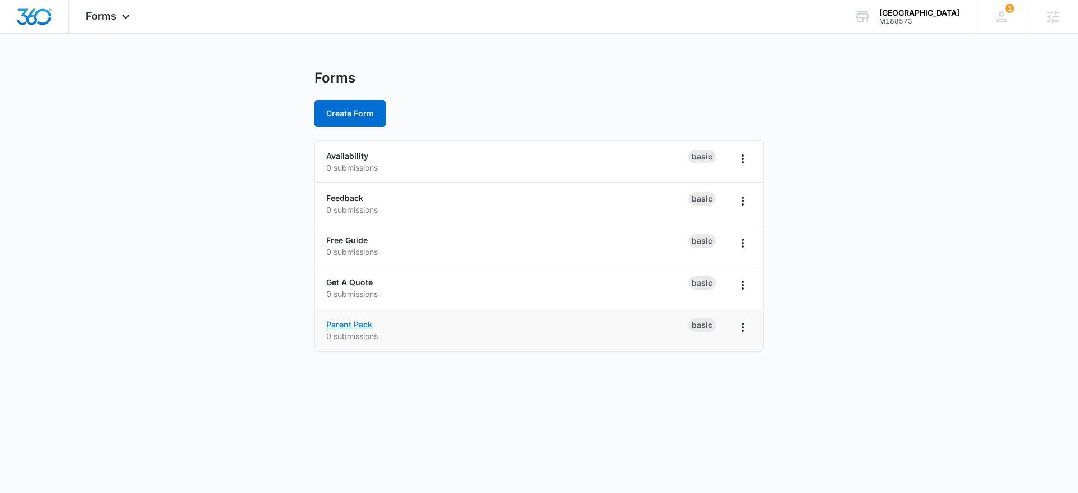
click at [355, 321] on link "Parent Pack" at bounding box center [349, 325] width 46 height 10
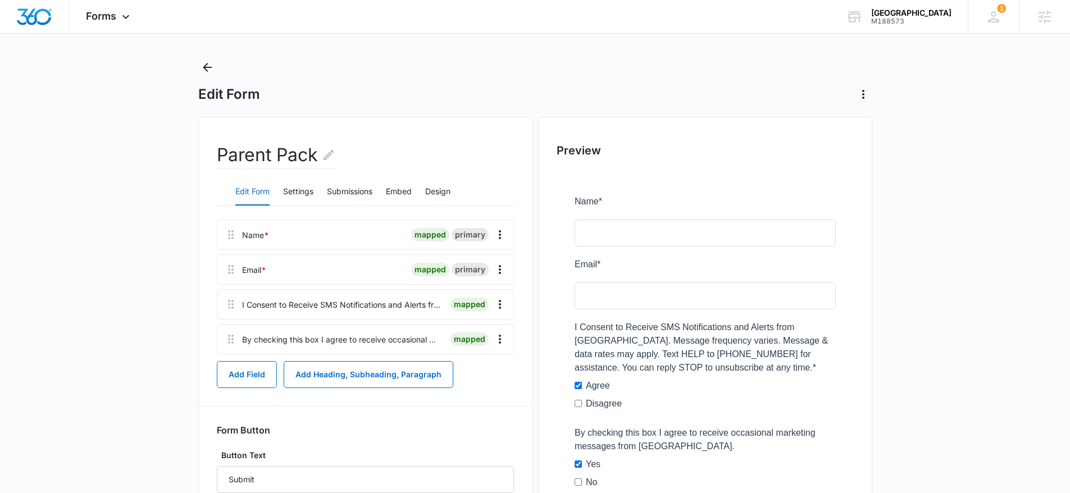
scroll to position [19, 0]
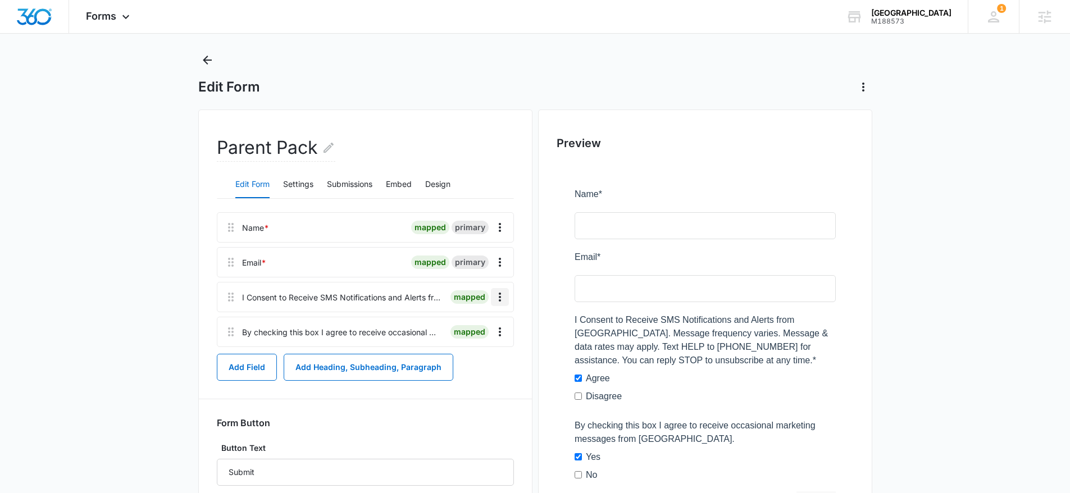
click at [508, 292] on button "Overflow Menu" at bounding box center [500, 297] width 18 height 18
click at [478, 344] on div "Delete" at bounding box center [470, 345] width 24 height 8
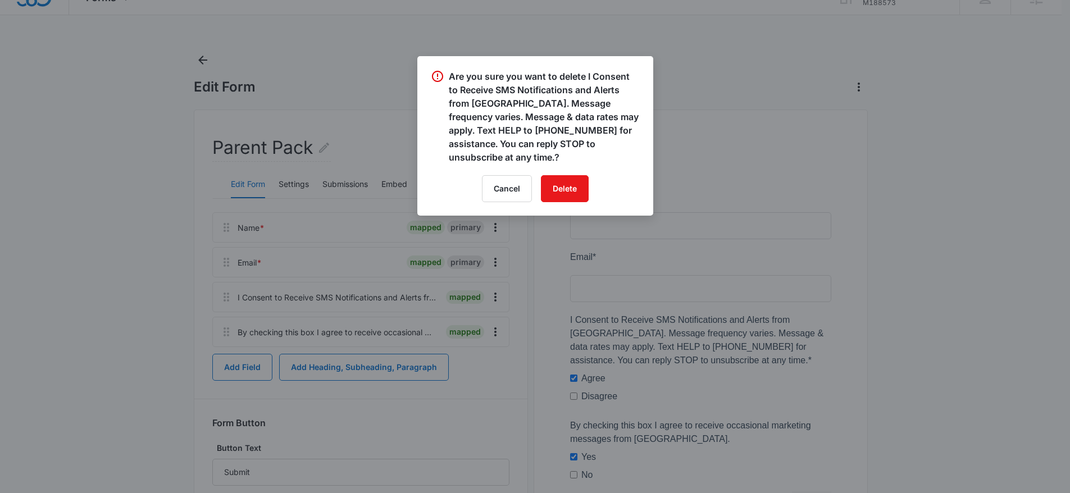
click at [558, 171] on div "Are you sure you want to delete I Consent to Receive SMS Notifications and Aler…" at bounding box center [535, 135] width 236 height 159
click at [559, 186] on button "Delete" at bounding box center [565, 188] width 48 height 27
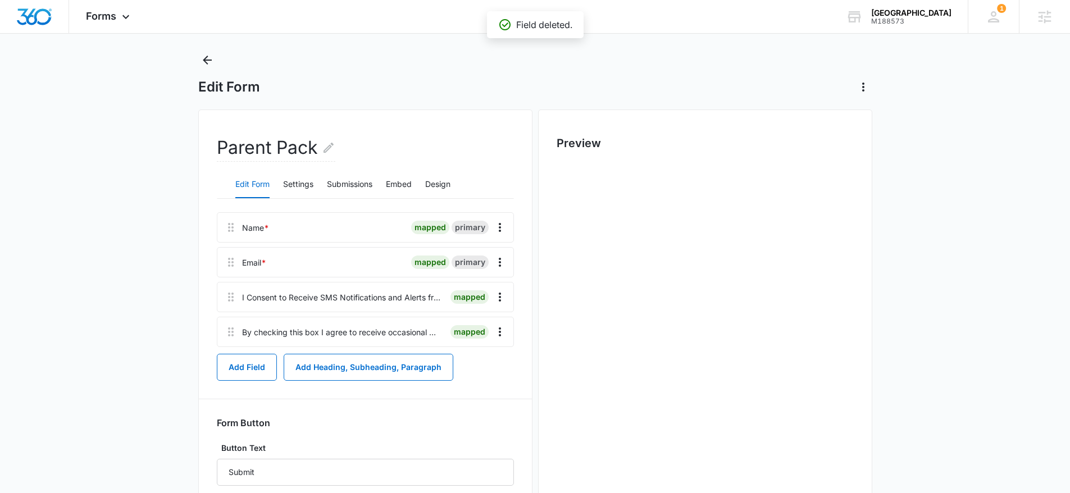
scroll to position [0, 0]
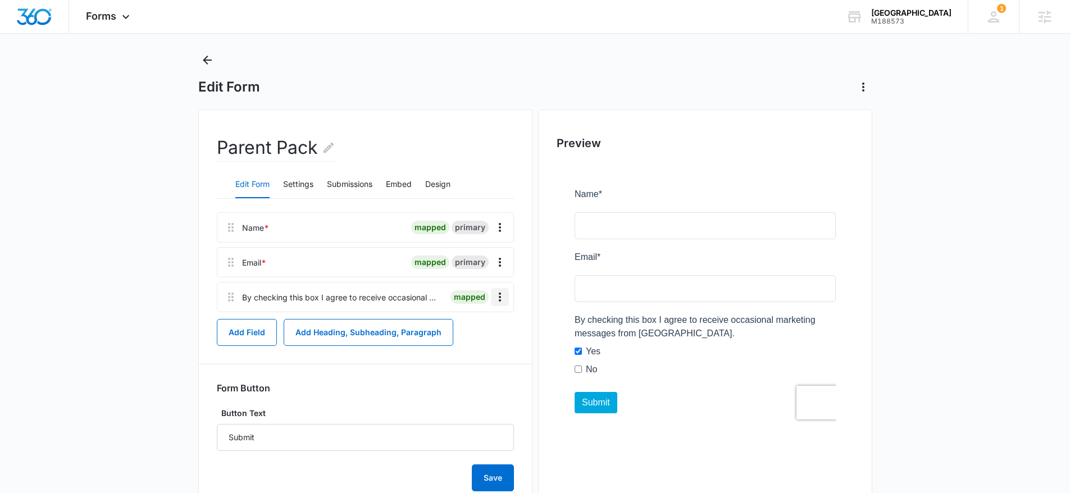
click at [501, 296] on icon "Overflow Menu" at bounding box center [499, 296] width 13 height 13
click at [477, 349] on div "Delete" at bounding box center [470, 345] width 24 height 8
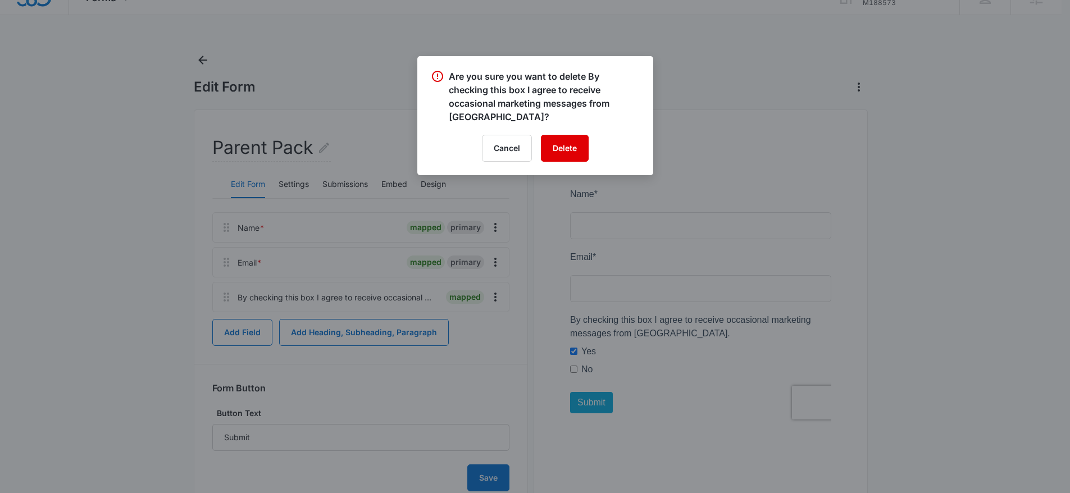
click at [558, 158] on button "Delete" at bounding box center [565, 148] width 48 height 27
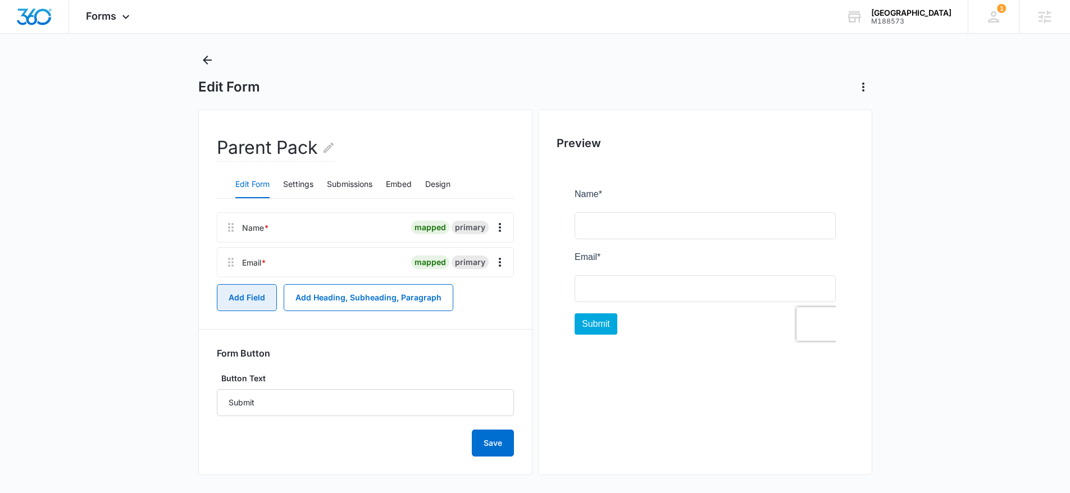
click at [266, 290] on button "Add Field" at bounding box center [247, 297] width 60 height 27
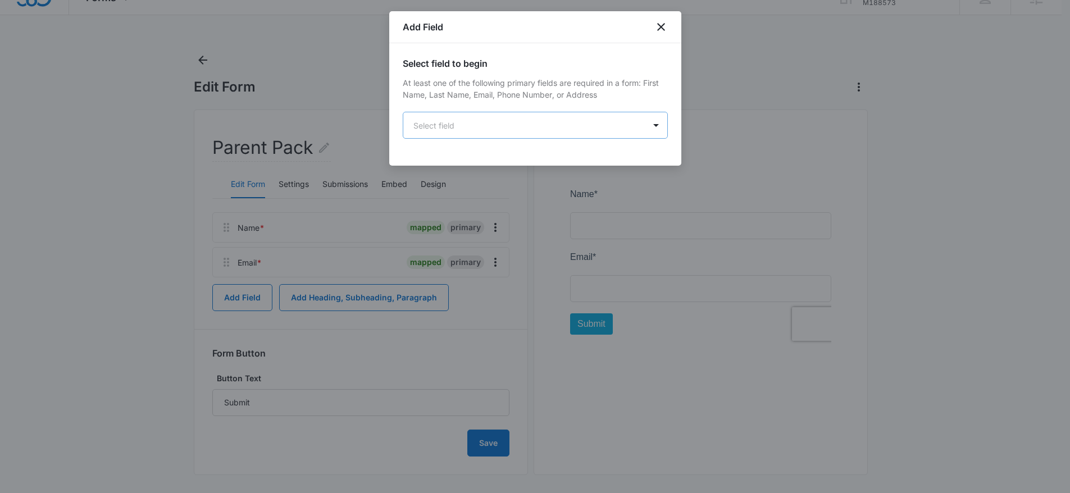
click at [485, 124] on body "Forms Apps Reputation Websites Forms CRM Email Social Content Ads Intelligence …" at bounding box center [535, 239] width 1070 height 516
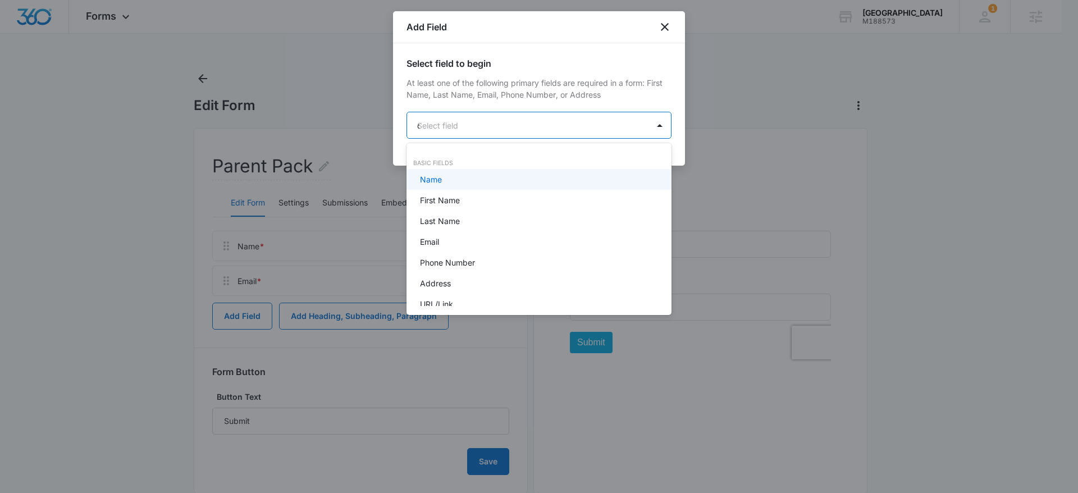
type input "dr"
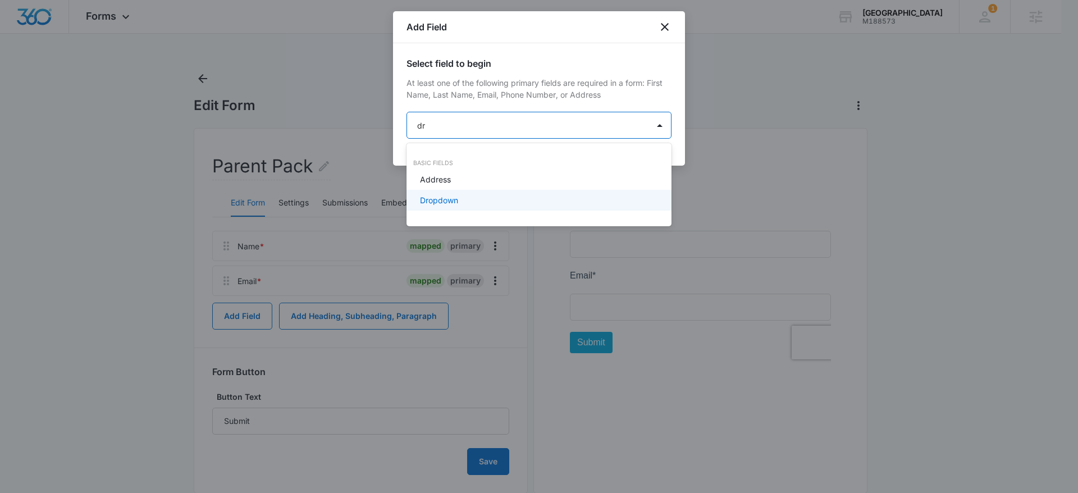
click at [473, 190] on div "Dropdown" at bounding box center [539, 200] width 265 height 21
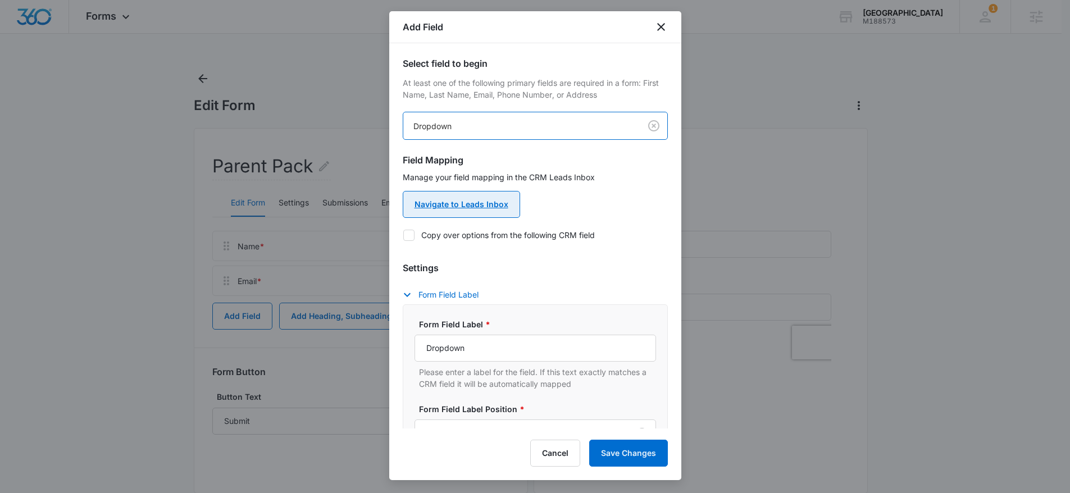
click at [476, 208] on link "Navigate to Leads Inbox" at bounding box center [461, 204] width 117 height 27
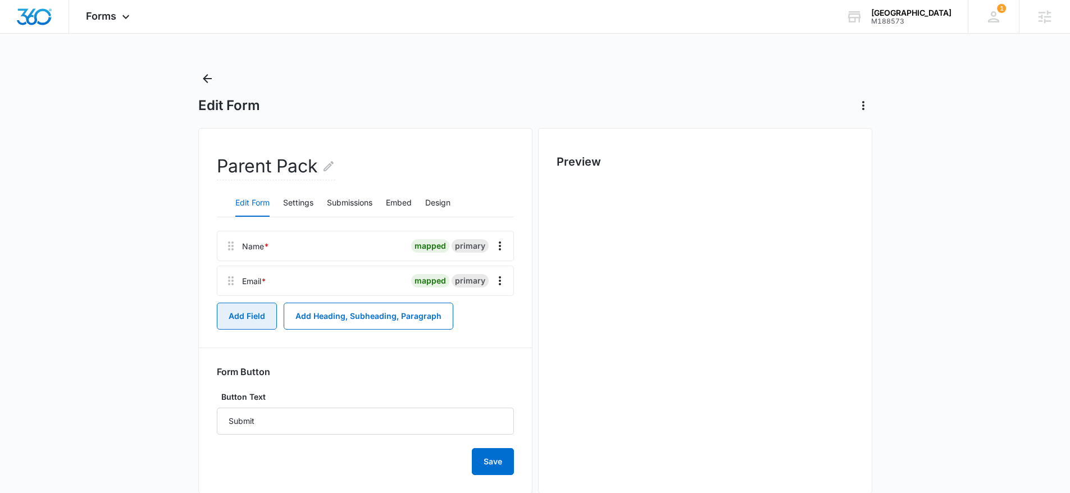
click at [259, 318] on button "Add Field" at bounding box center [247, 316] width 60 height 27
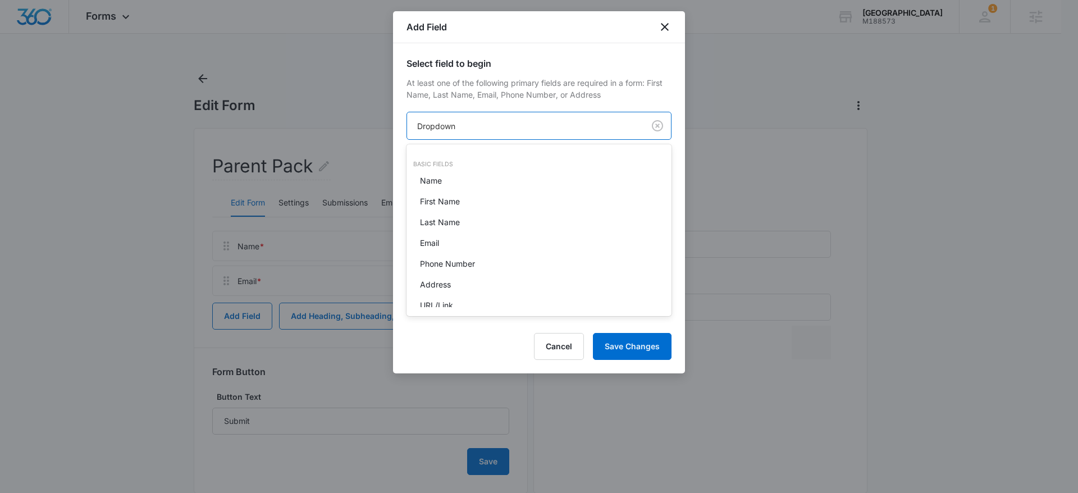
click at [445, 123] on body "Forms Apps Reputation Websites Forms CRM Email Social Content Ads Intelligence …" at bounding box center [539, 246] width 1078 height 493
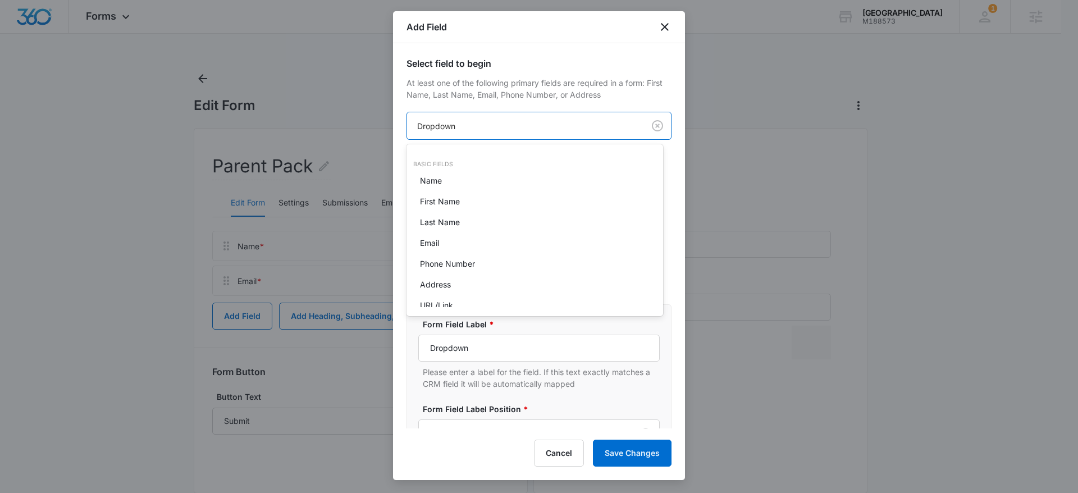
click at [486, 108] on div at bounding box center [539, 246] width 1078 height 493
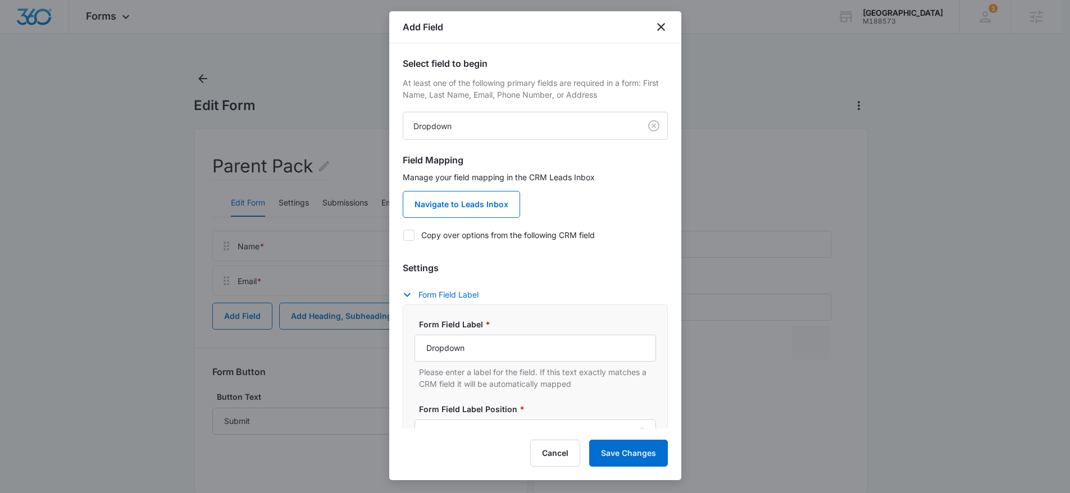
click at [473, 238] on label "Copy over options from the following CRM field" at bounding box center [535, 235] width 265 height 12
click at [403, 235] on input "Copy over options from the following CRM field" at bounding box center [403, 235] width 1 height 1
checkbox input "true"
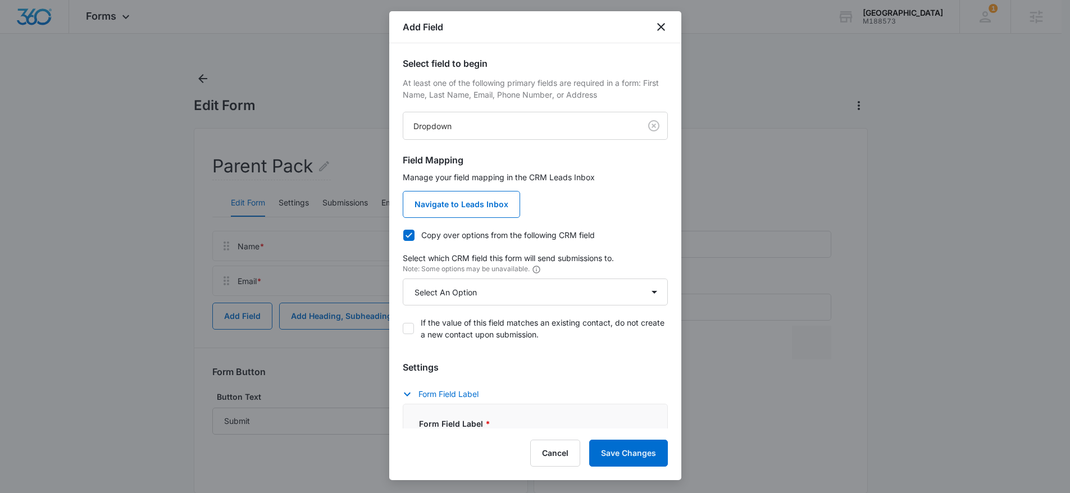
click at [459, 267] on p "Note: Some options may be unavailable." at bounding box center [535, 269] width 265 height 10
click at [477, 302] on select "Select An Option Select An Option Agree to Subscribe Best Way To Contact Qualif…" at bounding box center [535, 292] width 265 height 27
select select "333"
click at [403, 279] on select "Select An Option Select An Option Agree to Subscribe Best Way To Contact Qualif…" at bounding box center [535, 292] width 265 height 27
click at [575, 363] on h3 "Settings" at bounding box center [535, 367] width 265 height 13
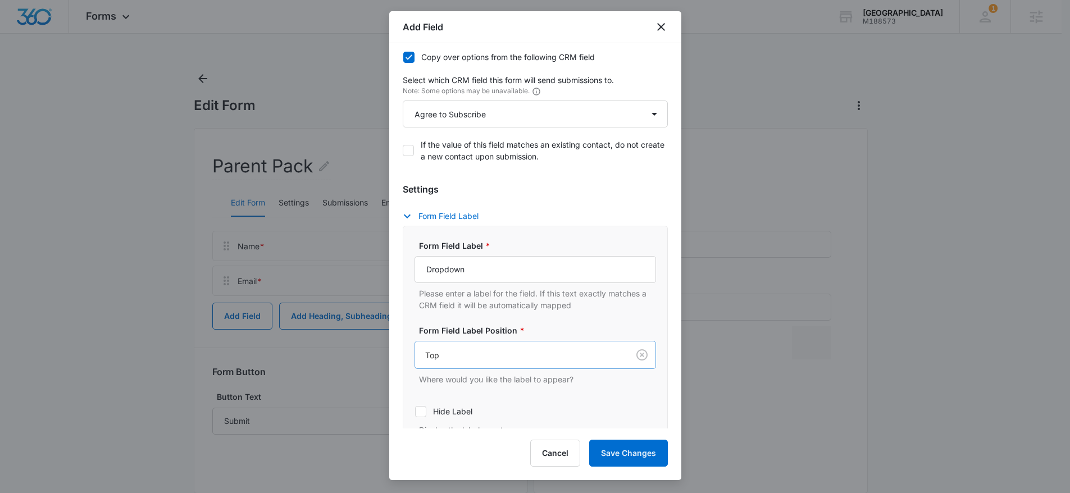
scroll to position [181, 0]
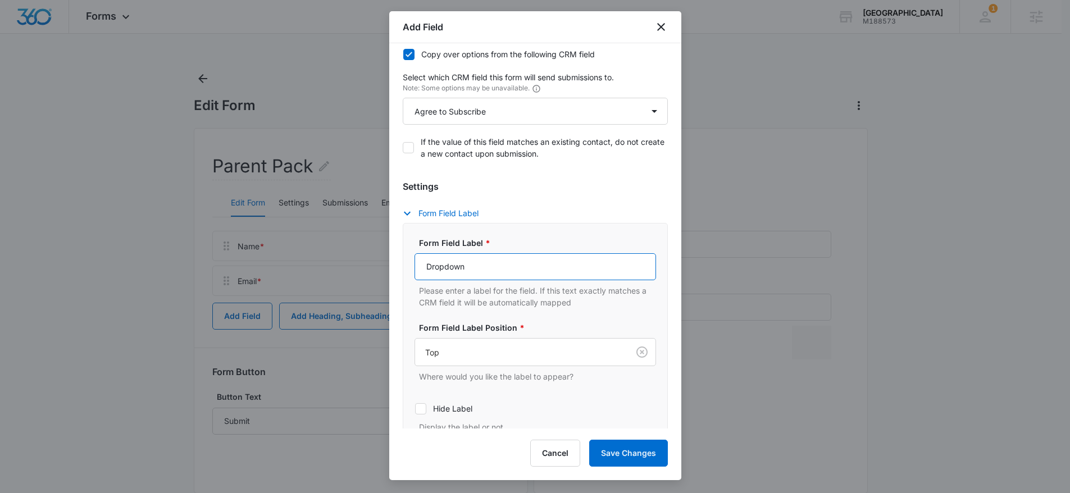
click at [474, 253] on input "Dropdown" at bounding box center [534, 266] width 241 height 27
click at [473, 265] on input "Dropdown" at bounding box center [534, 266] width 241 height 27
paste input "May we add you to our mailing list?"
click at [473, 265] on input "DropdownMay we add you to our mailing list?" at bounding box center [534, 266] width 241 height 27
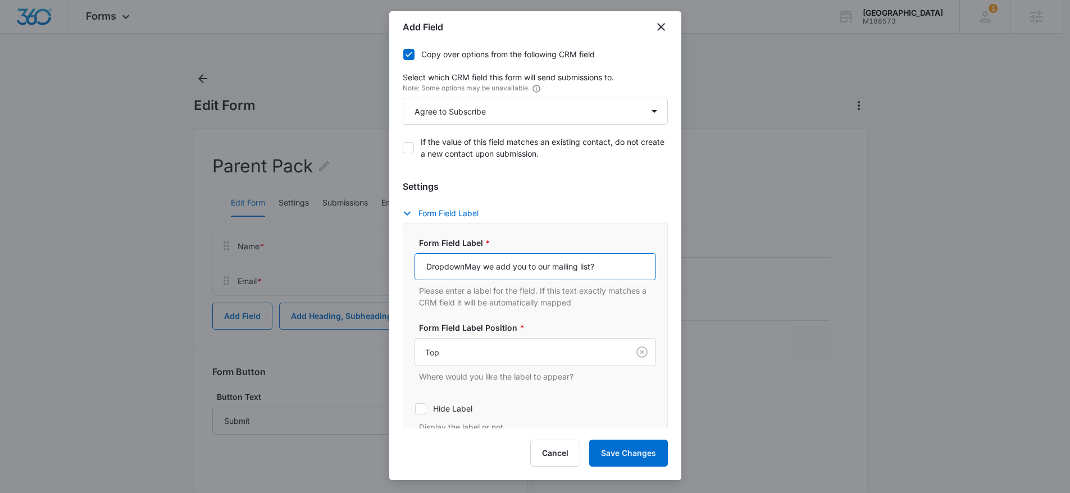
click at [473, 265] on input "DropdownMay we add you to our mailing list?" at bounding box center [534, 266] width 241 height 27
paste input "text"
type input "May we add you to our mailing list?"
click at [550, 226] on div "Form Field Label * May we add you to our mailing list? Please enter a label for…" at bounding box center [535, 335] width 265 height 224
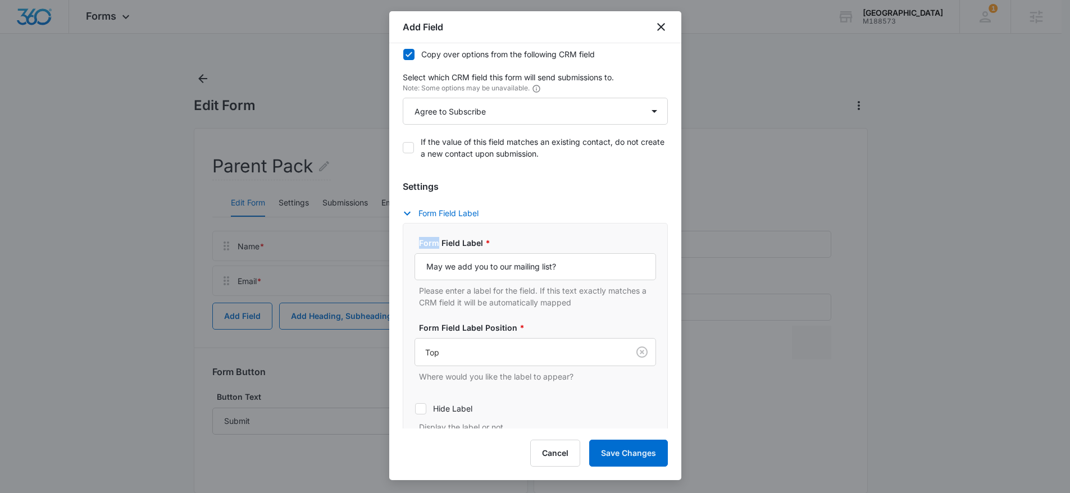
click at [550, 226] on div "Form Field Label * May we add you to our mailing list? Please enter a label for…" at bounding box center [535, 335] width 265 height 224
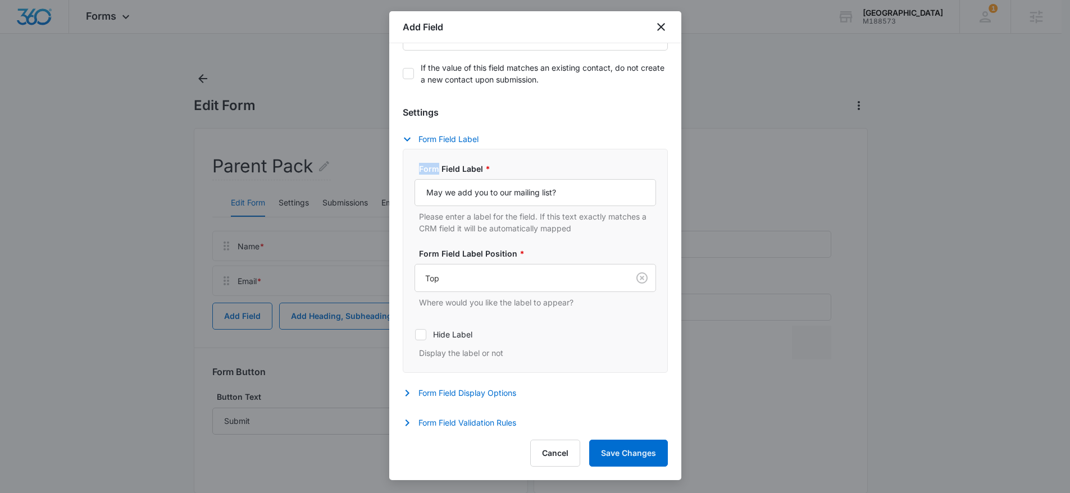
scroll to position [417, 0]
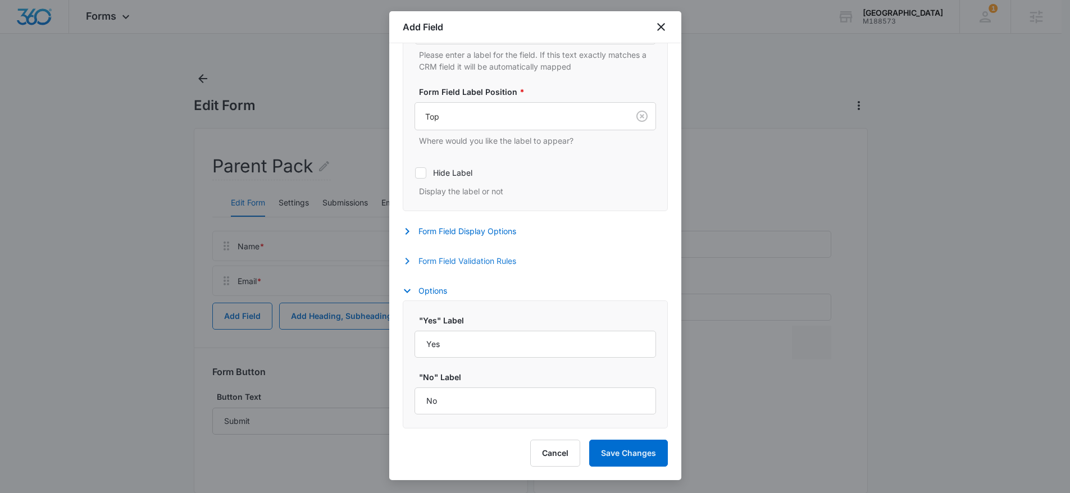
click at [484, 256] on button "Form Field Validation Rules" at bounding box center [465, 260] width 125 height 13
click at [464, 296] on label "Required" at bounding box center [534, 297] width 241 height 12
click at [415, 297] on input "Required" at bounding box center [414, 297] width 1 height 1
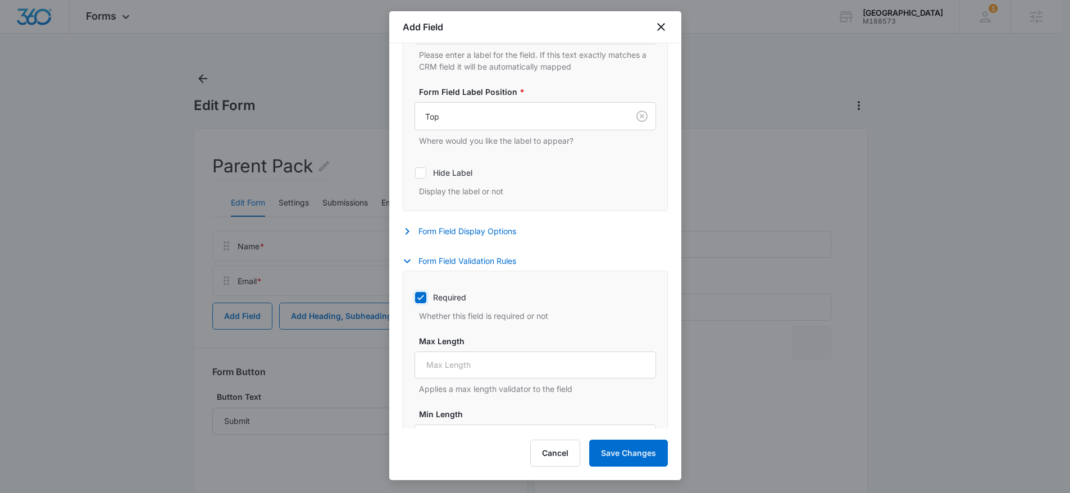
checkbox input "true"
click at [650, 455] on button "Save Changes" at bounding box center [628, 453] width 79 height 27
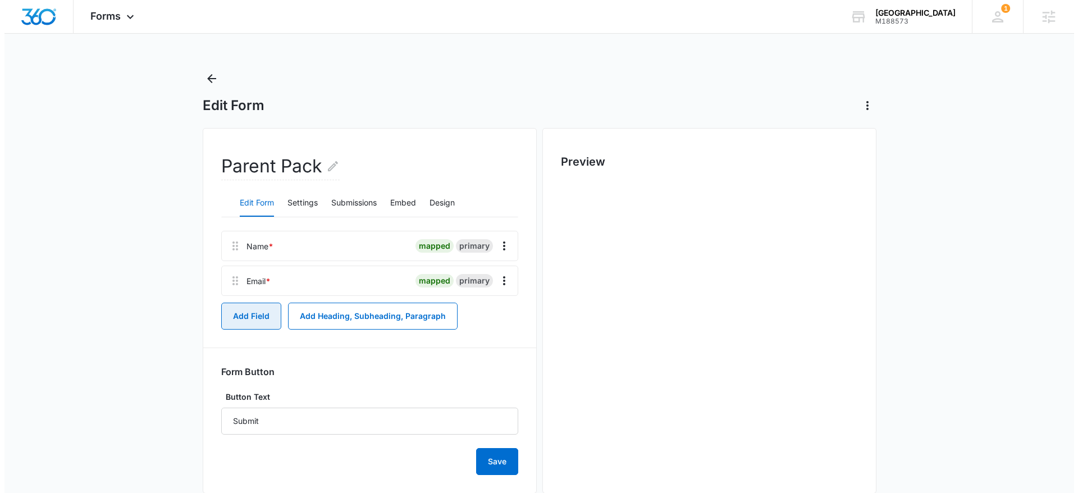
scroll to position [0, 0]
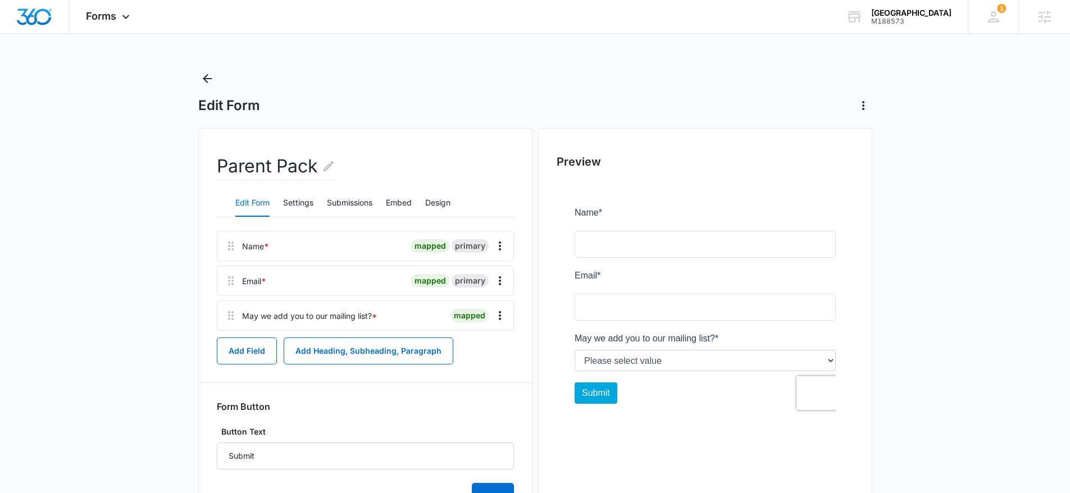
click at [196, 70] on main "Edit Form Parent Pack Edit Form Settings Submissions Embed Design Name * mapped…" at bounding box center [535, 310] width 1070 height 481
click at [203, 74] on icon "Back" at bounding box center [206, 78] width 13 height 13
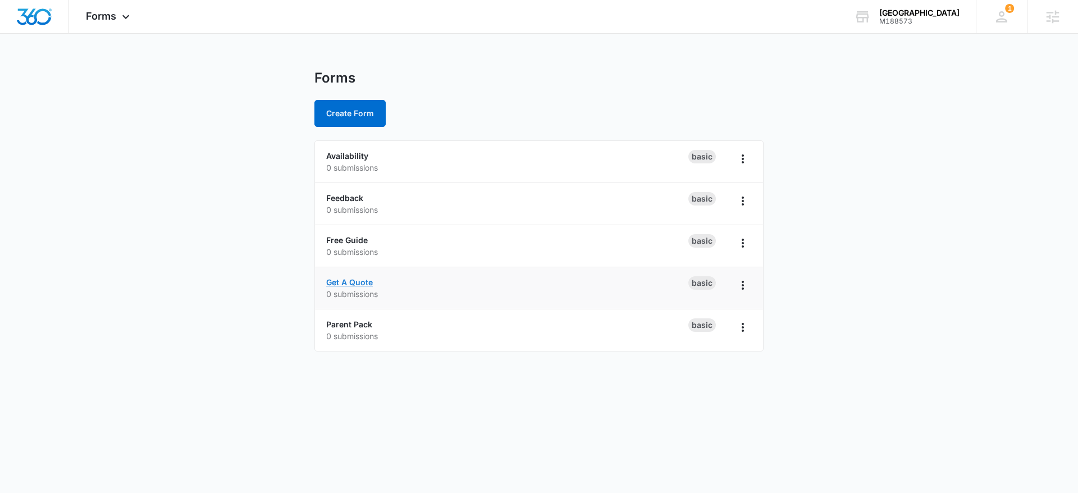
click at [362, 280] on link "Get A Quote" at bounding box center [349, 282] width 47 height 10
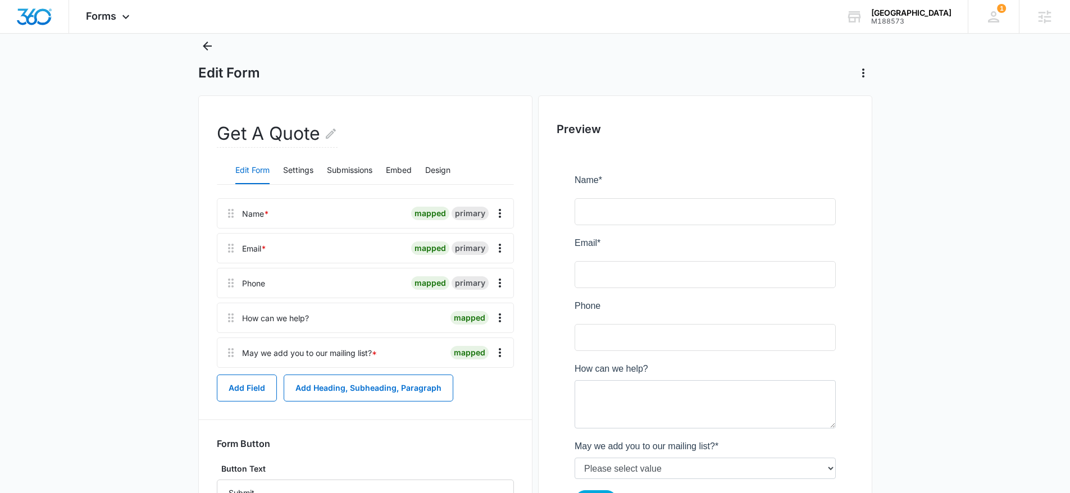
scroll to position [51, 0]
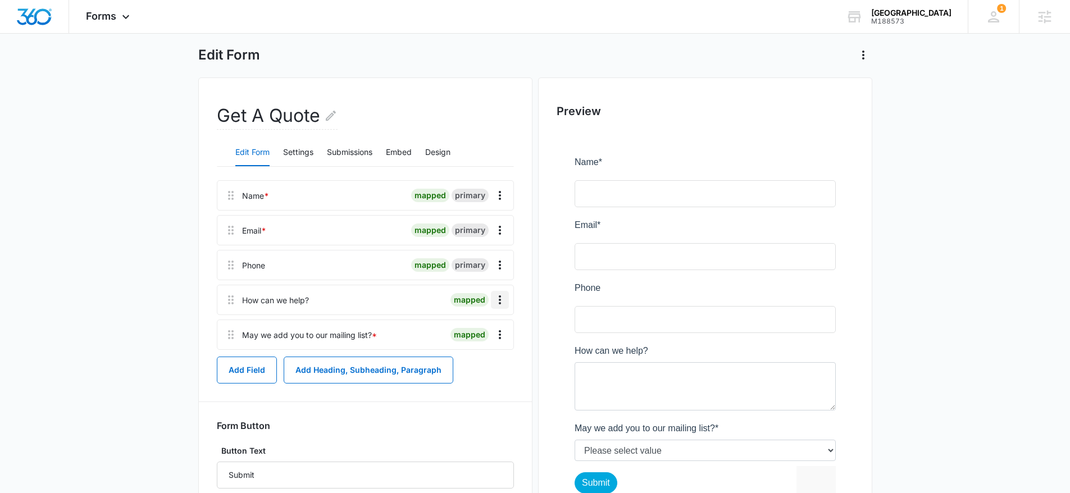
click at [507, 299] on div "How can we help? mapped" at bounding box center [365, 300] width 297 height 30
click at [507, 299] on button "Overflow Menu" at bounding box center [500, 300] width 18 height 18
click at [471, 327] on div "Edit" at bounding box center [470, 331] width 24 height 8
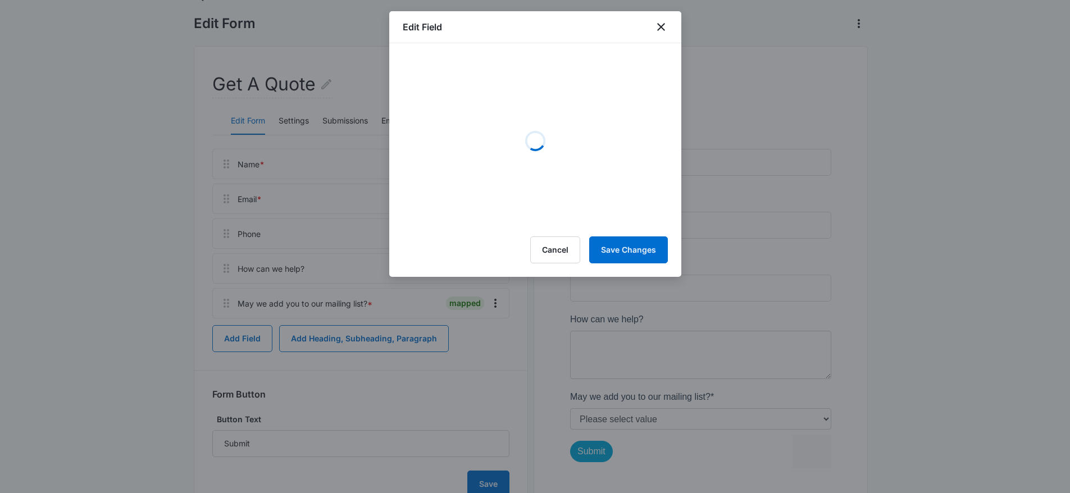
scroll to position [127, 0]
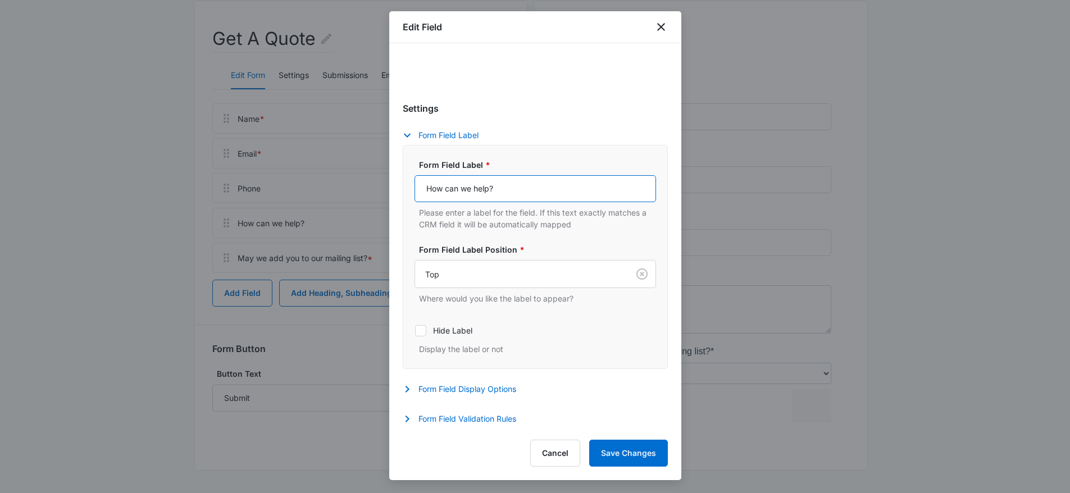
click at [498, 181] on input "How can we help?" at bounding box center [534, 188] width 241 height 27
paste input "Tell us about your childcare needs"
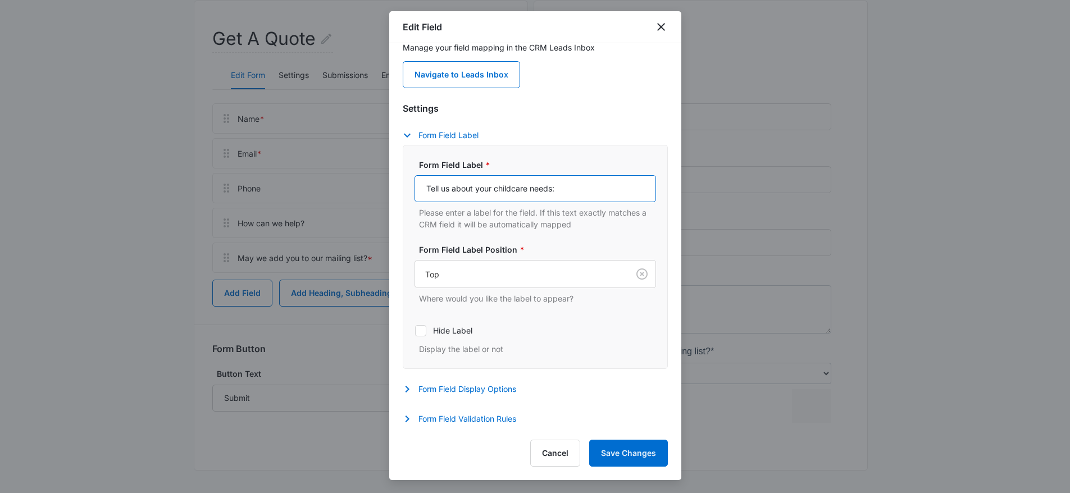
type input "Tell us about your childcare needs:"
click at [643, 445] on button "Save Changes" at bounding box center [628, 453] width 79 height 27
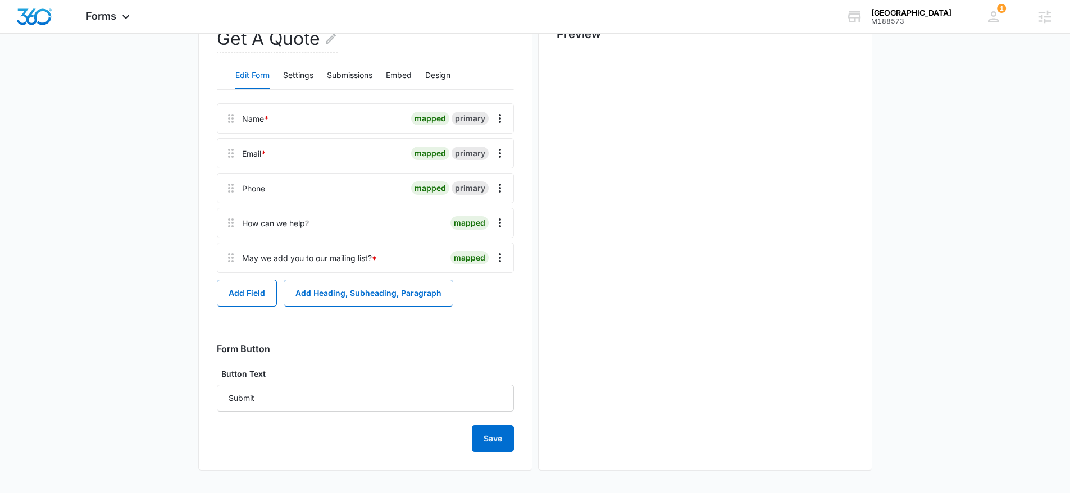
scroll to position [0, 0]
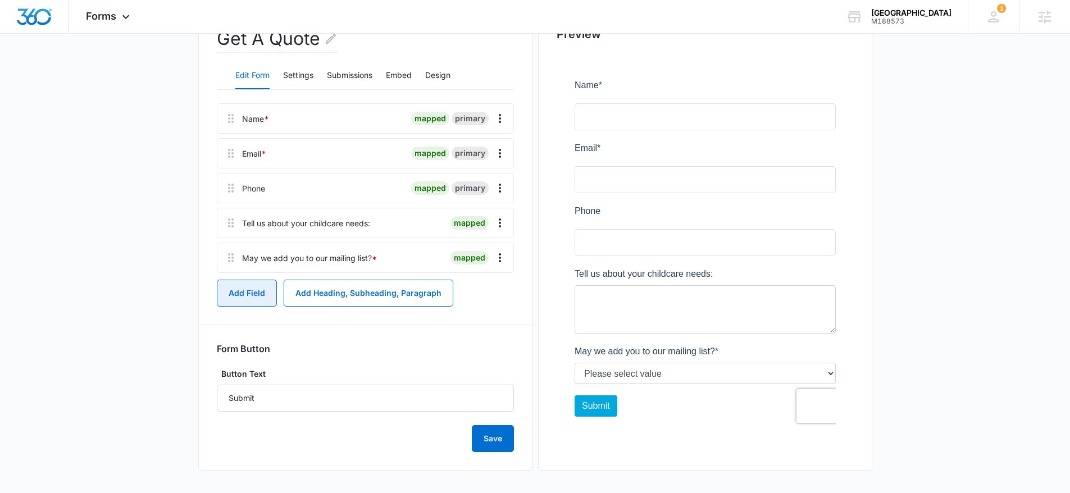
click at [254, 294] on button "Add Field" at bounding box center [247, 293] width 60 height 27
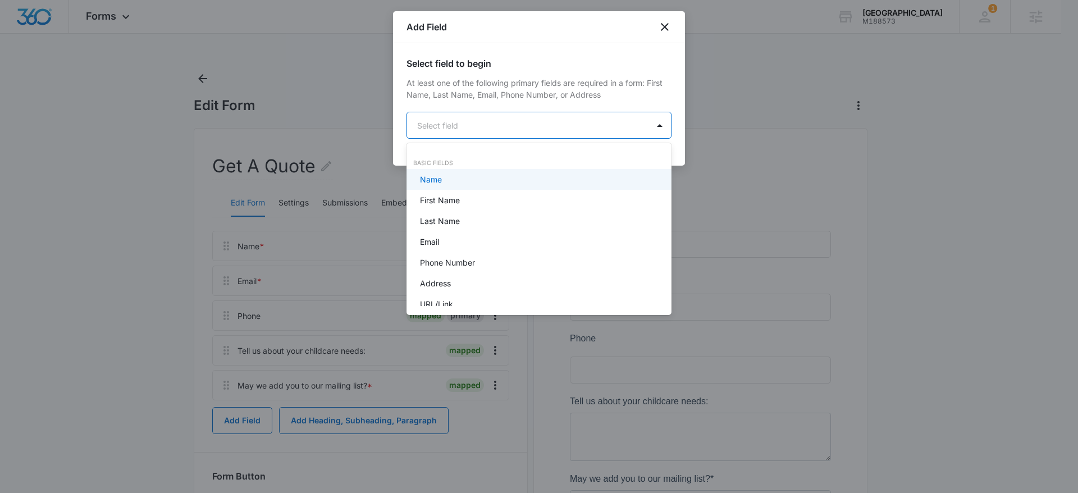
click at [469, 124] on body "Forms Apps Reputation Websites Forms CRM Email Social Content Ads Intelligence …" at bounding box center [539, 246] width 1078 height 493
type input "ch"
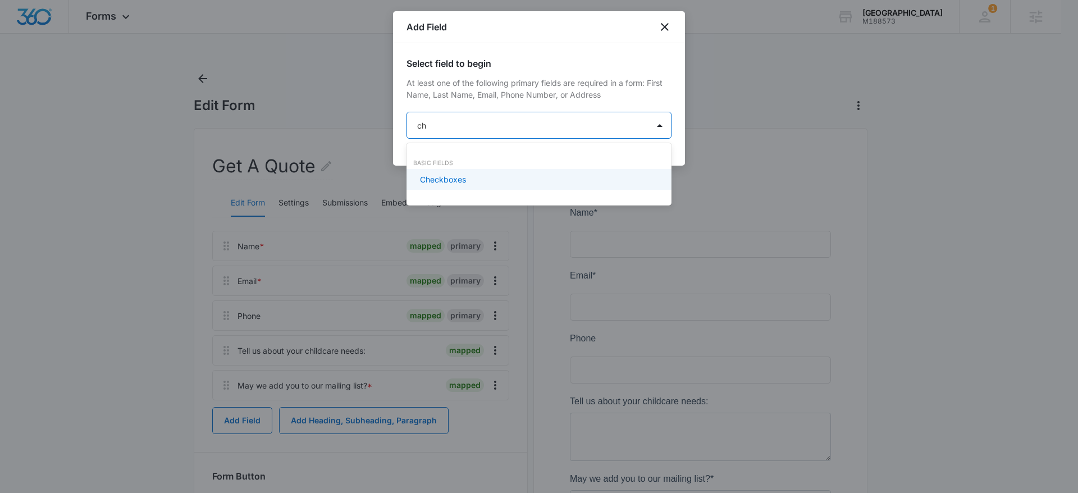
click at [495, 179] on div "Checkboxes" at bounding box center [538, 180] width 236 height 12
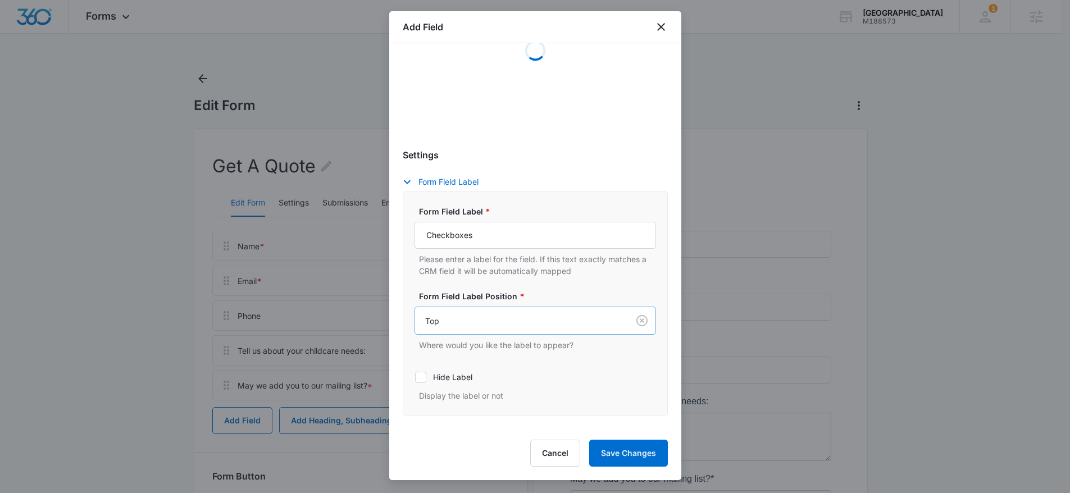
scroll to position [244, 0]
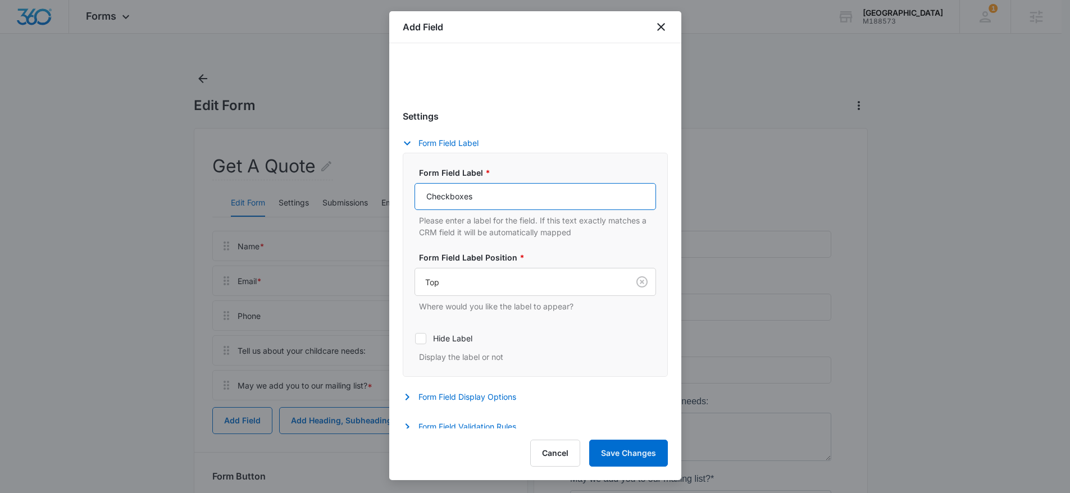
click at [490, 186] on input "Checkboxes" at bounding box center [534, 196] width 241 height 27
paste input "if you have ELC"
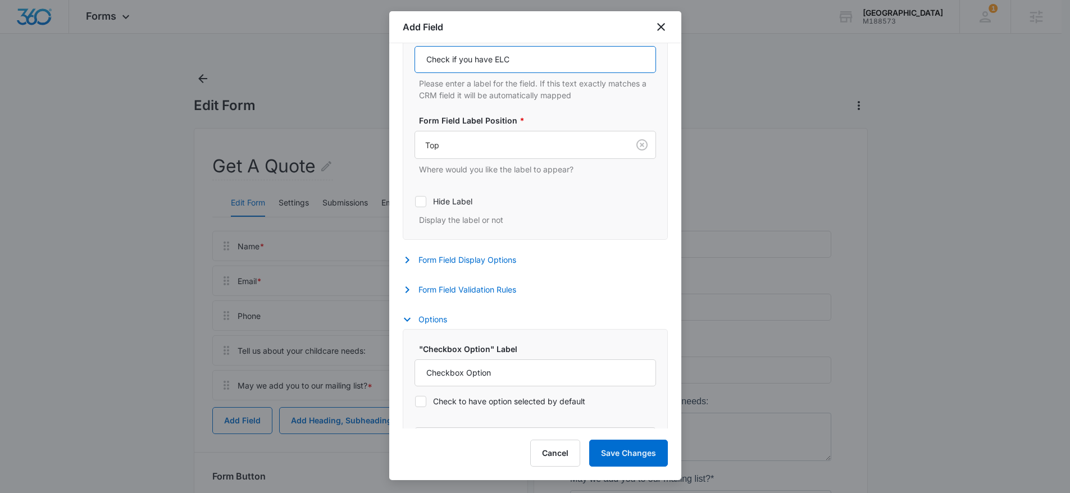
scroll to position [329, 0]
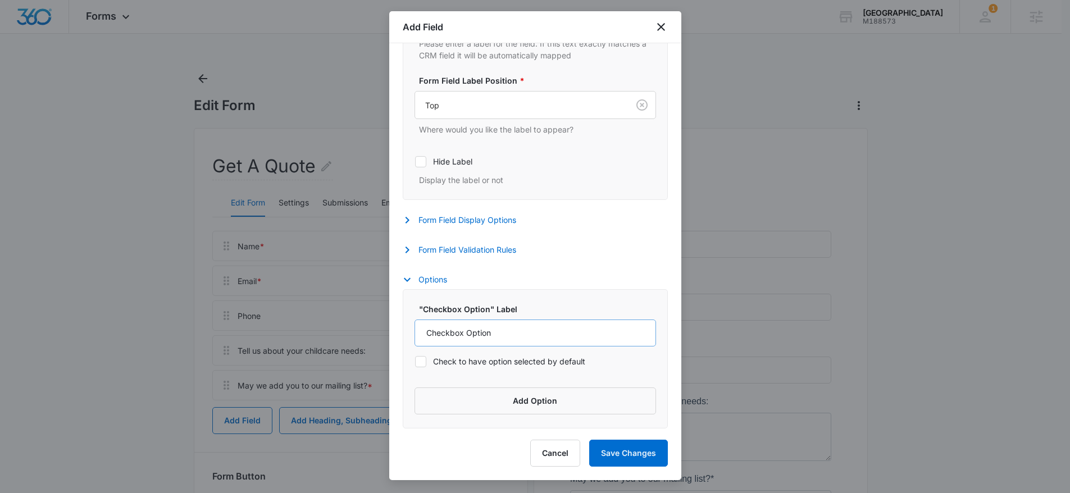
type input "Check if you have ELC"
click at [478, 330] on input "Checkbox Option" at bounding box center [534, 333] width 241 height 27
type input "Yes"
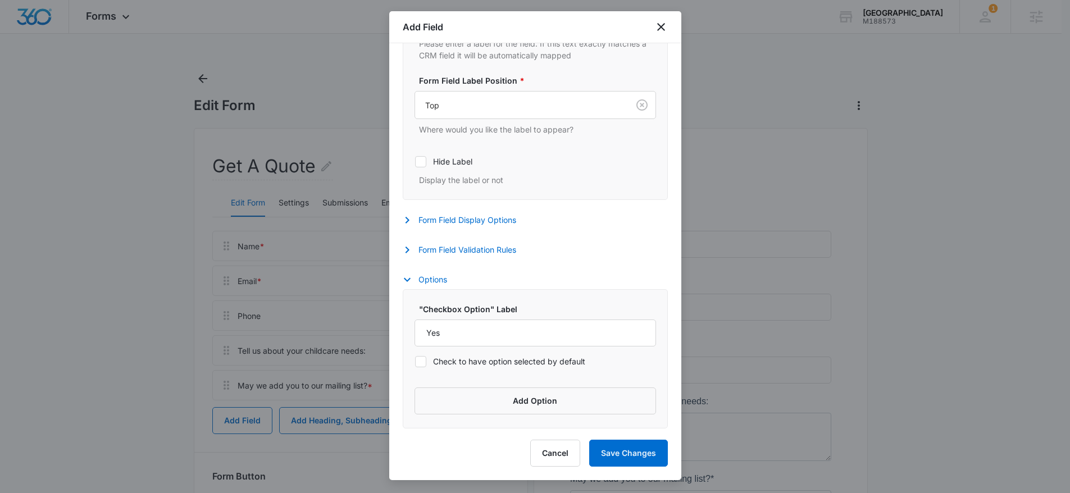
click at [580, 300] on div ""Checkbox Option" Label Yes Check to have option selected by default Add Option" at bounding box center [535, 358] width 265 height 139
click at [625, 453] on button "Save Changes" at bounding box center [628, 453] width 79 height 27
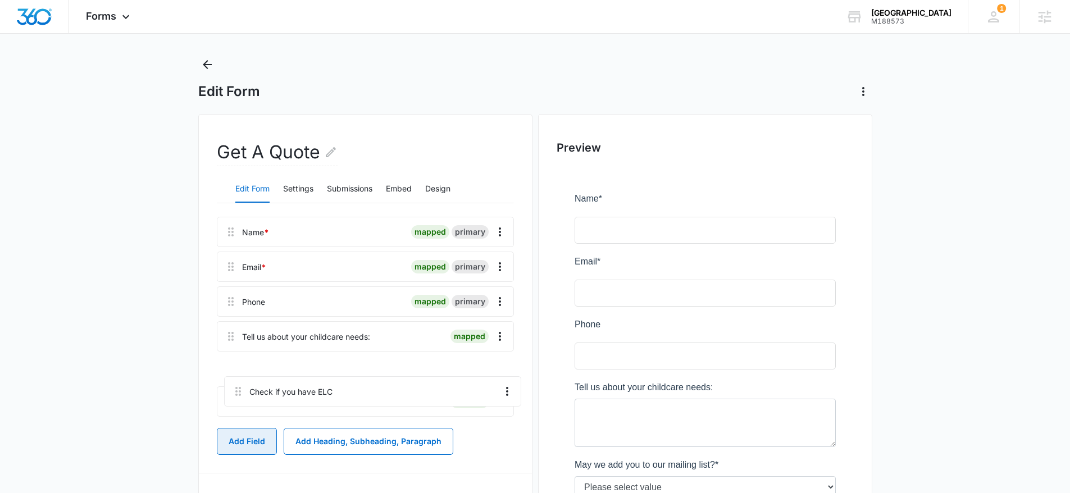
scroll to position [15, 0]
drag, startPoint x: 227, startPoint y: 414, endPoint x: 235, endPoint y: 358, distance: 56.6
click at [235, 358] on div "Name * mapped primary Email * mapped primary Phone mapped primary Tell us about…" at bounding box center [365, 318] width 297 height 204
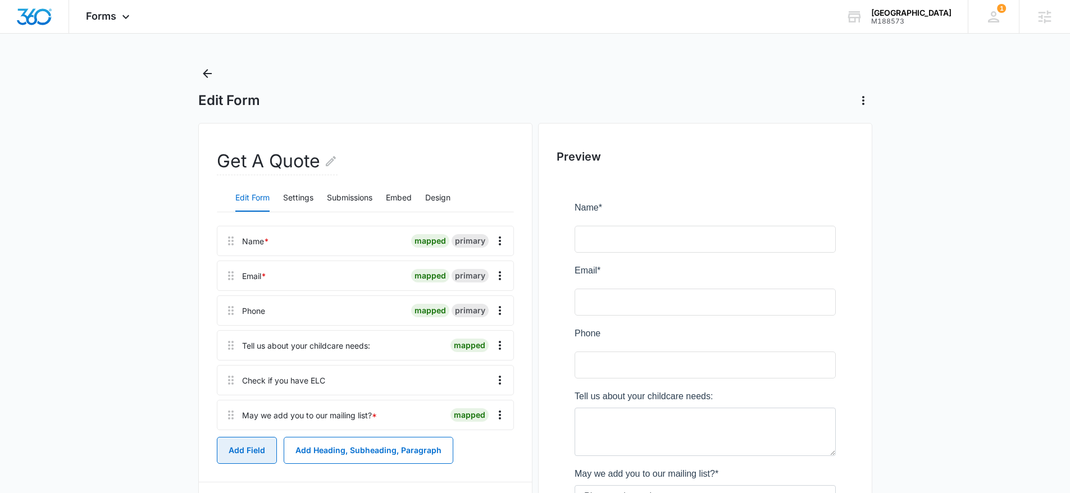
scroll to position [0, 0]
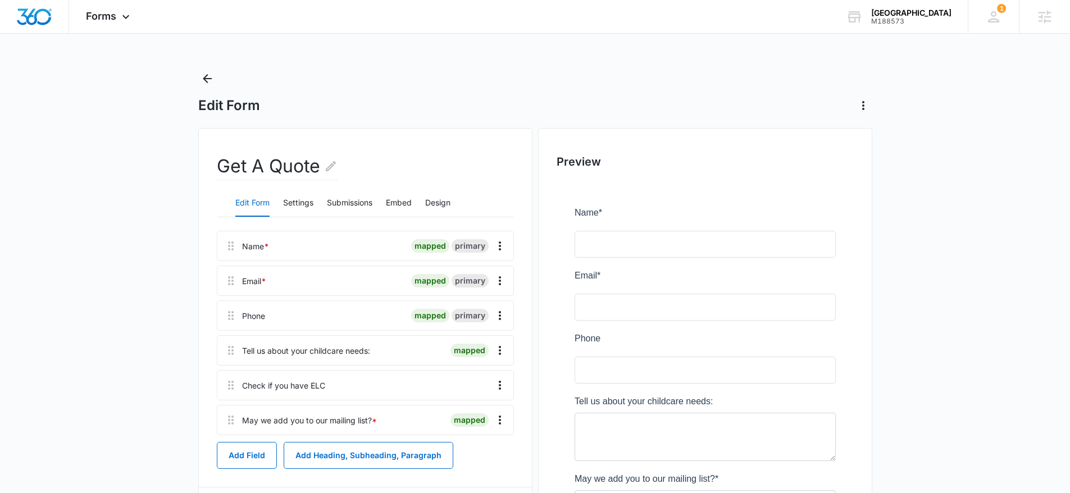
click at [219, 75] on div "Edit Form" at bounding box center [535, 92] width 674 height 45
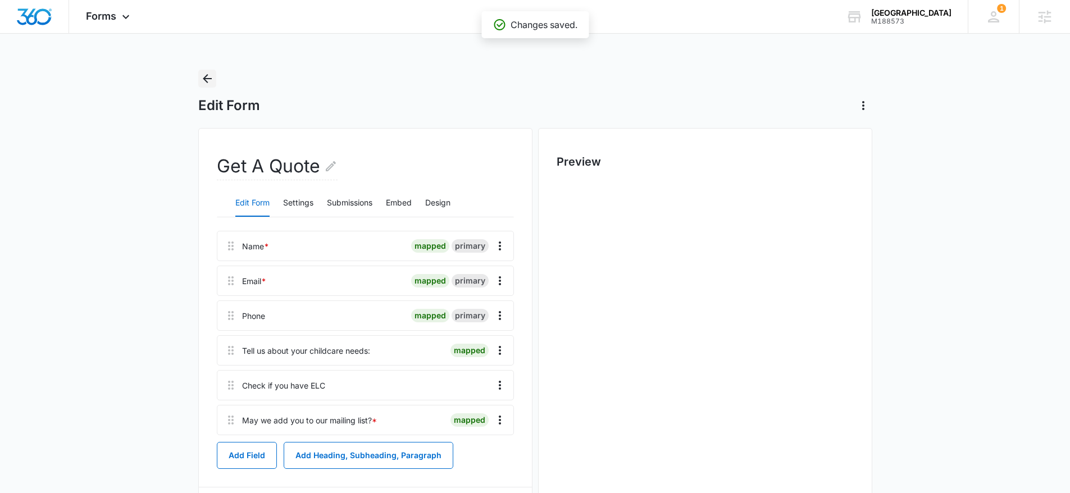
click at [208, 76] on icon "Back" at bounding box center [206, 78] width 13 height 13
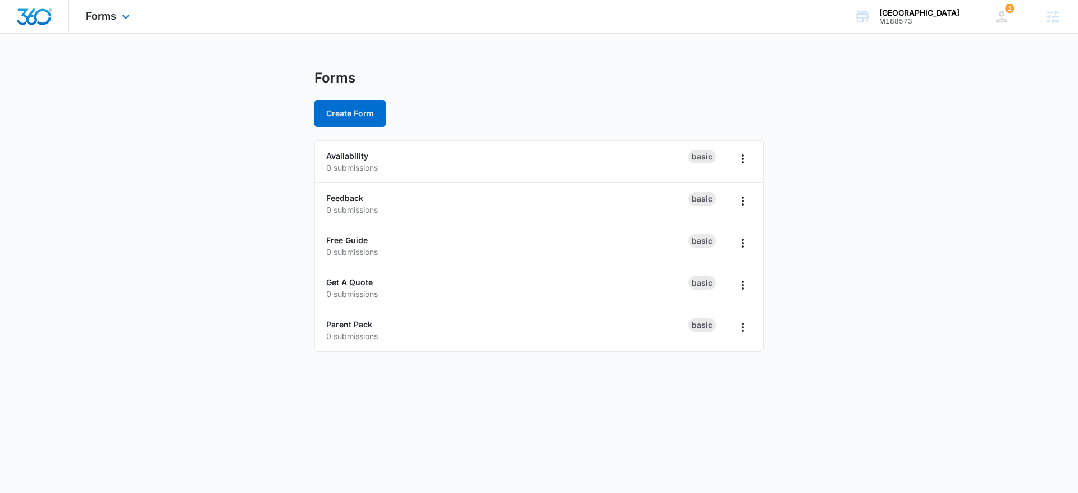
click at [37, 16] on img "Dashboard" at bounding box center [34, 16] width 36 height 17
